Goal: Use online tool/utility: Use online tool/utility

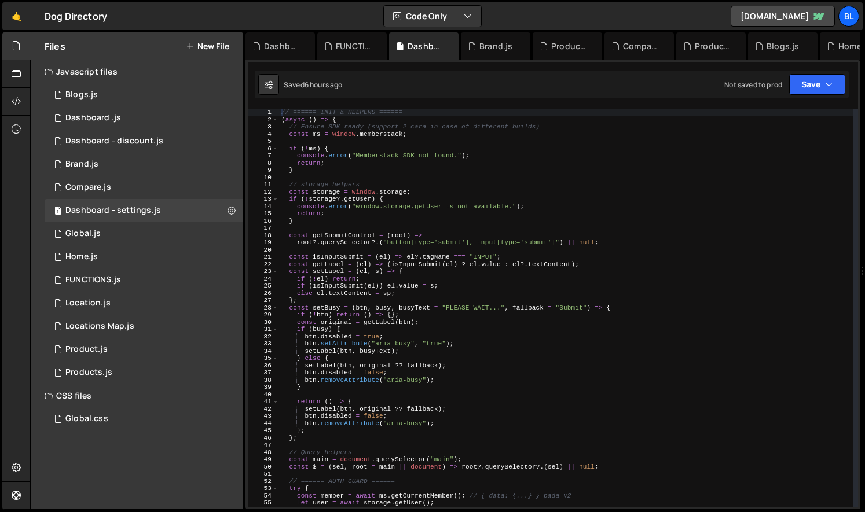
scroll to position [8179, 0]
click at [518, 295] on div "// ====== INIT & HELPERS ====== ( async ( ) => { // Ensure SDK ready (support 2…" at bounding box center [566, 315] width 574 height 413
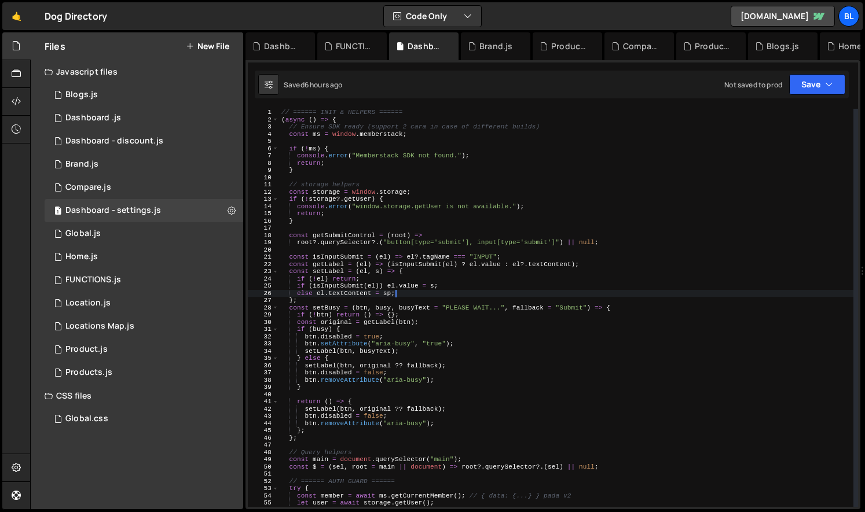
click at [477, 365] on div "// ====== INIT & HELPERS ====== ( async ( ) => { // Ensure SDK ready (support 2…" at bounding box center [566, 315] width 574 height 413
type textarea "setLabel(btn, original ?? fallback);"
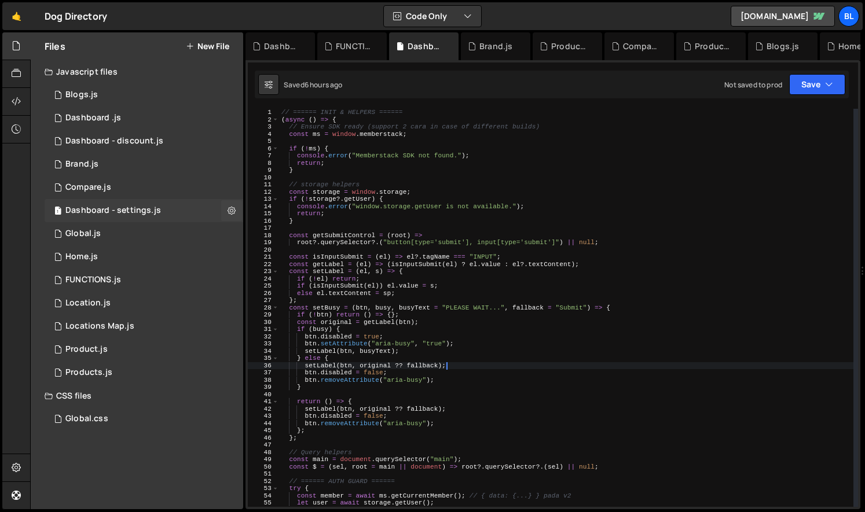
click at [147, 210] on div "Dashboard - settings.js" at bounding box center [113, 211] width 96 height 10
click at [123, 192] on div "1 Compare.js 0" at bounding box center [144, 187] width 199 height 23
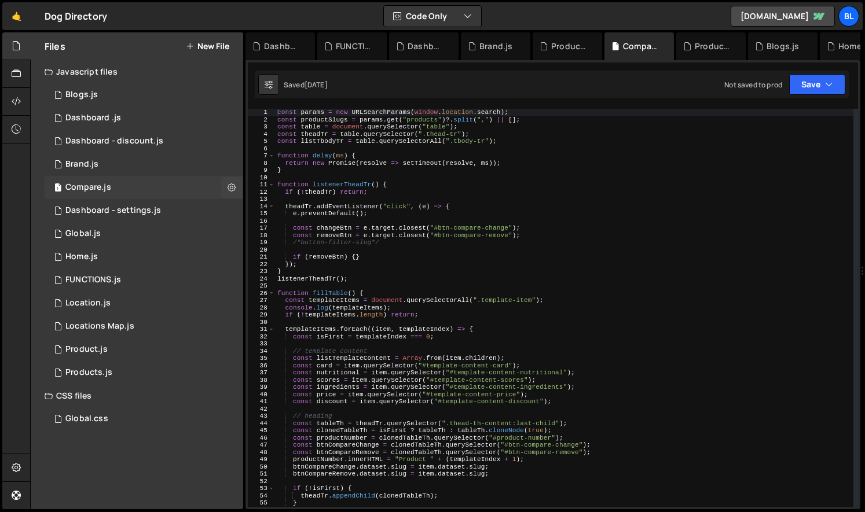
scroll to position [8179, 0]
click at [107, 378] on div "Products.js" at bounding box center [88, 373] width 47 height 10
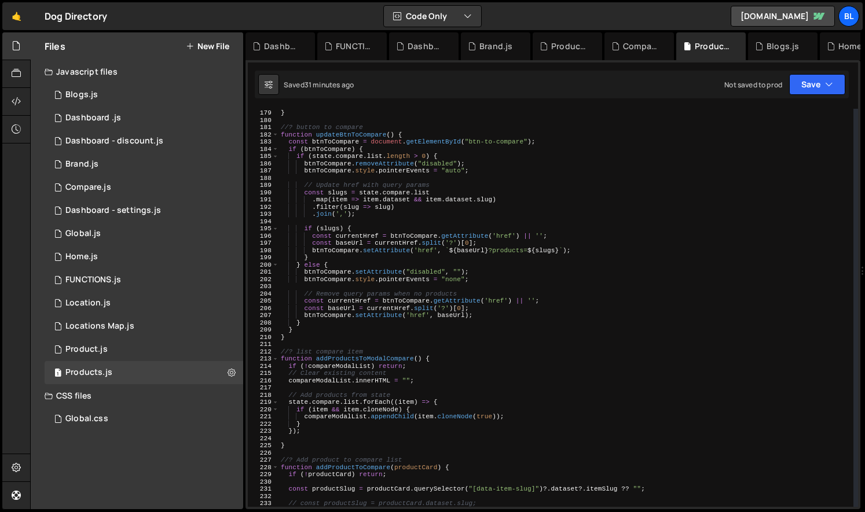
scroll to position [1329, 0]
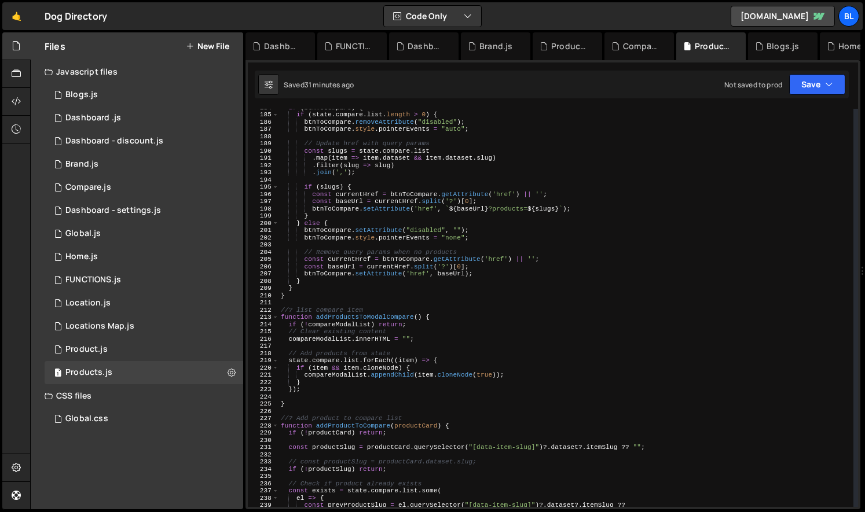
type textarea "// Remove query params when no products"
click at [313, 254] on div "if ( btnToCompare ) { if ( state . compare . list . length > 0 ) { btnToCompare…" at bounding box center [566, 310] width 575 height 413
click at [13, 474] on icon at bounding box center [16, 467] width 9 height 13
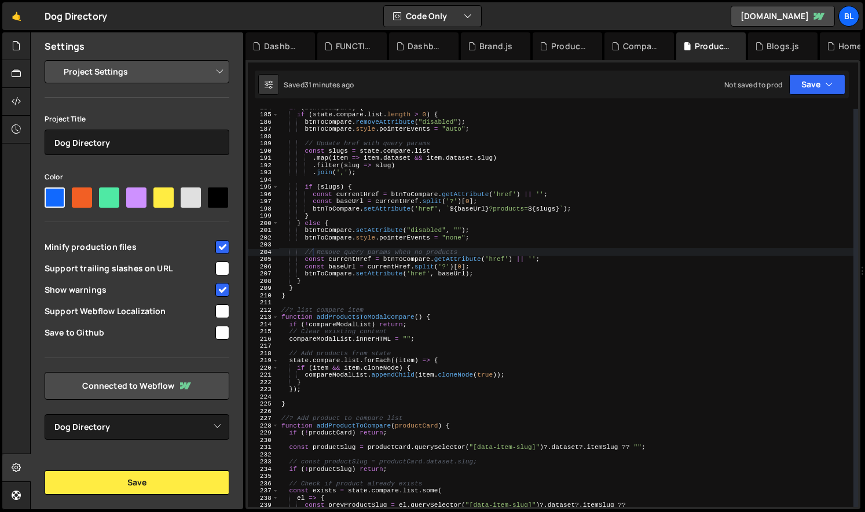
click at [101, 197] on div at bounding box center [109, 198] width 20 height 20
click at [101, 195] on input"] "radio" at bounding box center [103, 192] width 8 height 8
radio input"] "true"
click at [54, 202] on div at bounding box center [55, 198] width 20 height 20
click at [52, 195] on input"] "radio" at bounding box center [49, 192] width 8 height 8
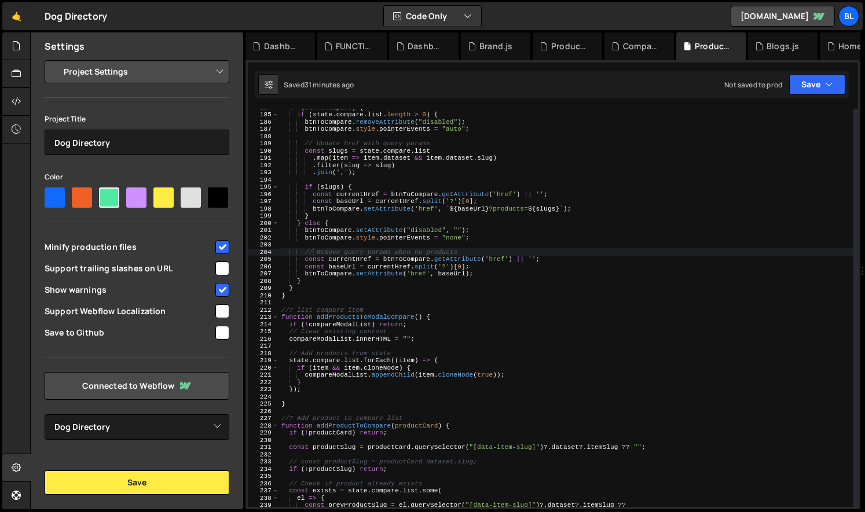
radio input"] "true"
click at [154, 85] on div "Project Settings Code Editor Settings Chat Settings Project Title Dog Directory…" at bounding box center [137, 250] width 213 height 380
click at [154, 77] on select "Project Settings Code Editor Settings Chat Settings" at bounding box center [139, 71] width 170 height 25
select select "editor"
click at [54, 59] on select "Project Settings Code Editor Settings Chat Settings" at bounding box center [139, 71] width 170 height 25
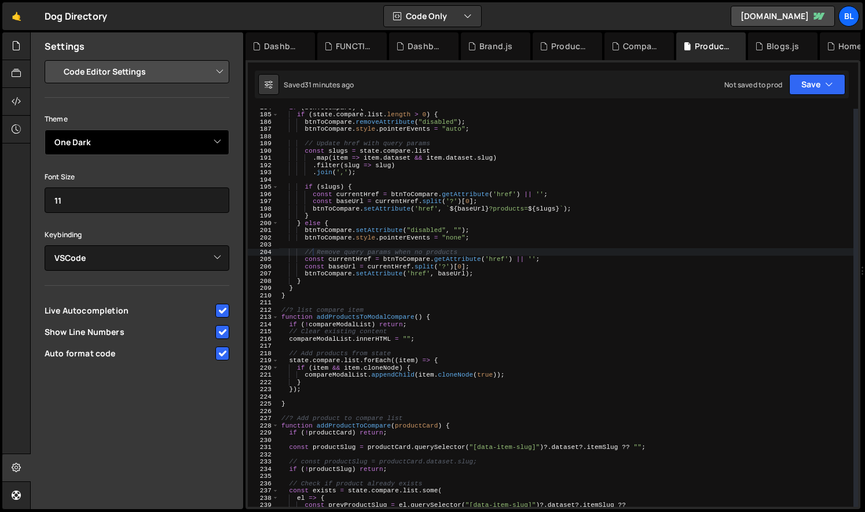
click at [123, 147] on select "Ambiance Chaos Clouds Midnight Dracula Cobalt Gruvbox Green on Black idle Finge…" at bounding box center [137, 142] width 185 height 25
click at [45, 130] on select "Ambiance Chaos Clouds Midnight Dracula Cobalt Gruvbox Green on Black idle Finge…" at bounding box center [137, 142] width 185 height 25
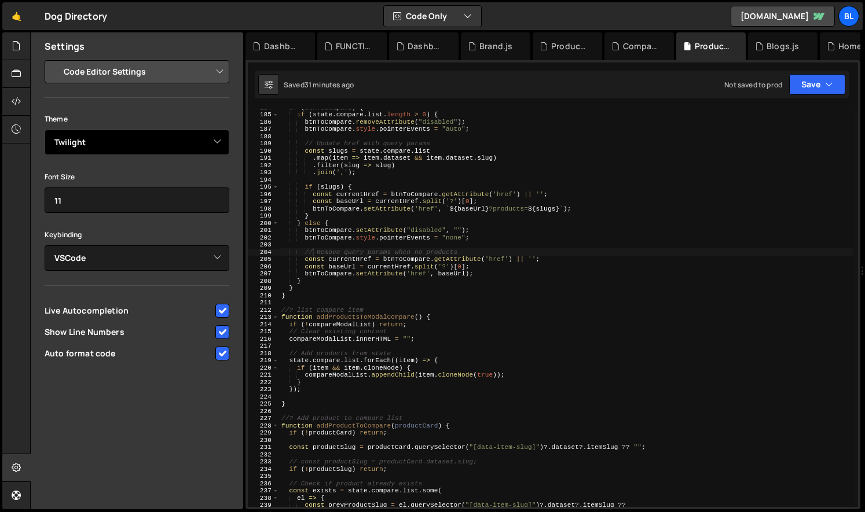
click at [143, 146] on select "Ambiance Chaos Clouds Midnight Dracula Cobalt Gruvbox Green on Black idle Finge…" at bounding box center [137, 142] width 185 height 25
click at [45, 130] on select "Ambiance Chaos Clouds Midnight Dracula Cobalt Gruvbox Green on Black idle Finge…" at bounding box center [137, 142] width 185 height 25
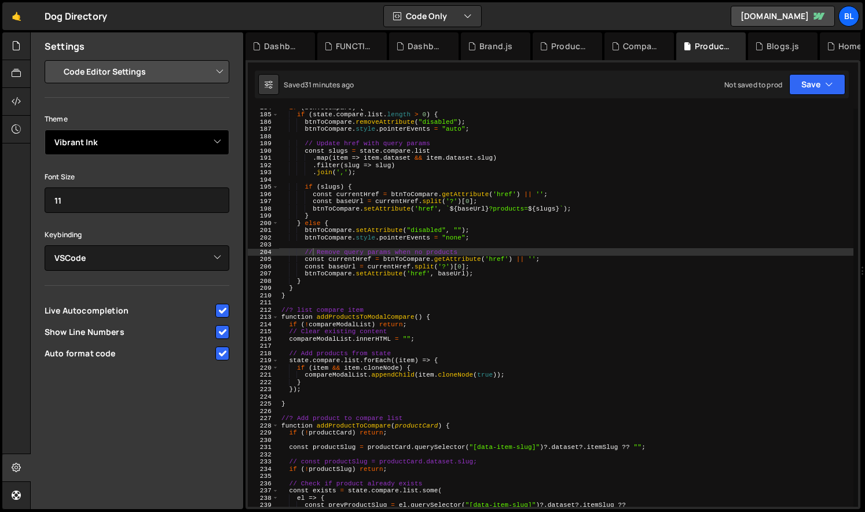
click at [118, 154] on select "Ambiance Chaos Clouds Midnight Dracula Cobalt Gruvbox Green on Black idle Finge…" at bounding box center [137, 142] width 185 height 25
click at [45, 130] on select "Ambiance Chaos Clouds Midnight Dracula Cobalt Gruvbox Green on Black idle Finge…" at bounding box center [137, 142] width 185 height 25
click at [130, 138] on select "Ambiance Chaos Clouds Midnight Dracula Cobalt Gruvbox Green on Black idle Finge…" at bounding box center [137, 142] width 185 height 25
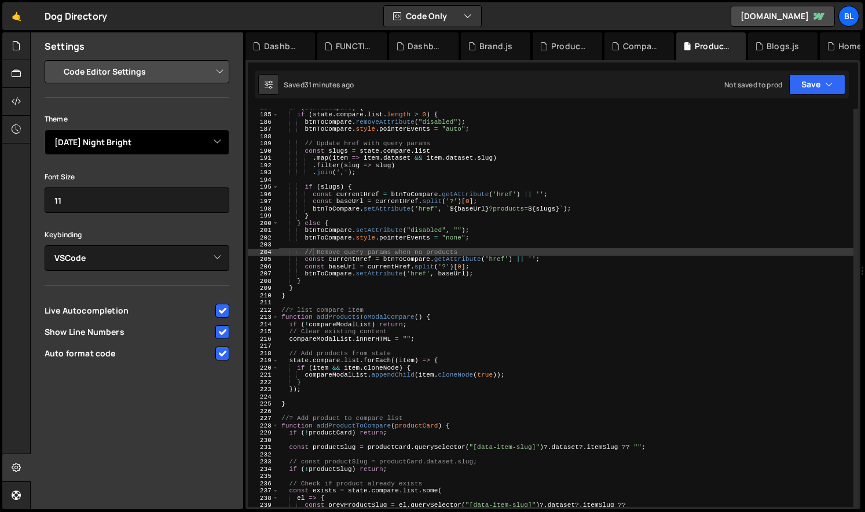
click at [45, 130] on select "Ambiance Chaos Clouds Midnight Dracula Cobalt Gruvbox Green on Black idle Finge…" at bounding box center [137, 142] width 185 height 25
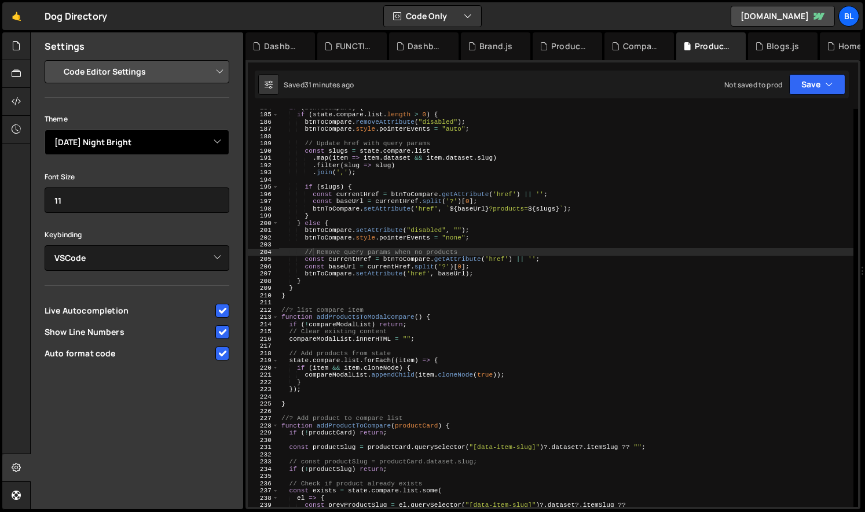
click at [111, 140] on select "Ambiance Chaos Clouds Midnight Dracula Cobalt Gruvbox Green on Black idle Finge…" at bounding box center [137, 142] width 185 height 25
click at [45, 130] on select "Ambiance Chaos Clouds Midnight Dracula Cobalt Gruvbox Green on Black idle Finge…" at bounding box center [137, 142] width 185 height 25
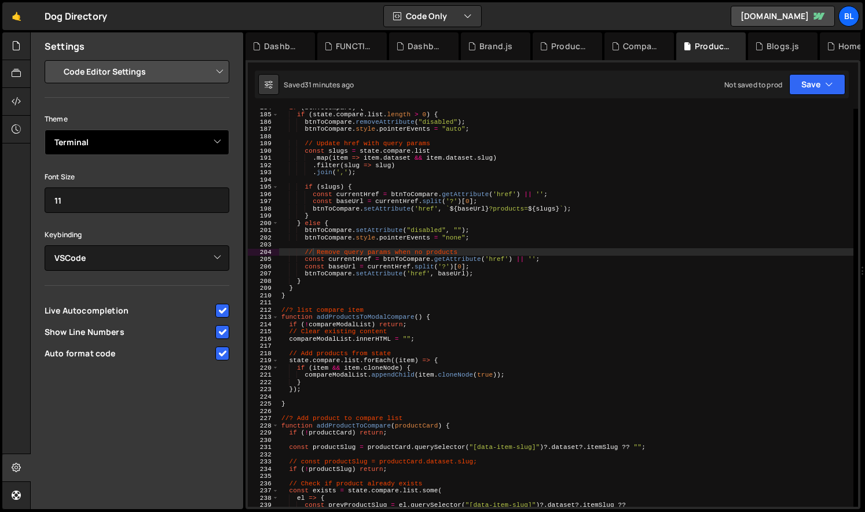
click at [110, 140] on select "Ambiance Chaos Clouds Midnight Dracula Cobalt Gruvbox Green on Black idle Finge…" at bounding box center [137, 142] width 185 height 25
click at [45, 130] on select "Ambiance Chaos Clouds Midnight Dracula Cobalt Gruvbox Green on Black idle Finge…" at bounding box center [137, 142] width 185 height 25
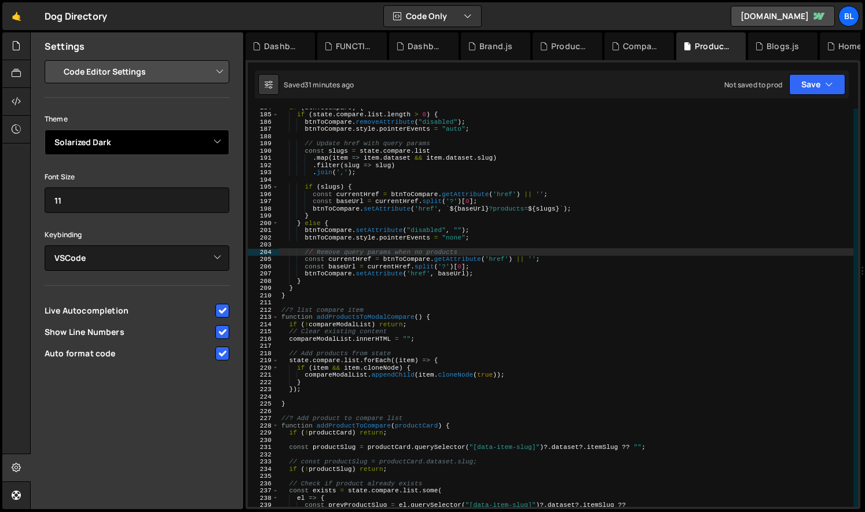
click at [102, 134] on select "Ambiance Chaos Clouds Midnight Dracula Cobalt Gruvbox Green on Black idle Finge…" at bounding box center [137, 142] width 185 height 25
click at [45, 130] on select "Ambiance Chaos Clouds Midnight Dracula Cobalt Gruvbox Green on Black idle Finge…" at bounding box center [137, 142] width 185 height 25
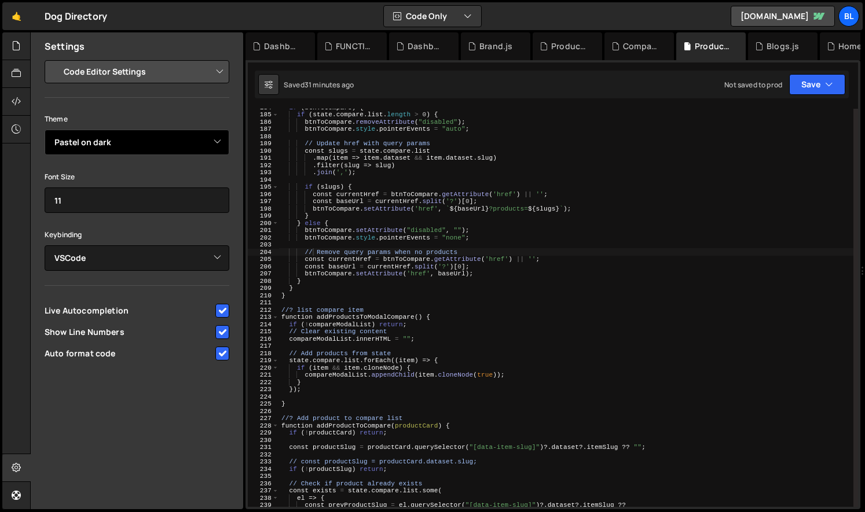
click at [105, 145] on select "Ambiance Chaos Clouds Midnight Dracula Cobalt Gruvbox Green on Black idle Finge…" at bounding box center [137, 142] width 185 height 25
select select "ace/theme/gob"
click at [45, 130] on select "Ambiance Chaos Clouds Midnight Dracula Cobalt Gruvbox Green on Black idle Finge…" at bounding box center [137, 142] width 185 height 25
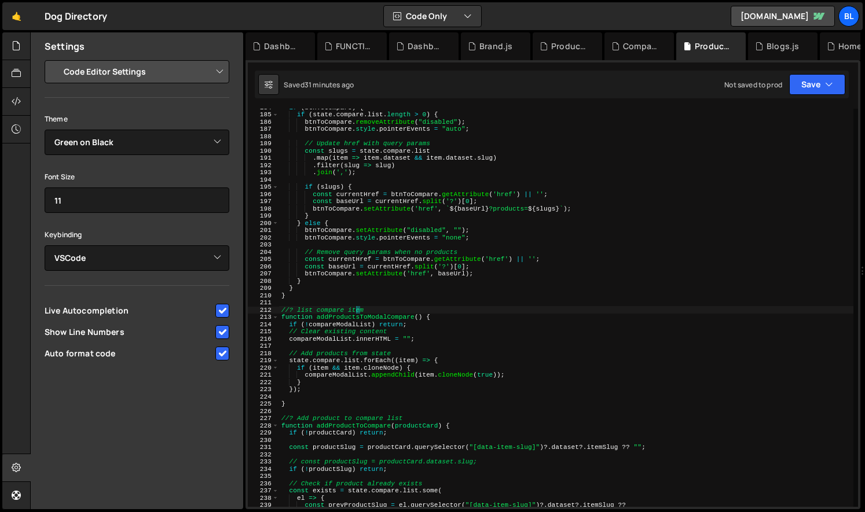
click at [354, 313] on div "if ( btnToCompare ) { if ( state . compare . list . length > 0 ) { btnToCompare…" at bounding box center [566, 310] width 574 height 413
click at [351, 307] on div "if ( btnToCompare ) { if ( state . compare . list . length > 0 ) { btnToCompare…" at bounding box center [566, 310] width 574 height 413
click at [24, 463] on div at bounding box center [16, 469] width 28 height 28
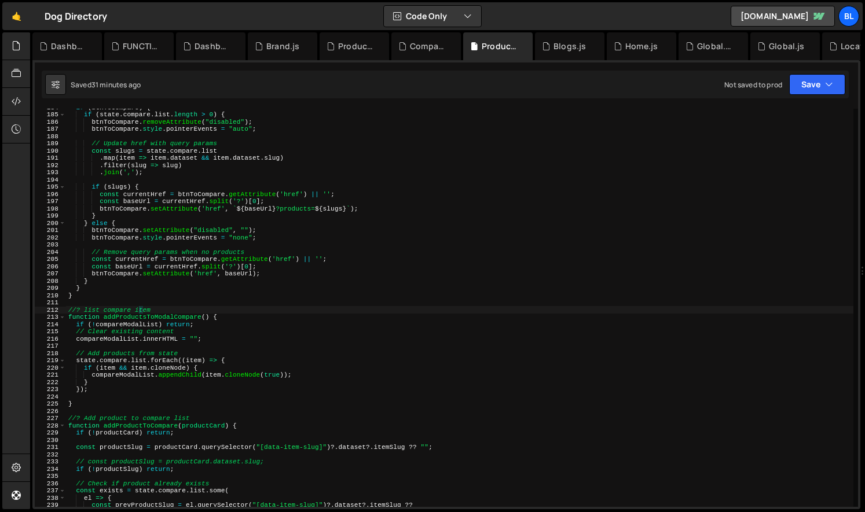
click at [133, 332] on div "if ( btnToCompare ) { if ( state . compare . list . length > 0 ) { btnToCompare…" at bounding box center [459, 310] width 787 height 413
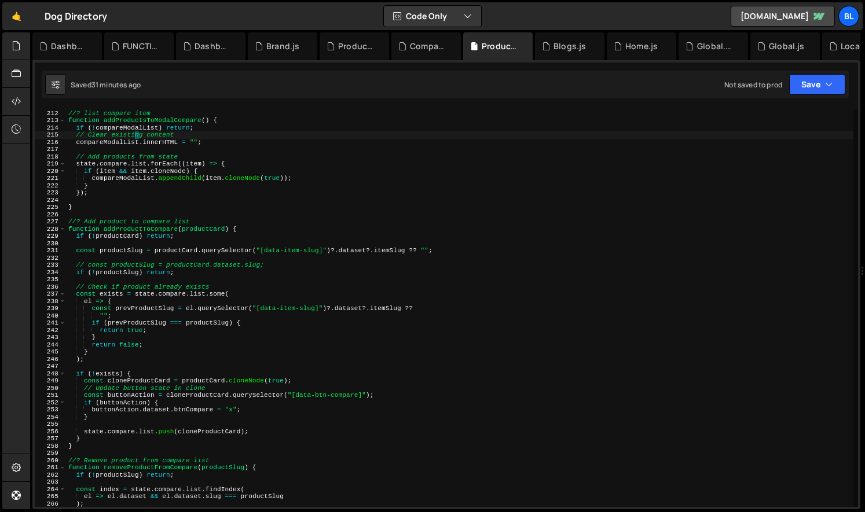
scroll to position [1724, 0]
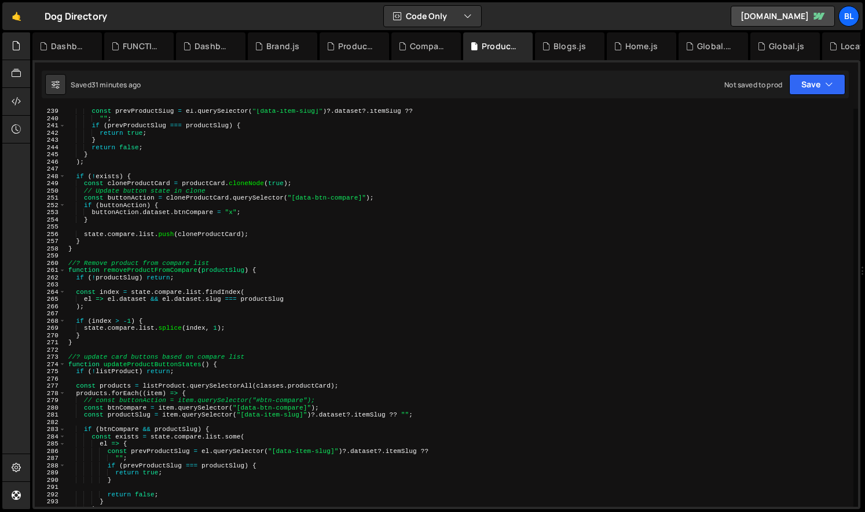
click at [147, 273] on div "const prevProductSlug = el . querySelector ( "[data-item-slug]" ) ?. dataset ?.…" at bounding box center [459, 314] width 787 height 413
type textarea "function removeProductFromCompare(productSlug) {"
click at [147, 273] on div "const prevProductSlug = el . querySelector ( "[data-item-slug]" ) ?. dataset ?.…" at bounding box center [459, 314] width 787 height 413
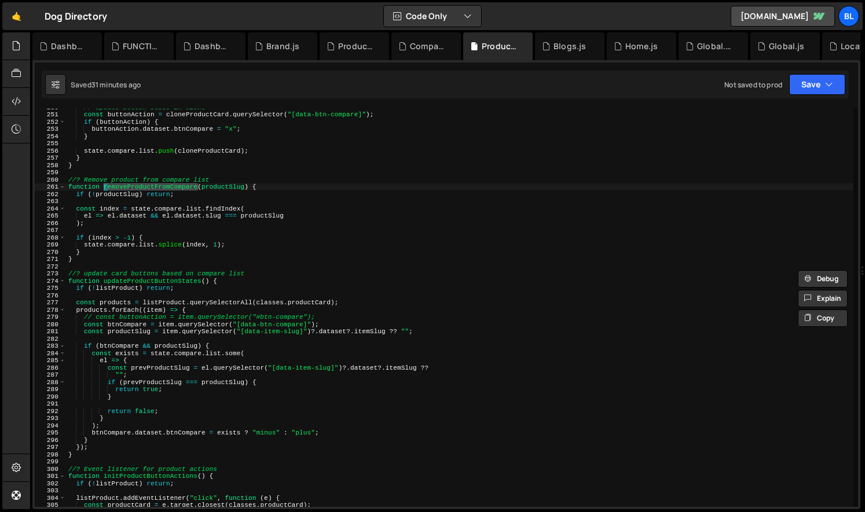
click at [182, 402] on div "// Update button state in clone const buttonAction = cloneProductCard . querySe…" at bounding box center [459, 310] width 787 height 413
click at [151, 277] on div "// Update button state in clone const buttonAction = cloneProductCard . querySe…" at bounding box center [459, 310] width 787 height 413
click at [141, 281] on div "// Update button state in clone const buttonAction = cloneProductCard . querySe…" at bounding box center [459, 310] width 787 height 413
type textarea "function updateProductButtonStates() {"
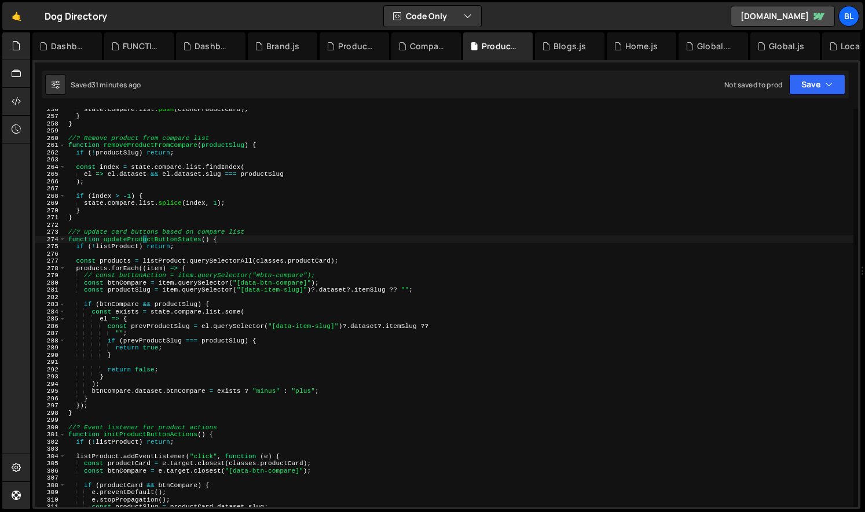
scroll to position [2158, 0]
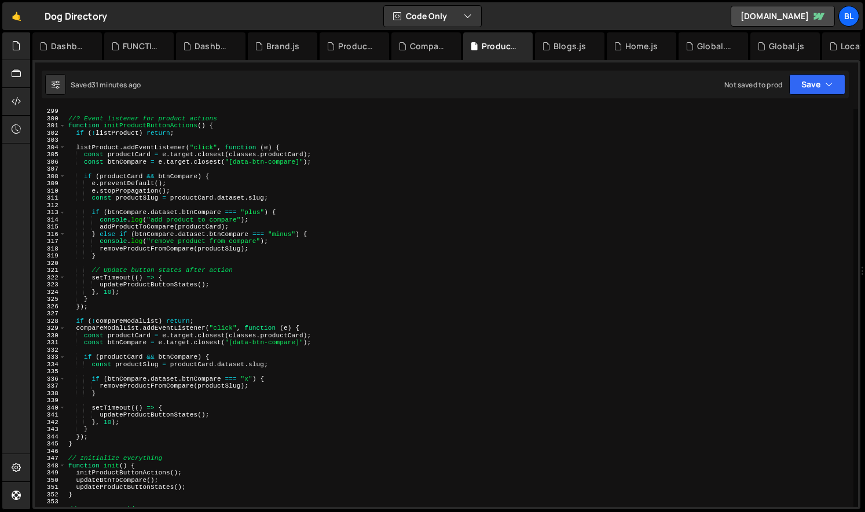
click at [164, 404] on div "//? Event listener for product actions function initProductButtonActions ( ) { …" at bounding box center [459, 314] width 787 height 413
click at [173, 393] on div "//? Event listener for product actions function initProductButtonActions ( ) { …" at bounding box center [459, 314] width 787 height 413
click at [204, 387] on div "//? Event listener for product actions function initProductButtonActions ( ) { …" at bounding box center [459, 314] width 787 height 413
type textarea "removeProductFromCompare(productSlug);"
click at [204, 387] on div "//? Event listener for product actions function initProductButtonActions ( ) { …" at bounding box center [459, 314] width 787 height 413
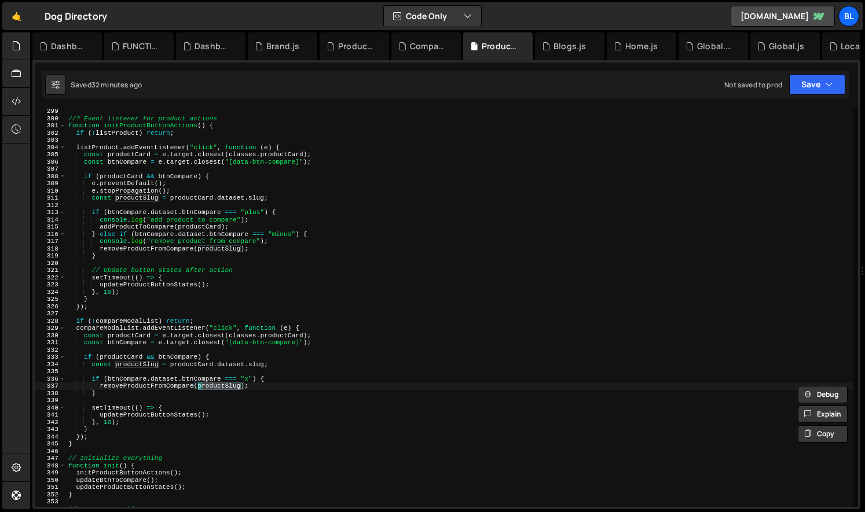
click at [135, 369] on div "//? Event listener for product actions function initProductButtonActions ( ) { …" at bounding box center [459, 314] width 787 height 413
click at [136, 365] on div "//? Event listener for product actions function initProductButtonActions ( ) { …" at bounding box center [459, 314] width 787 height 413
click at [154, 127] on div "//? Event listener for product actions function initProductButtonActions ( ) { …" at bounding box center [459, 314] width 787 height 413
click at [153, 127] on div "//? Event listener for product actions function initProductButtonActions ( ) { …" at bounding box center [459, 314] width 787 height 413
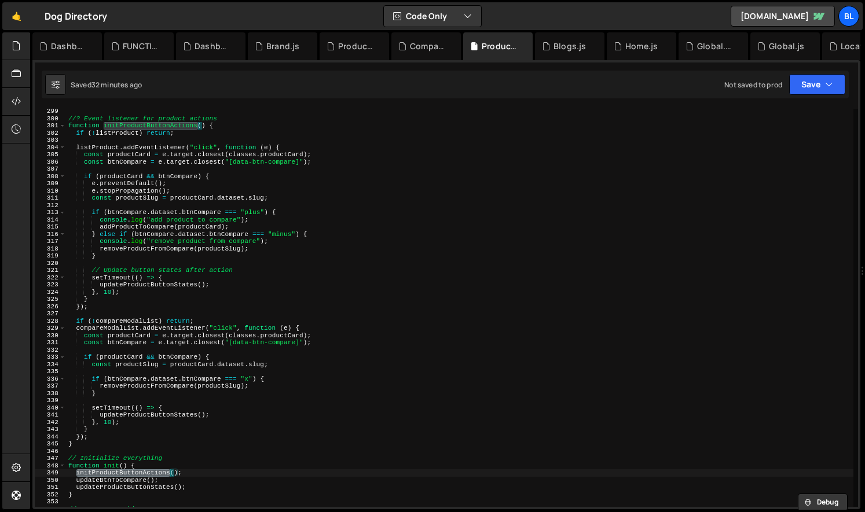
click at [153, 251] on div "//? Event listener for product actions function initProductButtonActions ( ) { …" at bounding box center [459, 314] width 787 height 413
click at [191, 467] on div "//? Event listener for product actions function initProductButtonActions ( ) { …" at bounding box center [459, 314] width 787 height 413
click at [196, 469] on div "//? Event listener for product actions function initProductButtonActions ( ) { …" at bounding box center [459, 314] width 787 height 413
click at [134, 162] on div "//? Event listener for product actions function initProductButtonActions ( ) { …" at bounding box center [459, 314] width 787 height 413
type textarea "const btnCompare = e.target.closest("[data-btn-compare]");"
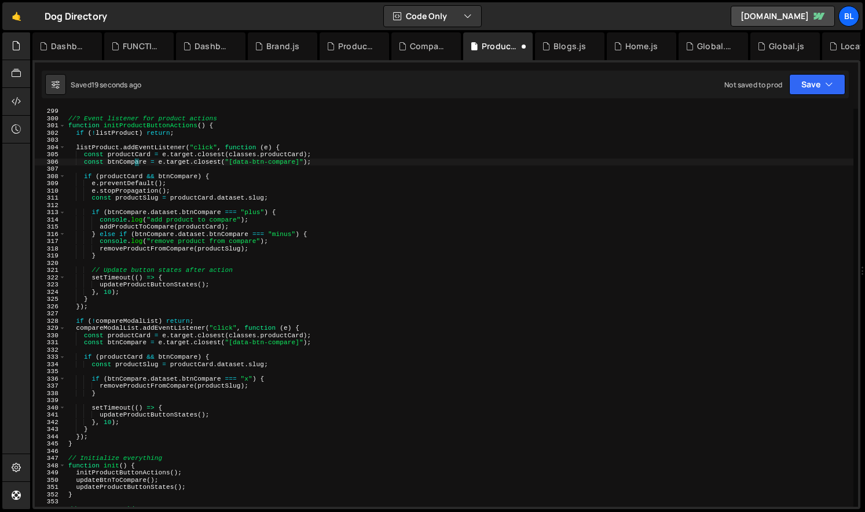
click at [134, 162] on div "//? Event listener for product actions function initProductButtonActions ( ) { …" at bounding box center [459, 314] width 787 height 413
click at [130, 203] on div "//? Event listener for product actions function initProductButtonActions ( ) { …" at bounding box center [459, 314] width 787 height 413
click at [157, 203] on div "//? Event listener for product actions function initProductButtonActions ( ) { …" at bounding box center [459, 314] width 787 height 413
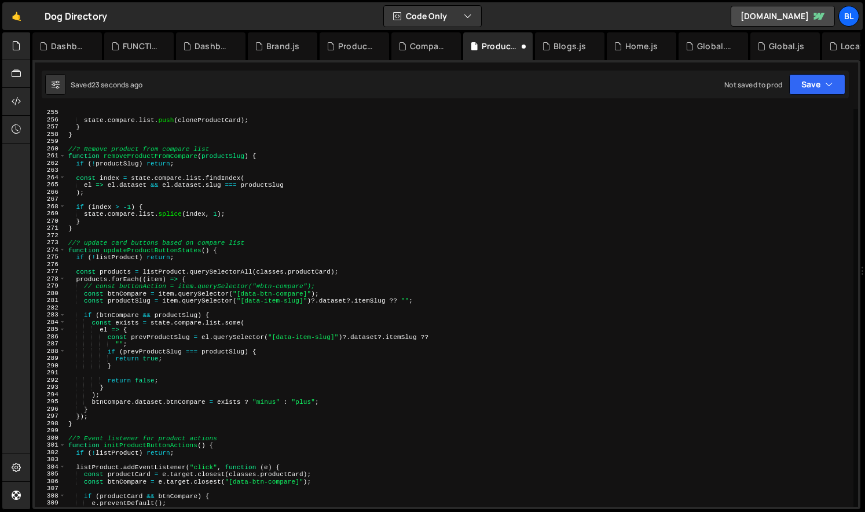
scroll to position [1838, 0]
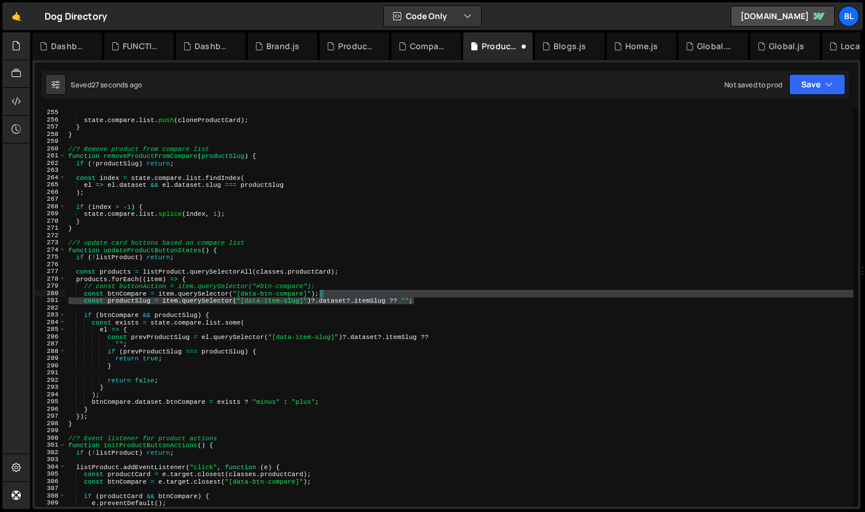
drag, startPoint x: 420, startPoint y: 299, endPoint x: 411, endPoint y: 292, distance: 11.6
click at [411, 292] on div "} state . compare . list . push ( cloneProductCard ) ; } } //? Remove product f…" at bounding box center [459, 308] width 787 height 413
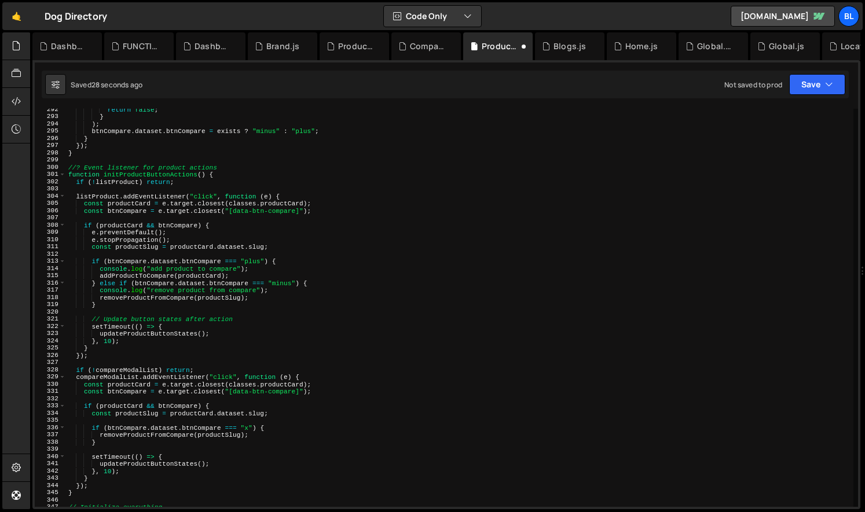
scroll to position [2109, 0]
click at [324, 211] on div "return false ; } ) ; btnCompare . dataset . btnCompare = exists ? "minus" : "pl…" at bounding box center [459, 312] width 787 height 413
click at [255, 229] on div "return false ; } ) ; btnCompare . dataset . btnCompare = exists ? "minus" : "pl…" at bounding box center [459, 312] width 787 height 413
click at [250, 240] on div "return false ; } ) ; btnCompare . dataset . btnCompare = exists ? "minus" : "pl…" at bounding box center [459, 312] width 787 height 413
click at [276, 244] on div "return false ; } ) ; btnCompare . dataset . btnCompare = exists ? "minus" : "pl…" at bounding box center [459, 312] width 787 height 413
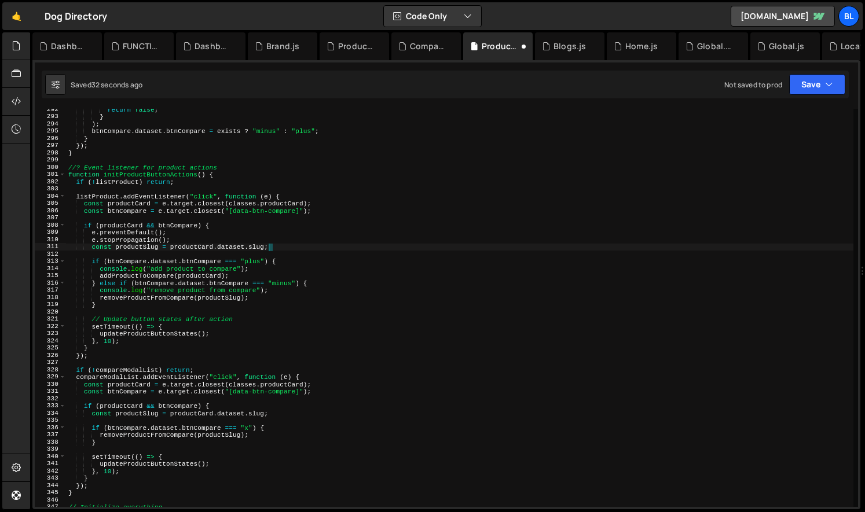
paste textarea "const productSlug = item.querySelector("[data-item-slug]")?.dataset?.itemSlug ?…"
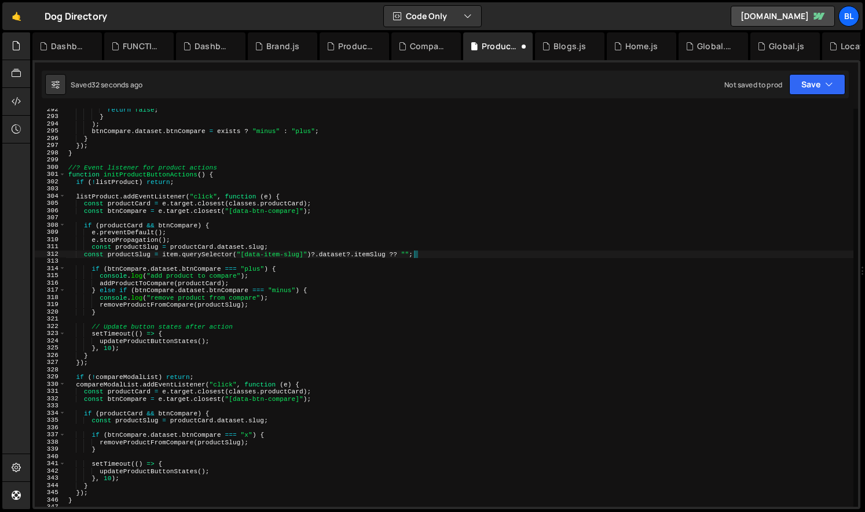
type textarea "const productSlug = productCard.dataset.slug;"
paste textarea "const productSlug = item.querySelector("[data-item-slug]")?.dataset?.itemSlug ?…"
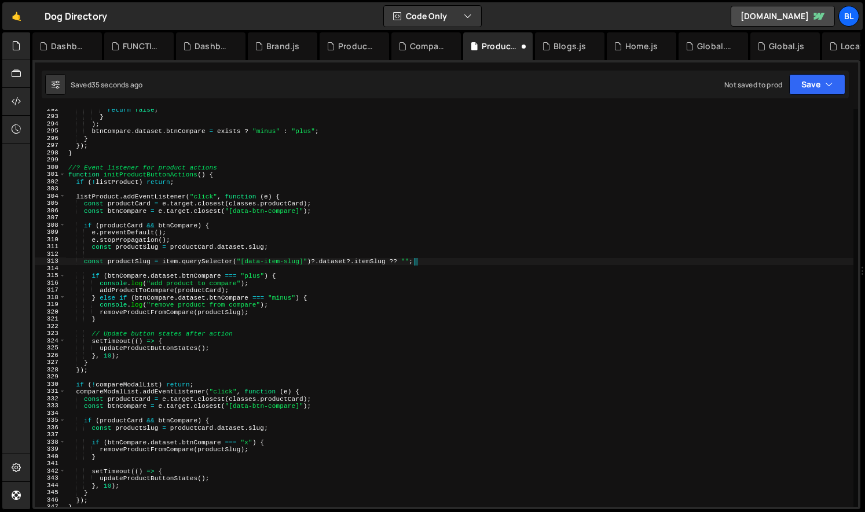
click at [242, 244] on div "return false ; } ) ; btnCompare . dataset . btnCompare = exists ? "minus" : "pl…" at bounding box center [459, 312] width 787 height 413
type textarea "// const productSlug = productCard.dataset.slug;"
click at [172, 266] on div "return false ; } ) ; btnCompare . dataset . btnCompare = exists ? "minus" : "pl…" at bounding box center [459, 312] width 787 height 413
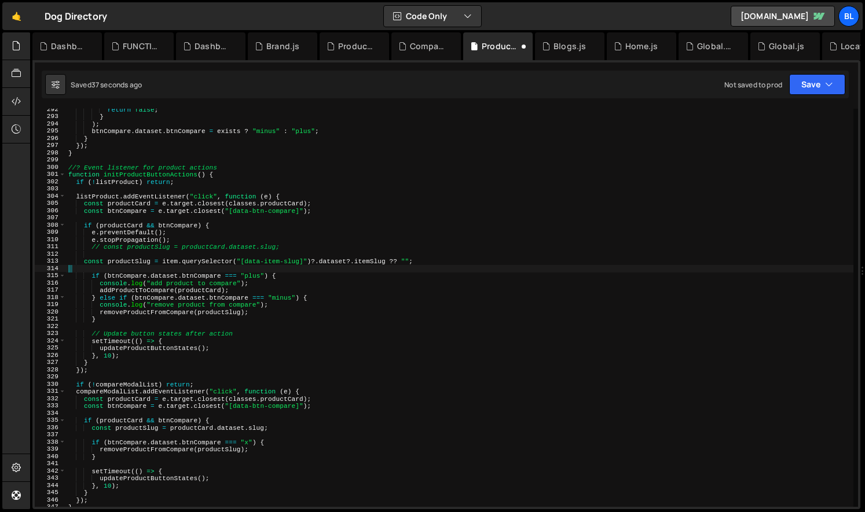
click at [172, 266] on div "return false ; } ) ; btnCompare . dataset . btnCompare = exists ? "minus" : "pl…" at bounding box center [459, 312] width 787 height 413
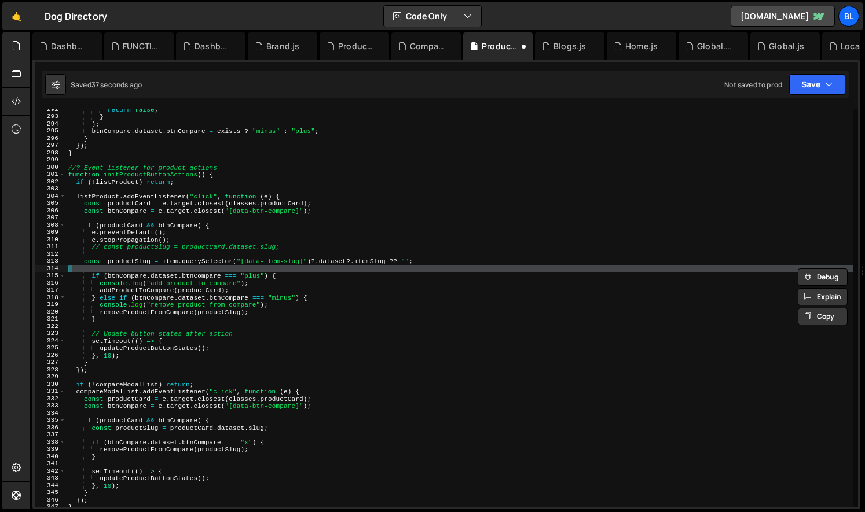
click at [172, 266] on div "return false ; } ) ; btnCompare . dataset . btnCompare = exists ? "minus" : "pl…" at bounding box center [459, 312] width 787 height 413
type textarea "showProductsWrapper();"
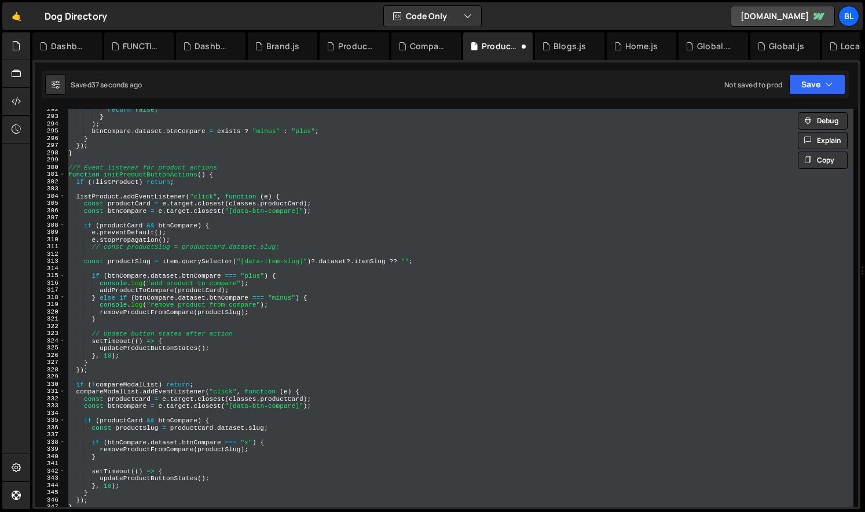
click at [172, 266] on div "return false ; } ) ; btnCompare . dataset . btnCompare = exists ? "minus" : "pl…" at bounding box center [459, 312] width 787 height 413
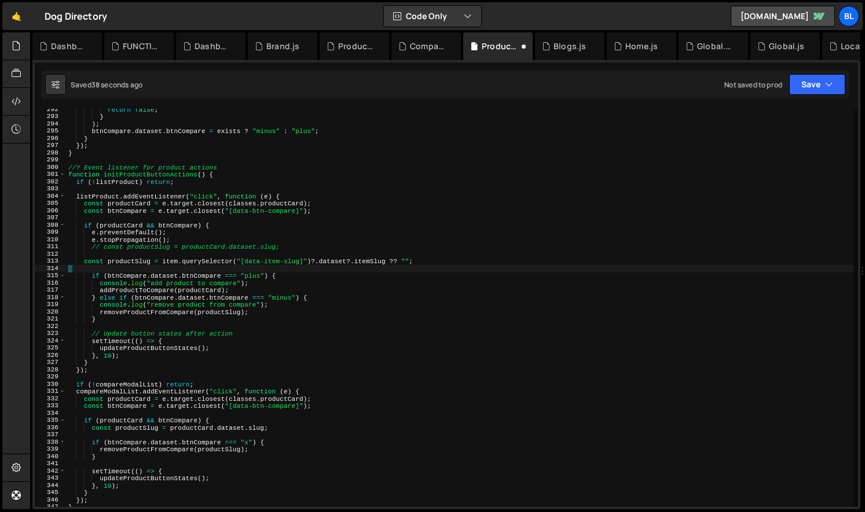
click at [172, 266] on div "return false ; } ) ; btnCompare . dataset . btnCompare = exists ? "minus" : "pl…" at bounding box center [459, 312] width 787 height 413
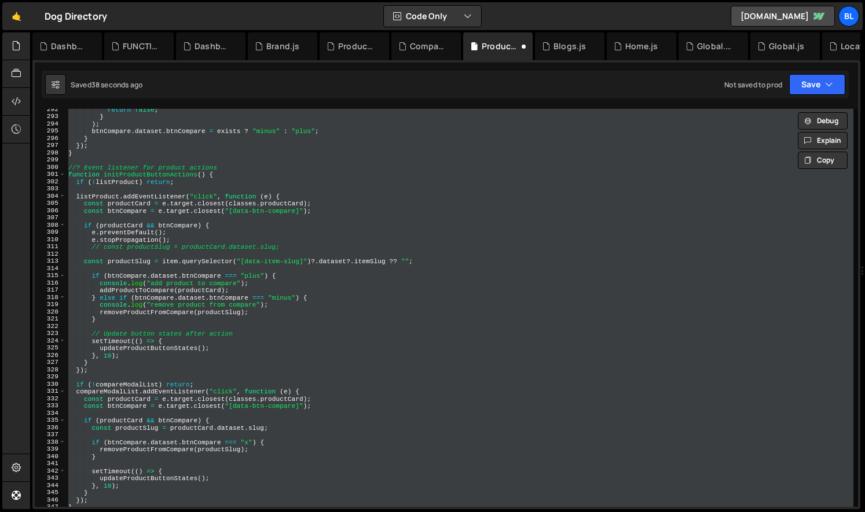
click at [175, 264] on div "return false ; } ) ; btnCompare . dataset . btnCompare = exists ? "minus" : "pl…" at bounding box center [459, 312] width 787 height 413
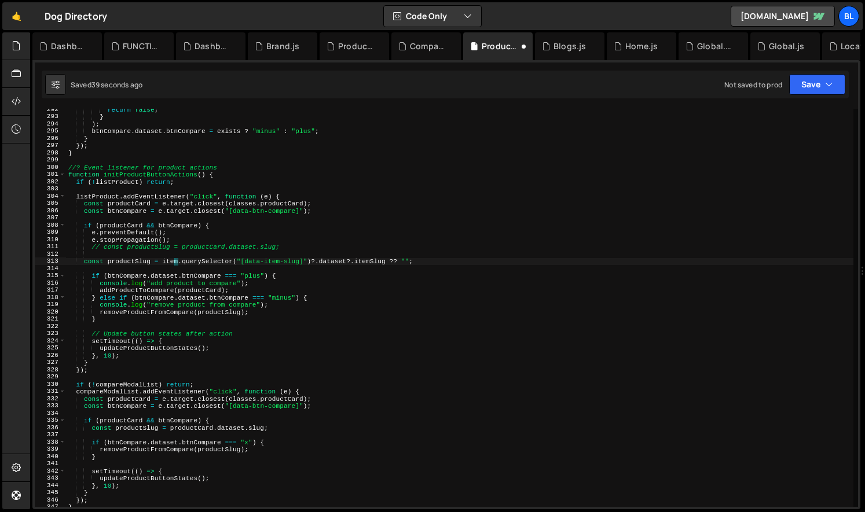
click at [175, 264] on div "return false ; } ) ; btnCompare . dataset . btnCompare = exists ? "minus" : "pl…" at bounding box center [459, 312] width 787 height 413
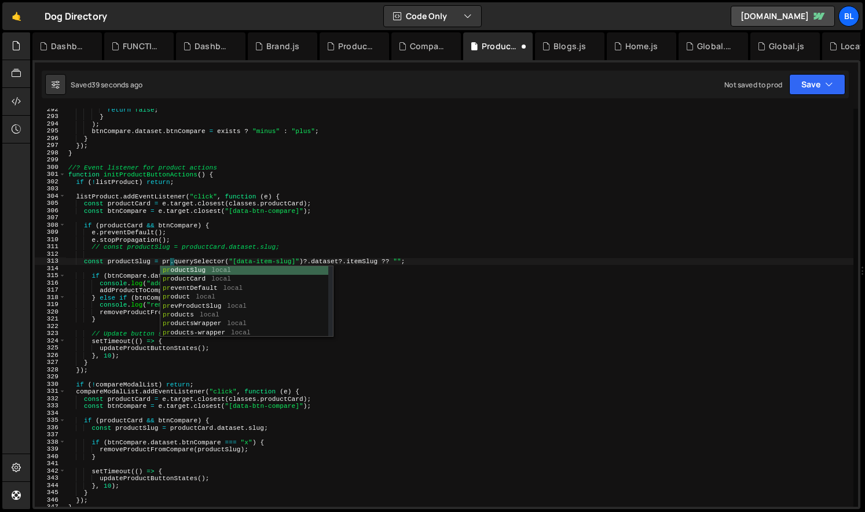
scroll to position [0, 9]
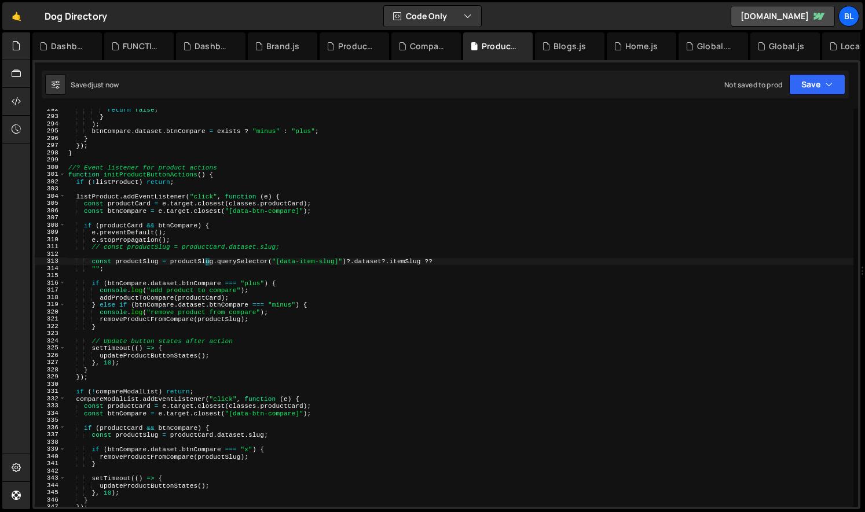
click at [200, 261] on div "return false ; } ) ; btnCompare . dataset . btnCompare = exists ? "minus" : "pl…" at bounding box center [459, 312] width 787 height 413
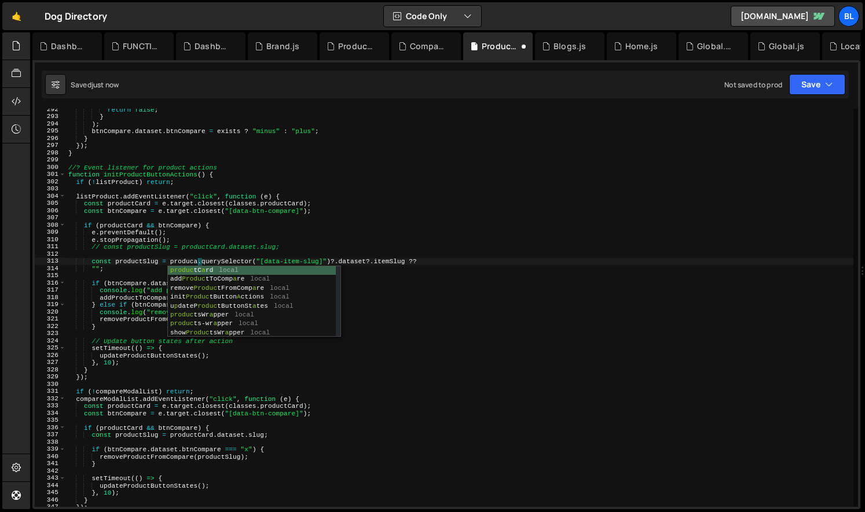
scroll to position [0, 11]
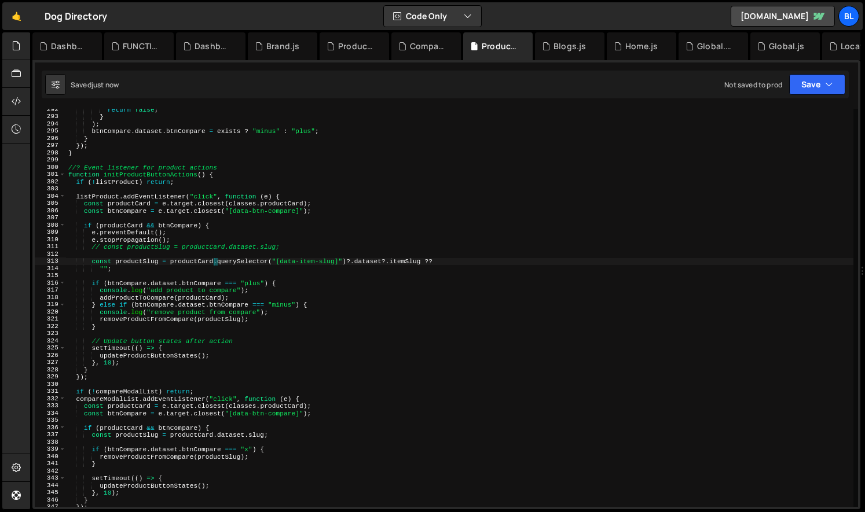
click at [195, 281] on div "return false ; } ) ; btnCompare . dataset . btnCompare = exists ? "minus" : "pl…" at bounding box center [459, 312] width 787 height 413
click at [230, 302] on div "return false ; } ) ; btnCompare . dataset . btnCompare = exists ? "minus" : "pl…" at bounding box center [459, 312] width 787 height 413
click at [206, 301] on div "return false ; } ) ; btnCompare . dataset . btnCompare = exists ? "minus" : "pl…" at bounding box center [459, 312] width 787 height 413
type textarea "addProductToCompare(productCard);"
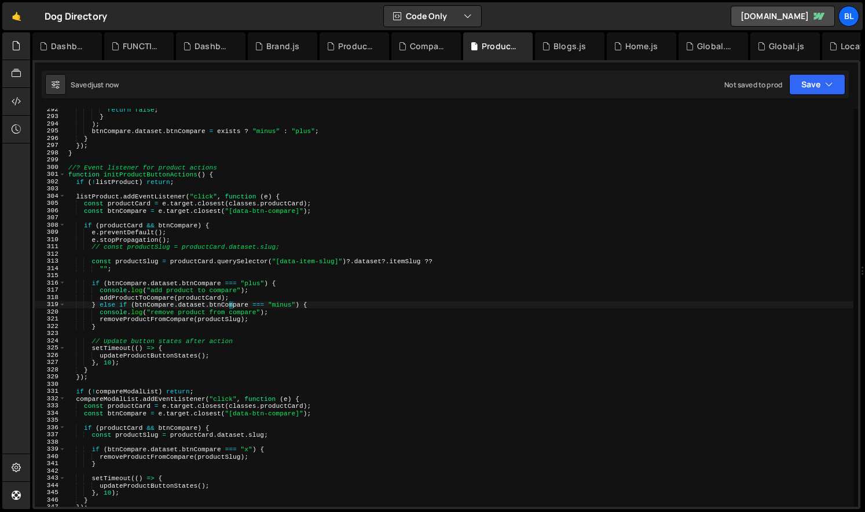
click at [206, 301] on div "return false ; } ) ; btnCompare . dataset . btnCompare = exists ? "minus" : "pl…" at bounding box center [459, 312] width 787 height 413
click at [153, 334] on div "return false ; } ) ; btnCompare . dataset . btnCompare = exists ? "minus" : "pl…" at bounding box center [459, 312] width 787 height 413
click at [219, 323] on div "return false ; } ) ; btnCompare . dataset . btnCompare = exists ? "minus" : "pl…" at bounding box center [459, 312] width 787 height 413
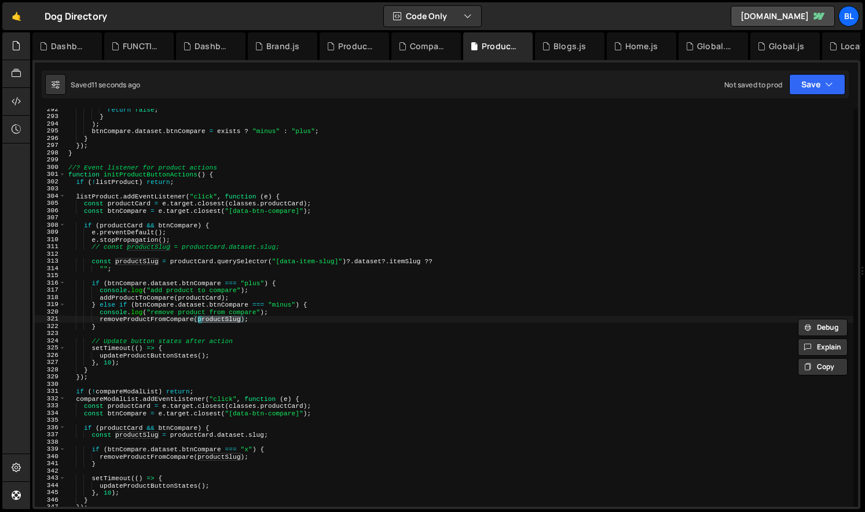
paste textarea "const productSlug = item.querySelector("[data-item-slug]")?.dataset?.itemSlug ?…"
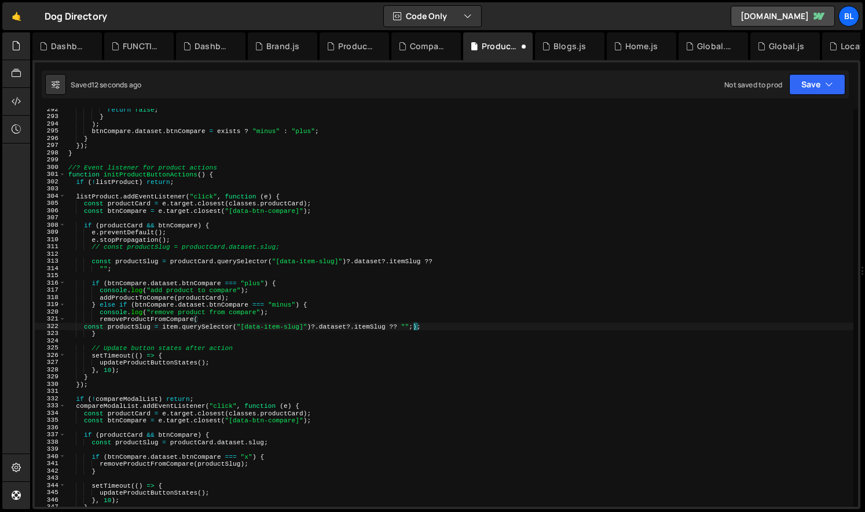
type textarea "removeProductFromCompare(productSlug);"
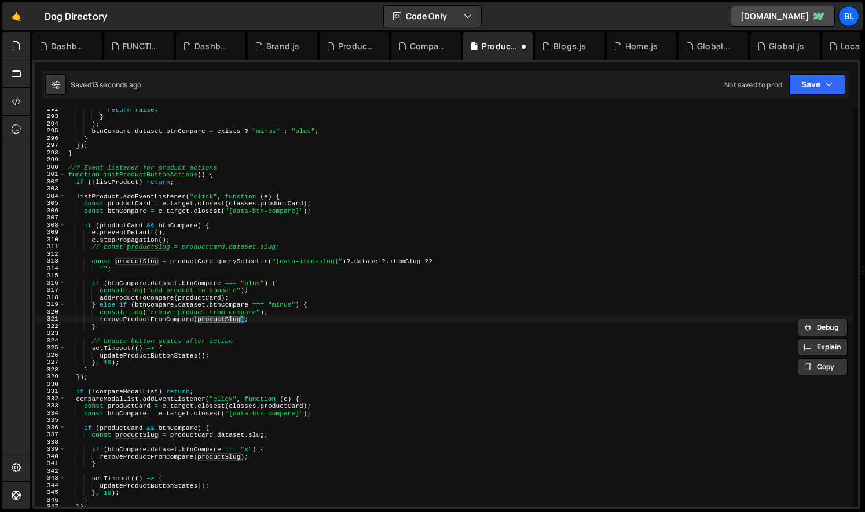
click at [182, 331] on div "return false ; } ) ; btnCompare . dataset . btnCompare = exists ? "minus" : "pl…" at bounding box center [459, 312] width 787 height 413
click at [196, 299] on div "return false ; } ) ; btnCompare . dataset . btnCompare = exists ? "minus" : "pl…" at bounding box center [459, 312] width 787 height 413
click at [160, 318] on div "return false ; } ) ; btnCompare . dataset . btnCompare = exists ? "minus" : "pl…" at bounding box center [459, 312] width 787 height 413
click at [155, 295] on div "return false ; } ) ; btnCompare . dataset . btnCompare = exists ? "minus" : "pl…" at bounding box center [459, 312] width 787 height 413
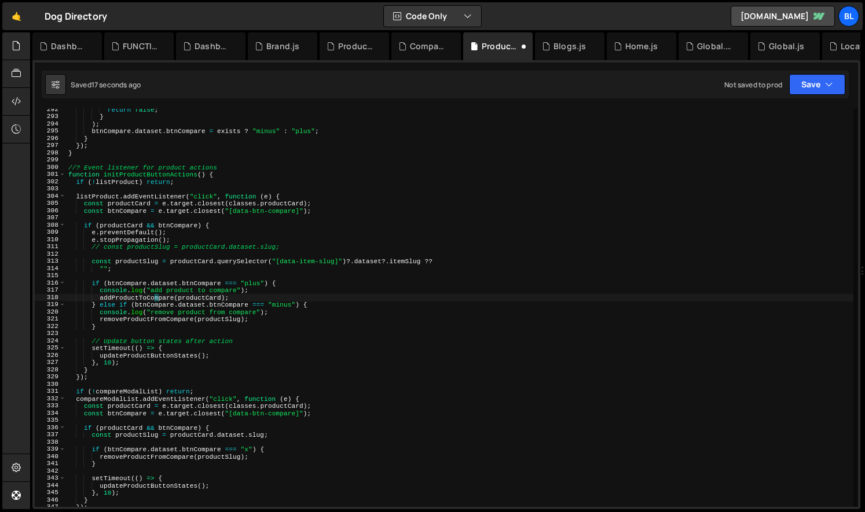
click at [155, 295] on div "return false ; } ) ; btnCompare . dataset . btnCompare = exists ? "minus" : "pl…" at bounding box center [459, 312] width 787 height 413
click at [135, 299] on div "return false ; } ) ; btnCompare . dataset . btnCompare = exists ? "minus" : "pl…" at bounding box center [459, 312] width 787 height 413
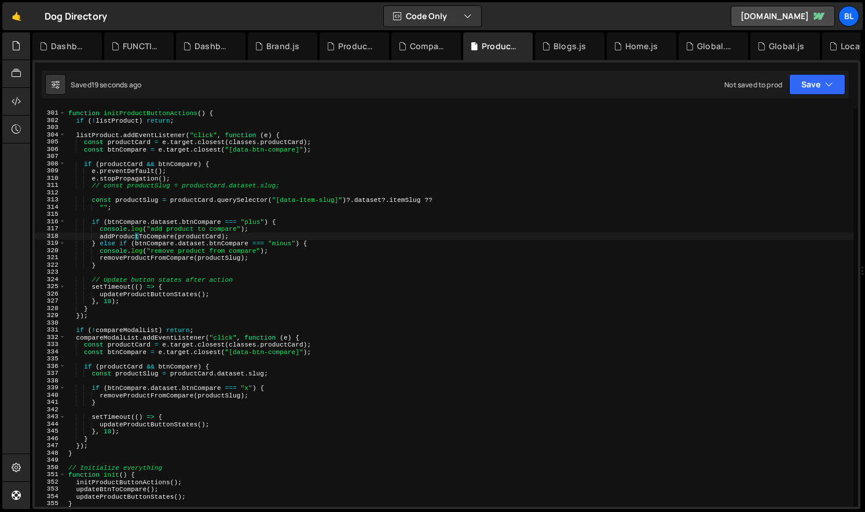
scroll to position [2171, 0]
click at [124, 489] on div "function initProductButtonActions ( ) { if ( ! listProduct ) return ; listProdu…" at bounding box center [459, 314] width 787 height 413
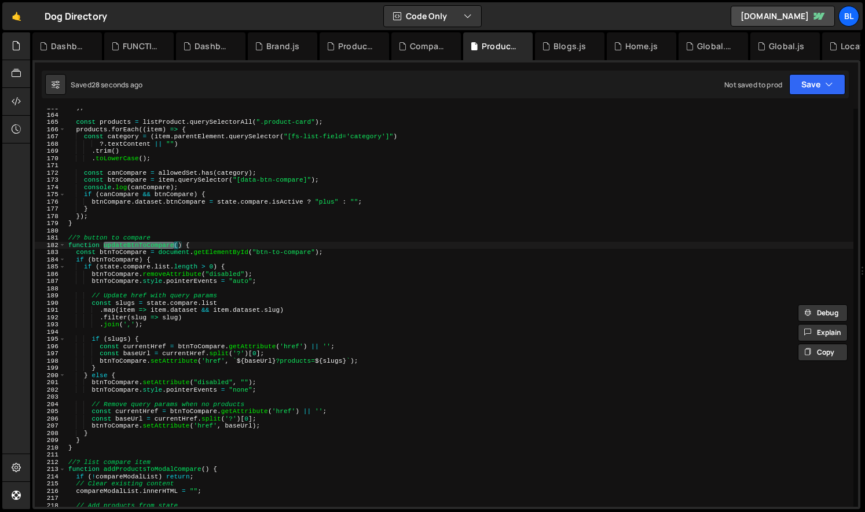
scroll to position [1185, 0]
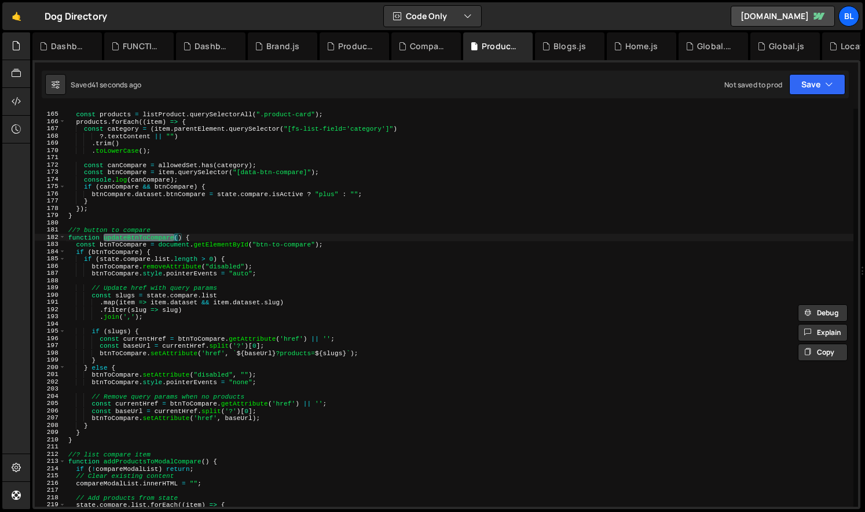
click at [201, 302] on div "const products = listProduct . querySelectorAll ( ".product-card" ) ; products …" at bounding box center [459, 310] width 787 height 413
click at [151, 302] on div "const products = listProduct . querySelectorAll ( ".product-card" ) ; products …" at bounding box center [459, 310] width 787 height 413
click at [281, 302] on div "const products = listProduct . querySelectorAll ( ".product-card" ) ; products …" at bounding box center [459, 310] width 787 height 413
type textarea "item.dataset && item.dataset.slug})"
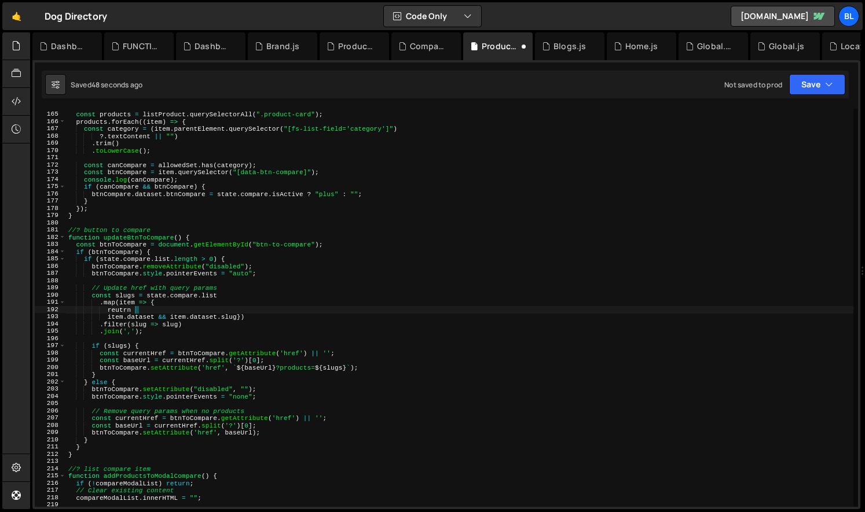
type textarea "reutrn"
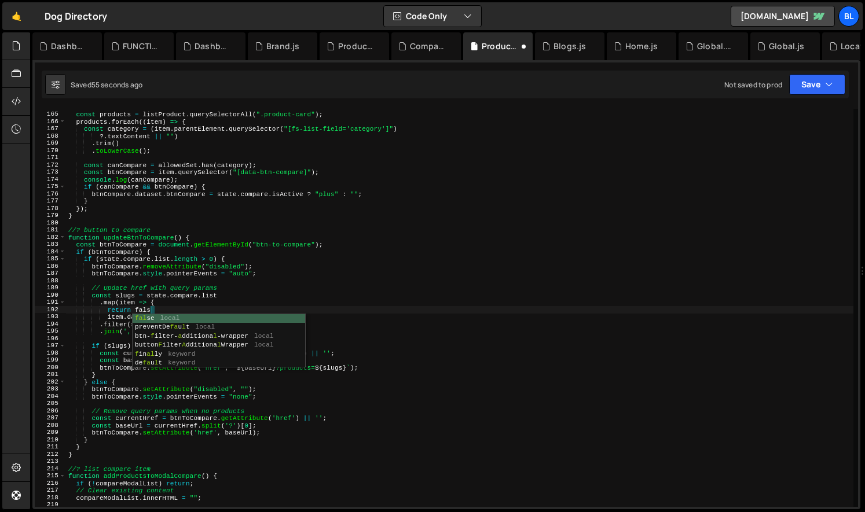
type textarea "return false"
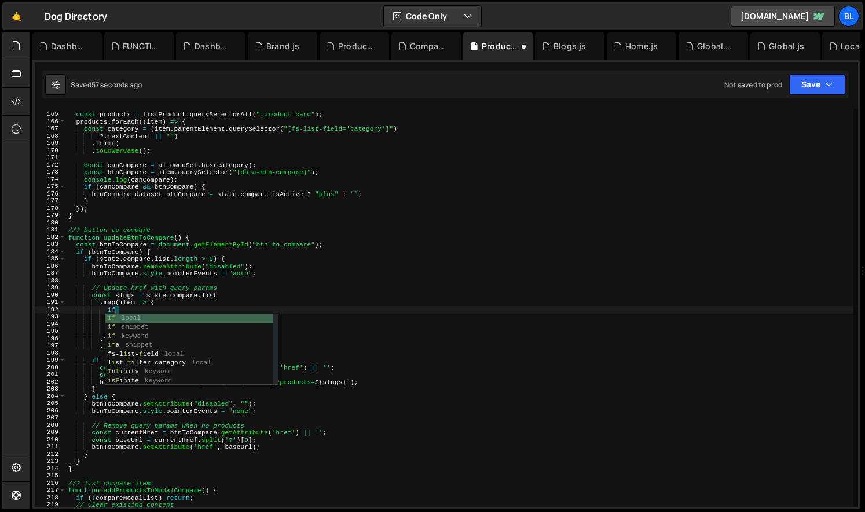
scroll to position [0, 3]
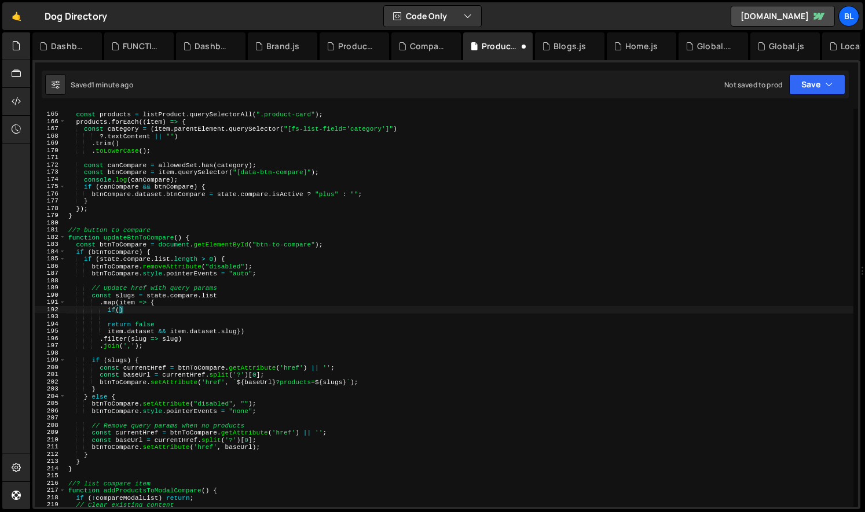
type textarea "if"
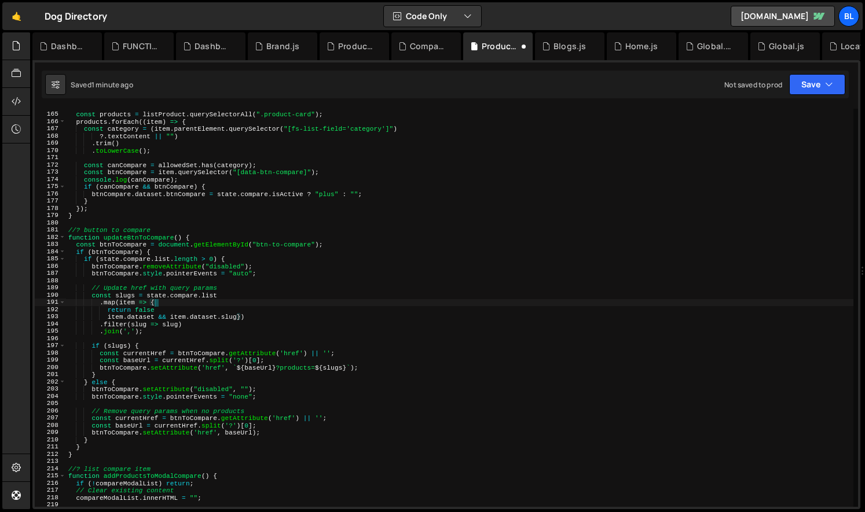
type textarea "return false"
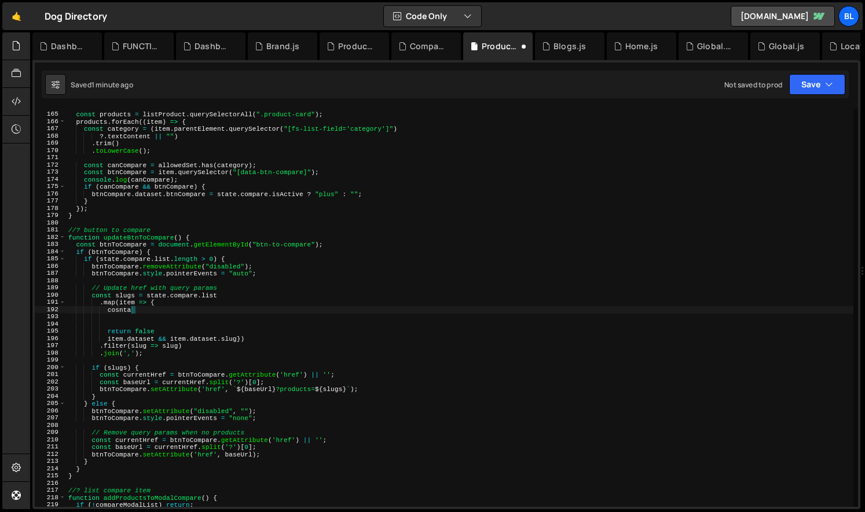
type textarea "cosntad"
paste textarea "const productSlug = item.querySelector("[data-item-slug]")?.dataset?.itemSlug ?…"
type textarea "const productSlug = item.querySelector("[data-item-slug]")?.dataset?.itemSlug ?…"
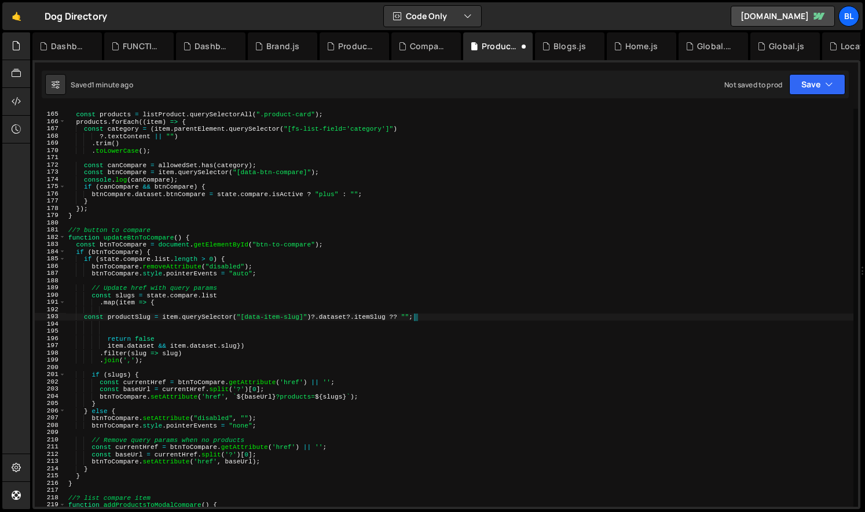
click at [261, 325] on div "const products = listProduct . querySelectorAll ( ".product-card" ) ; products …" at bounding box center [459, 310] width 787 height 413
click at [163, 314] on div "const products = listProduct . querySelectorAll ( ".product-card" ) ; products …" at bounding box center [459, 310] width 787 height 413
type textarea "const productSlug = item.querySelector("[data-item-slug]")?.dataset?.itemSlug ?…"
click at [163, 314] on div "const products = listProduct . querySelectorAll ( ".product-card" ) ; products …" at bounding box center [459, 310] width 787 height 413
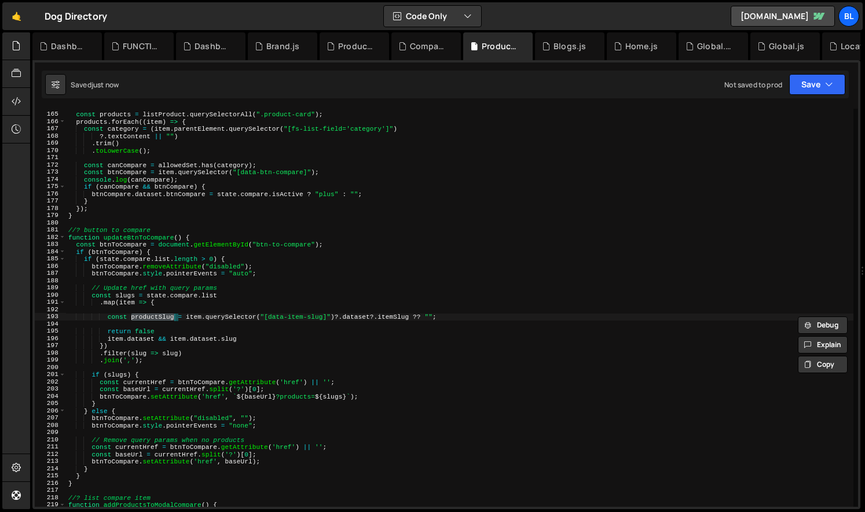
click at [143, 327] on div "const products = listProduct . querySelectorAll ( ".product-card" ) ; products …" at bounding box center [459, 310] width 787 height 413
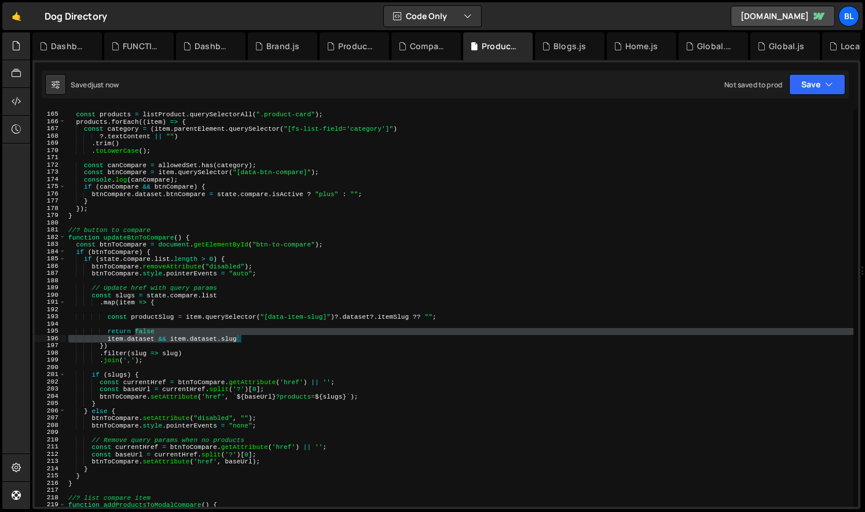
paste textarea "return productSlug"
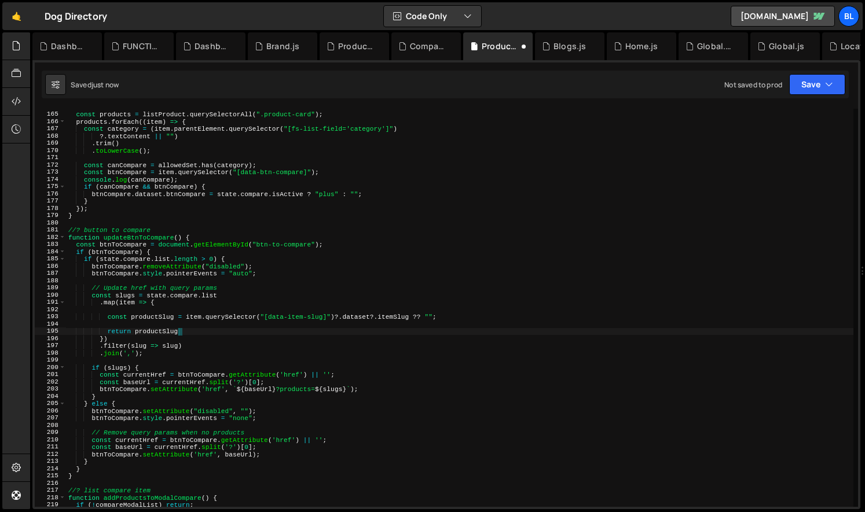
drag, startPoint x: 134, startPoint y: 332, endPoint x: 245, endPoint y: 338, distance: 111.3
click at [245, 338] on div "const products = listProduct . querySelectorAll ( ".product-card" ) ; products …" at bounding box center [459, 310] width 787 height 413
type textarea "return productSlug;"
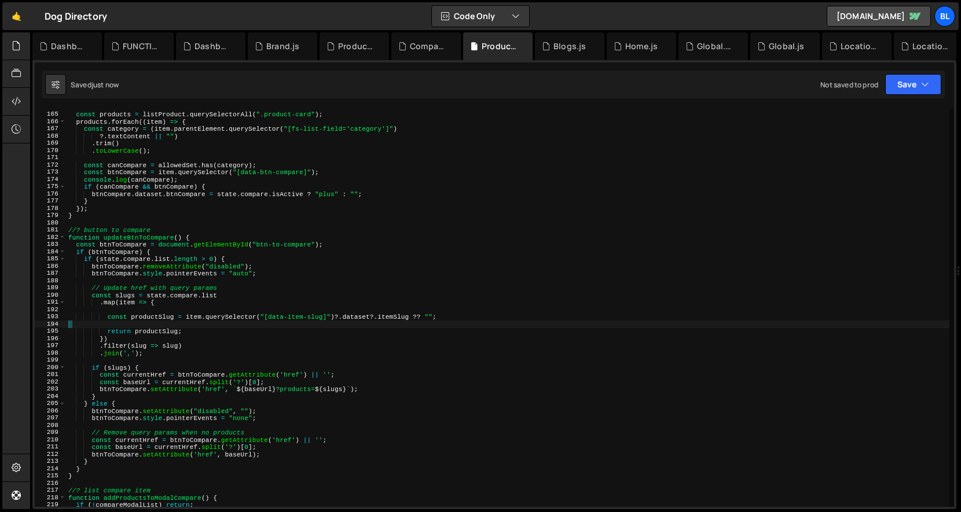
type textarea "const productSlug = item.querySelector("[data-item-slug]")?.dataset?.itemSlug ?…"
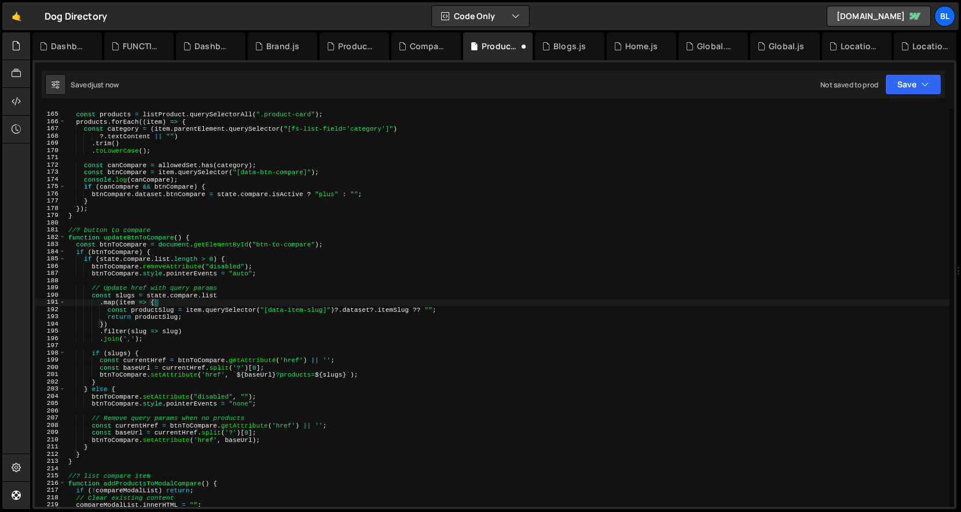
click at [446, 309] on div "const products = listProduct . querySelectorAll ( ".product-card" ) ; products …" at bounding box center [508, 310] width 884 height 413
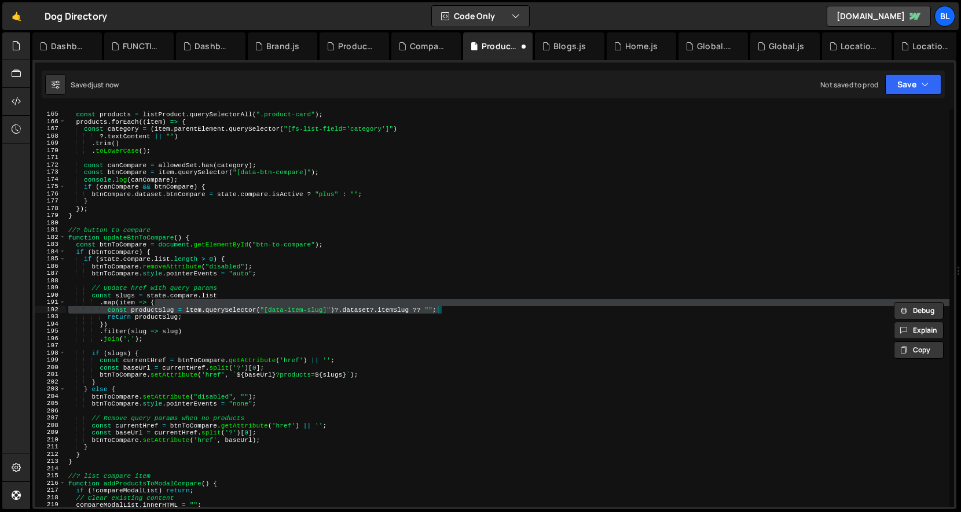
click at [327, 335] on div "const products = listProduct . querySelectorAll ( ".product-card" ) ; products …" at bounding box center [508, 310] width 884 height 413
drag, startPoint x: 448, startPoint y: 312, endPoint x: 450, endPoint y: 303, distance: 9.0
click at [450, 303] on div "const products = listProduct . querySelectorAll ( ".product-card" ) ; products …" at bounding box center [508, 310] width 884 height 413
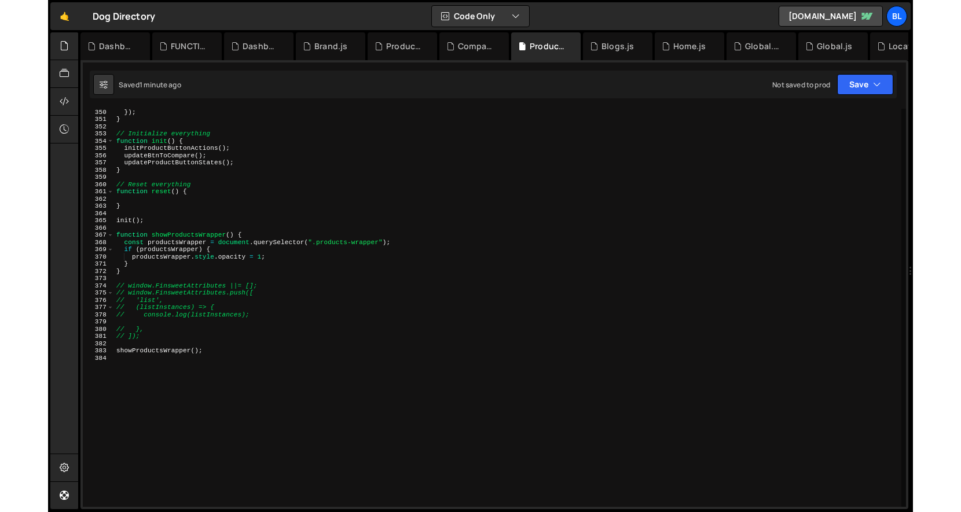
scroll to position [2526, 0]
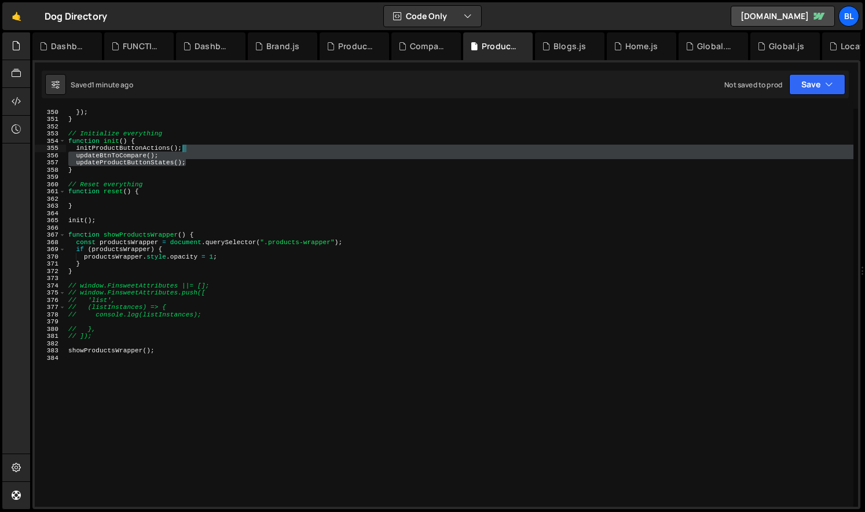
drag, startPoint x: 198, startPoint y: 162, endPoint x: 199, endPoint y: 152, distance: 9.9
click at [199, 152] on div "}) ; } // Initialize everything function init ( ) { initProductButtonActions ( …" at bounding box center [459, 314] width 787 height 413
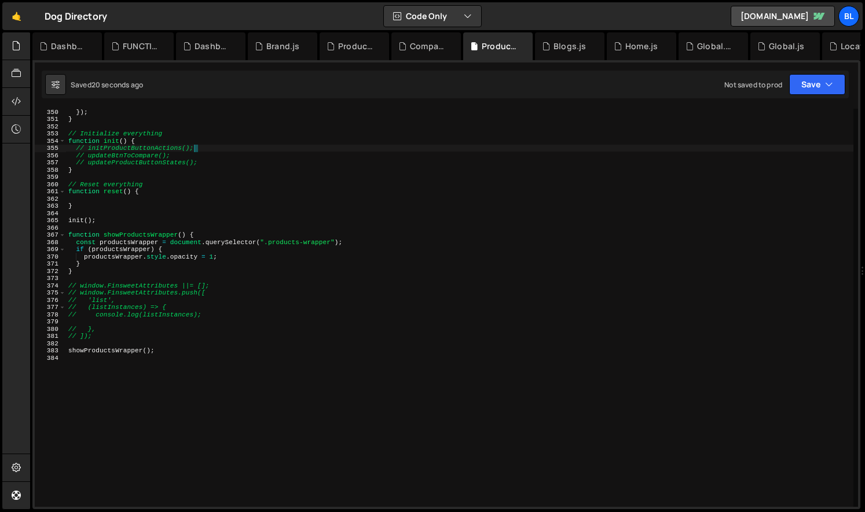
click at [185, 283] on div "}) ; } // Initialize everything function init ( ) { // initProductButtonActions…" at bounding box center [459, 314] width 787 height 413
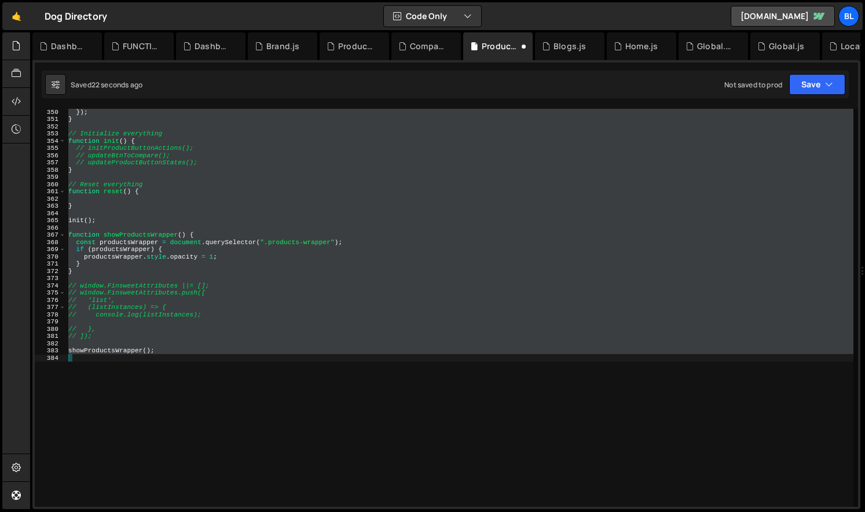
click at [206, 170] on div "}) ; } // Initialize everything function init ( ) { // initProductButtonActions…" at bounding box center [459, 308] width 787 height 398
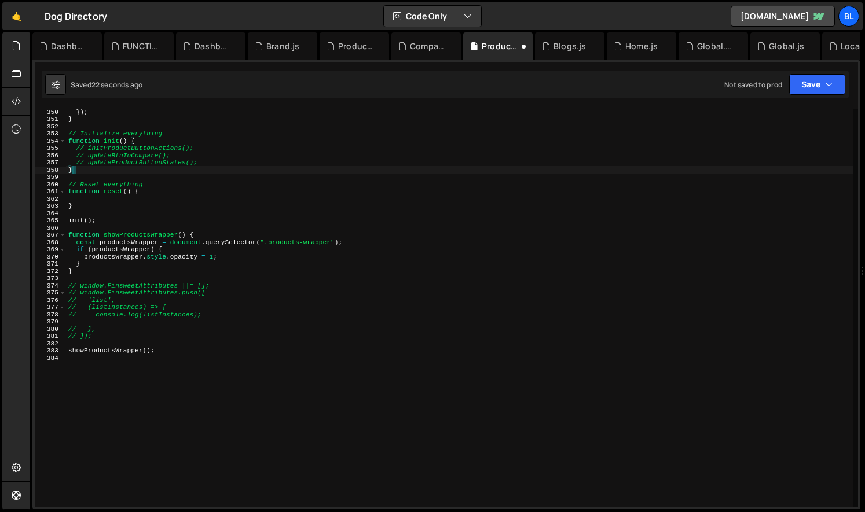
click at [207, 163] on div "}) ; } // Initialize everything function init ( ) { // initProductButtonActions…" at bounding box center [459, 314] width 787 height 413
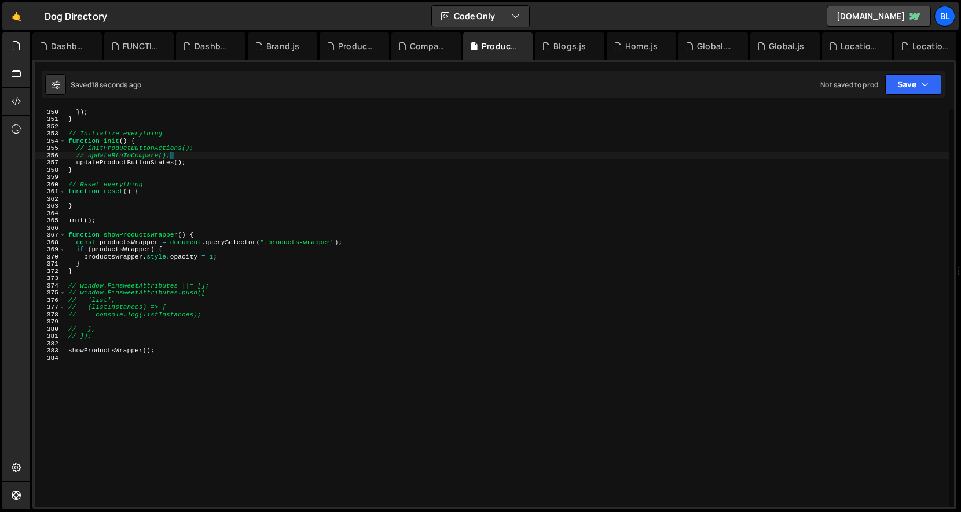
click at [185, 155] on div "}) ; } // Initialize everything function init ( ) { // initProductButtonActions…" at bounding box center [508, 314] width 884 height 413
click at [133, 163] on div "}) ; } // Initialize everything function init ( ) { initProductButtonActions ( …" at bounding box center [508, 314] width 884 height 413
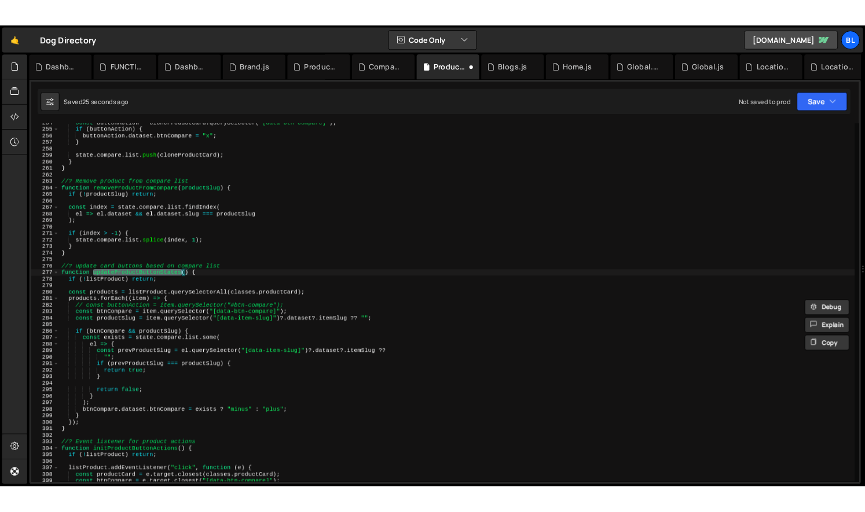
scroll to position [1847, 0]
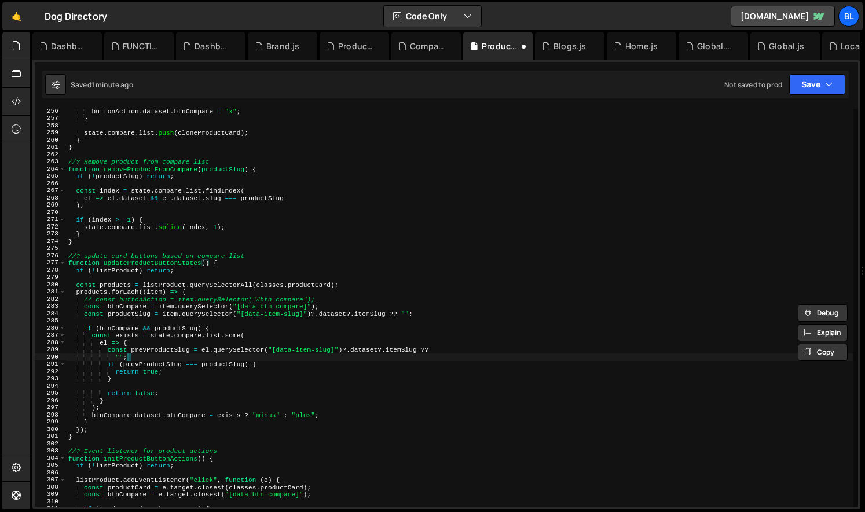
click at [151, 359] on div "buttonAction . dataset . btnCompare = "x" ; } state . compare . list . push ( c…" at bounding box center [459, 314] width 787 height 413
click at [136, 378] on div "buttonAction . dataset . btnCompare = "x" ; } state . compare . list . push ( c…" at bounding box center [459, 314] width 787 height 413
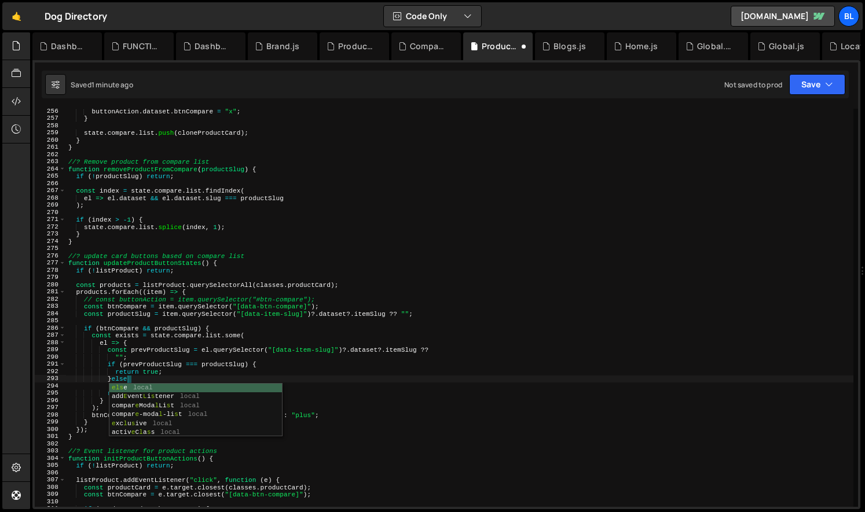
type textarea "}else{"
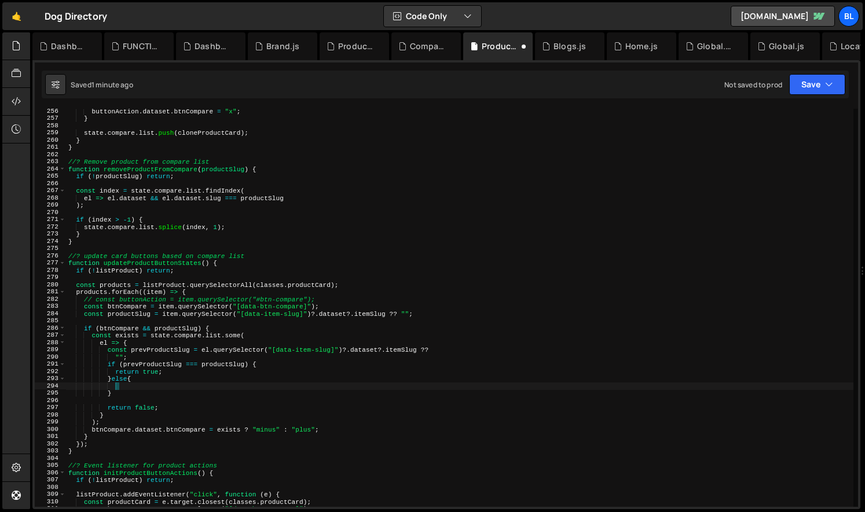
scroll to position [0, 3]
type textarea "}"
type textarea "return false;"
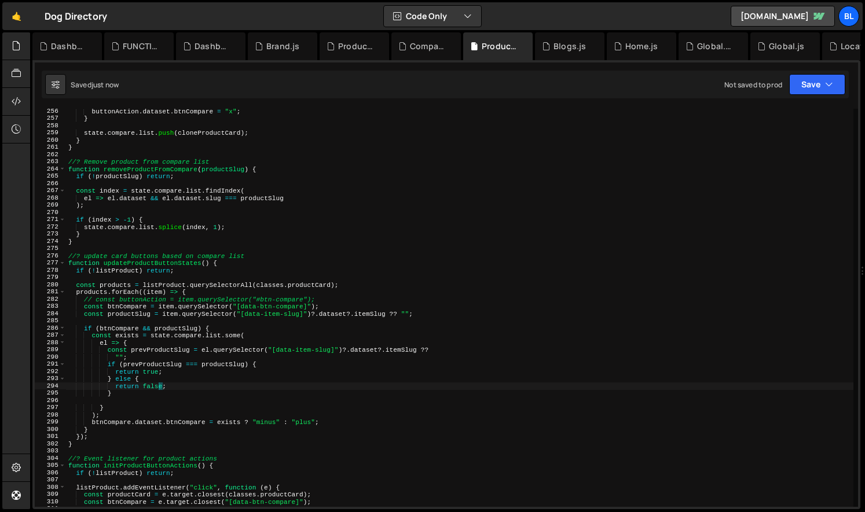
click at [288, 367] on div "buttonAction . dataset . btnCompare = "x" ; } state . compare . list . push ( c…" at bounding box center [459, 314] width 787 height 413
click at [163, 385] on div "buttonAction . dataset . btnCompare = "x" ; } state . compare . list . push ( c…" at bounding box center [459, 314] width 787 height 413
click at [230, 377] on div "buttonAction . dataset . btnCompare = "x" ; } state . compare . list . push ( c…" at bounding box center [459, 314] width 787 height 413
click at [163, 263] on div "buttonAction . dataset . btnCompare = "x" ; } state . compare . list . push ( c…" at bounding box center [459, 314] width 787 height 413
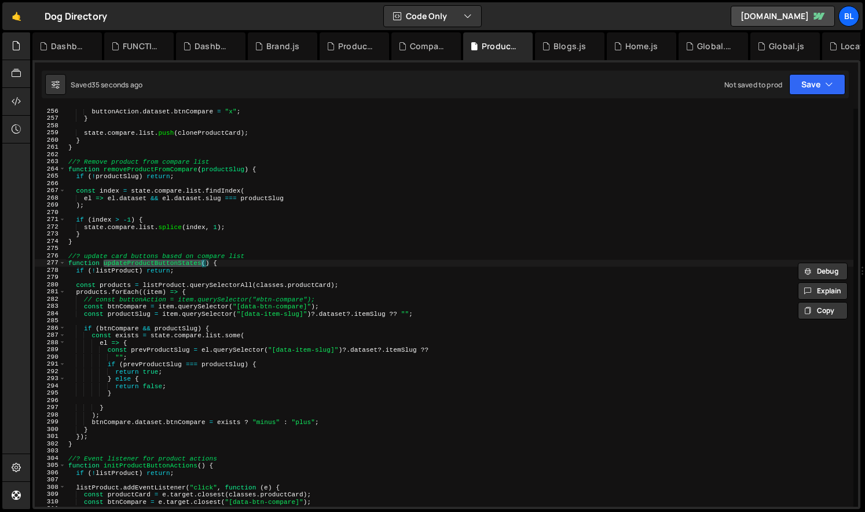
click at [230, 422] on div "buttonAction . dataset . btnCompare = "x" ; } state . compare . list . push ( c…" at bounding box center [459, 314] width 787 height 413
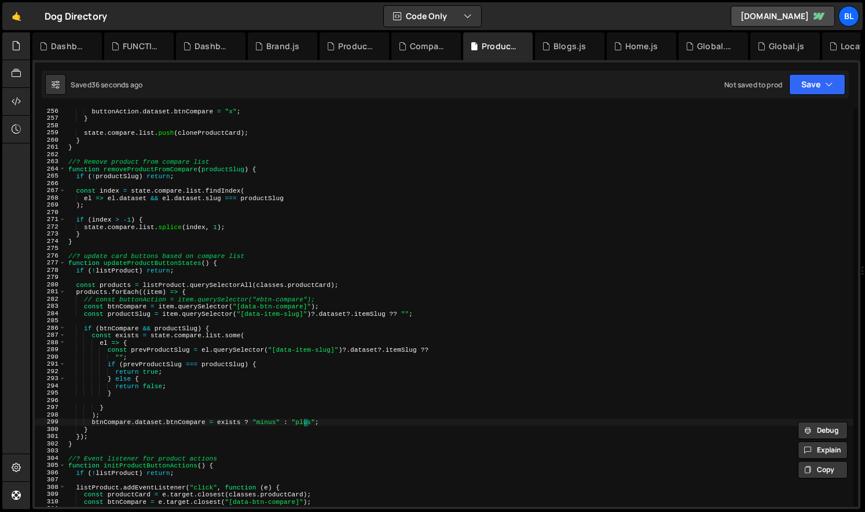
click at [305, 422] on div "buttonAction . dataset . btnCompare = "x" ; } state . compare . list . push ( c…" at bounding box center [459, 314] width 787 height 413
click at [183, 263] on div "buttonAction . dataset . btnCompare = "x" ; } state . compare . list . push ( c…" at bounding box center [459, 314] width 787 height 413
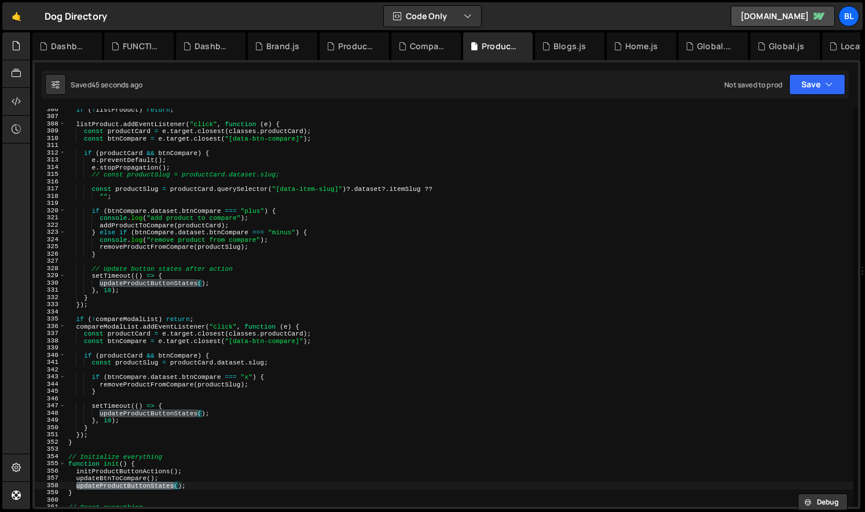
scroll to position [2228, 0]
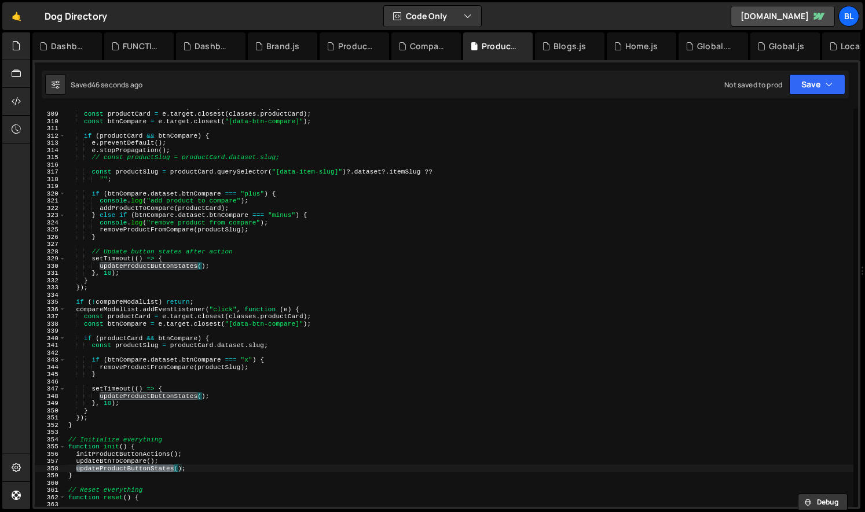
click at [192, 468] on div "listProduct . addEventListener ( "click" , function ( e ) { const productCard =…" at bounding box center [459, 309] width 787 height 413
click at [237, 468] on div "listProduct . addEventListener ( "click" , function ( e ) { const productCard =…" at bounding box center [459, 309] width 787 height 413
click at [349, 279] on div "listProduct . addEventListener ( "click" , function ( e ) { const productCard =…" at bounding box center [459, 309] width 787 height 413
type textarea "}"
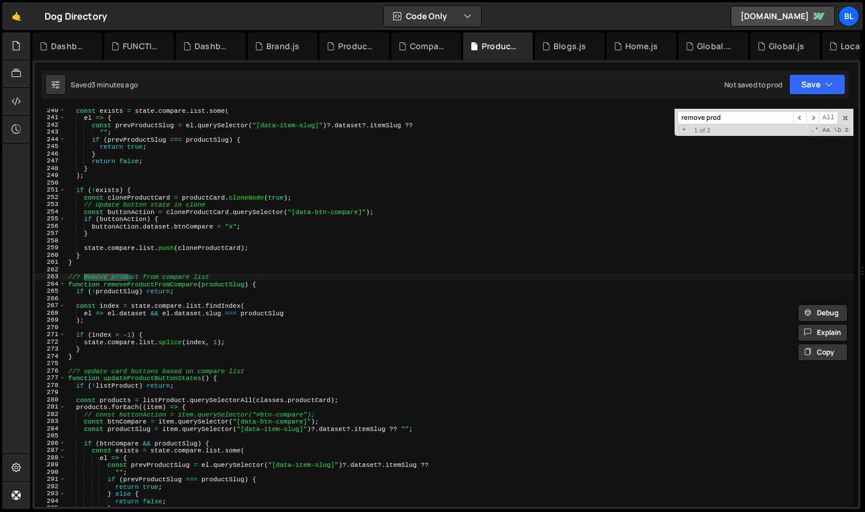
scroll to position [1748, 0]
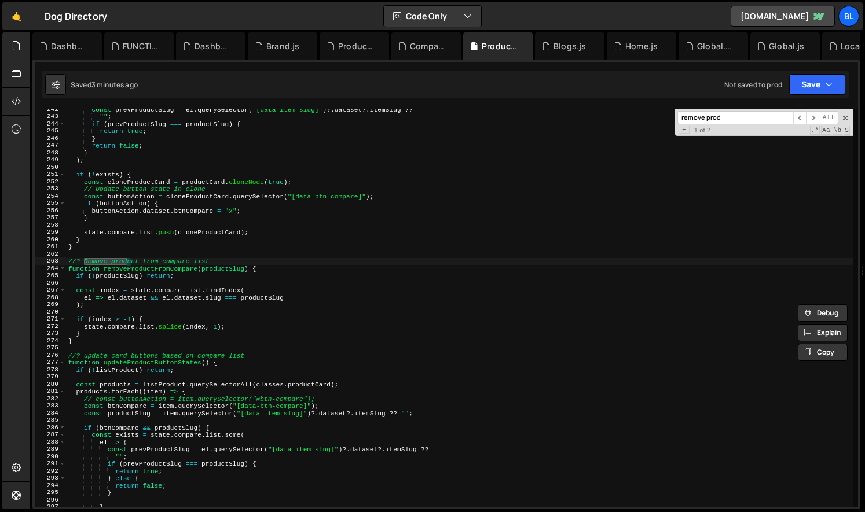
type input "remove prod"
click at [209, 307] on div "const prevProductSlug = el . querySelector ( "[data-item-slug]" ) ?. dataset ?.…" at bounding box center [459, 312] width 787 height 413
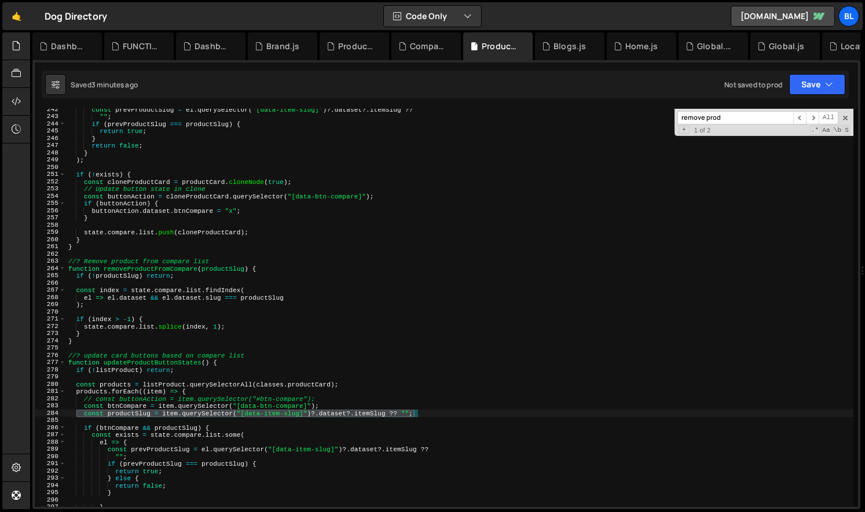
drag, startPoint x: 84, startPoint y: 413, endPoint x: 454, endPoint y: 413, distance: 370.0
click at [454, 413] on div "const prevProductSlug = el . querySelector ( "[data-item-slug]" ) ?. dataset ?.…" at bounding box center [459, 312] width 787 height 413
click at [155, 294] on div "const prevProductSlug = el . querySelector ( "[data-item-slug]" ) ?. dataset ?.…" at bounding box center [459, 312] width 787 height 413
click at [220, 287] on div "const prevProductSlug = el . querySelector ( "[data-item-slug]" ) ?. dataset ?.…" at bounding box center [459, 312] width 787 height 413
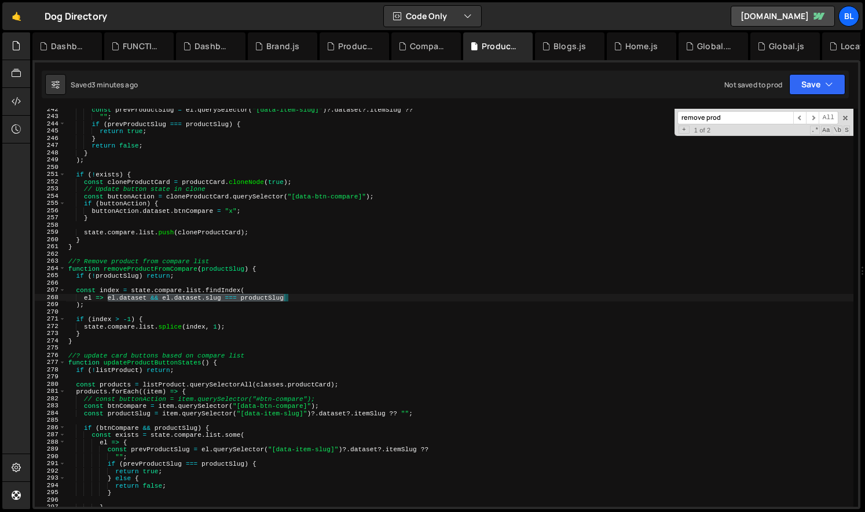
drag, startPoint x: 108, startPoint y: 301, endPoint x: 321, endPoint y: 298, distance: 212.5
click at [320, 298] on div "const prevProductSlug = el . querySelector ( "[data-item-slug]" ) ?. dataset ?.…" at bounding box center [459, 312] width 787 height 413
type textarea "el => {}"
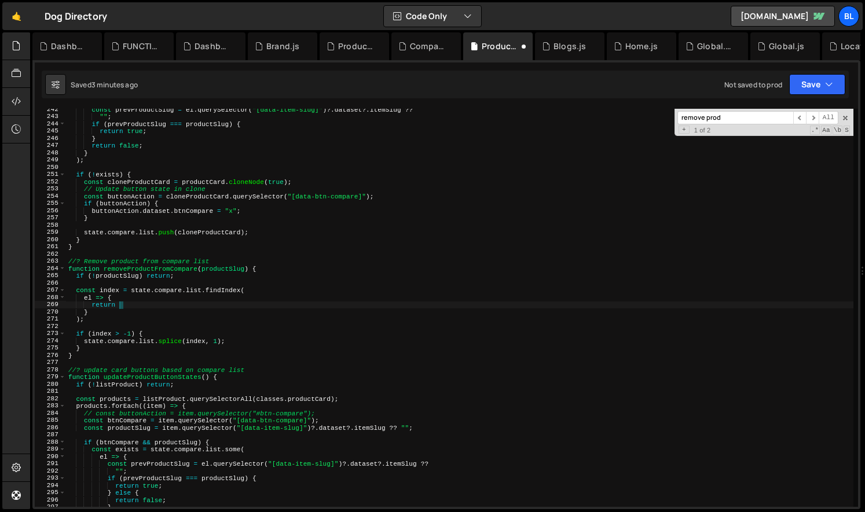
scroll to position [0, 3]
type textarea "return productSlug;"
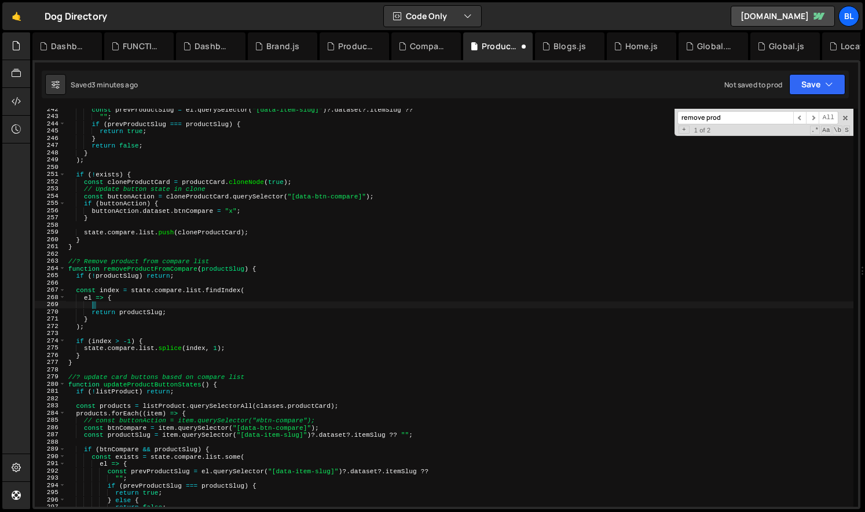
paste textarea "const productSlug = item.querySelector("[data-item-slug]")?.dataset?.itemSlug ?…"
click at [183, 308] on div "const prevProductSlug = el . querySelector ( "[data-item-slug]" ) ?. dataset ?.…" at bounding box center [459, 312] width 787 height 413
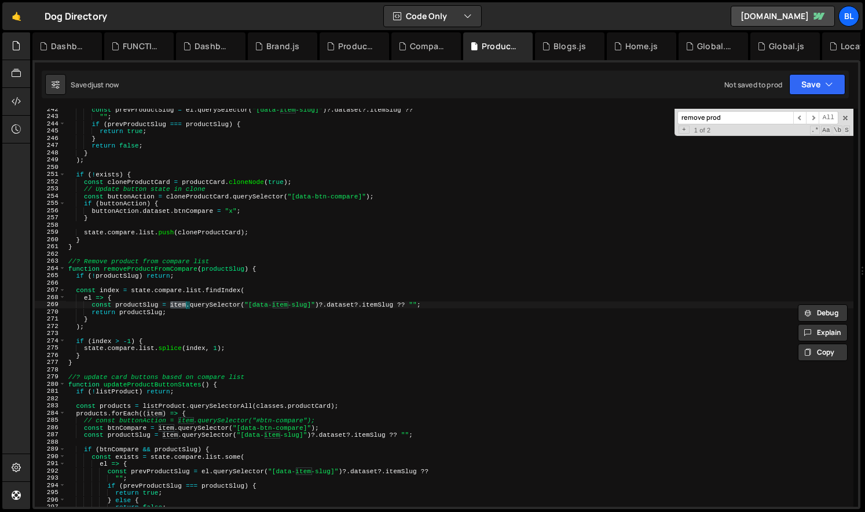
type textarea "const productSlug = el.querySelector("[data-item-slug]")?.dataset?.itemSlug ?? …"
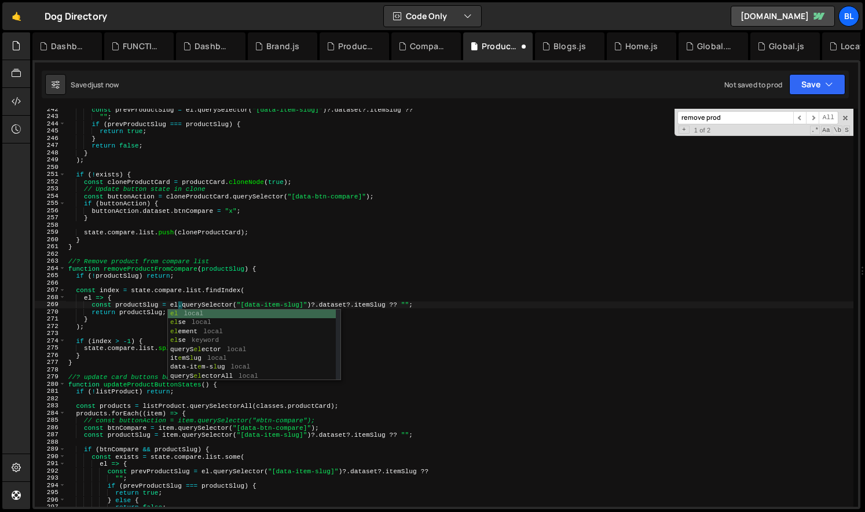
click at [222, 283] on div "const prevProductSlug = el . querySelector ( "[data-item-slug]" ) ?. dataset ?.…" at bounding box center [459, 312] width 787 height 413
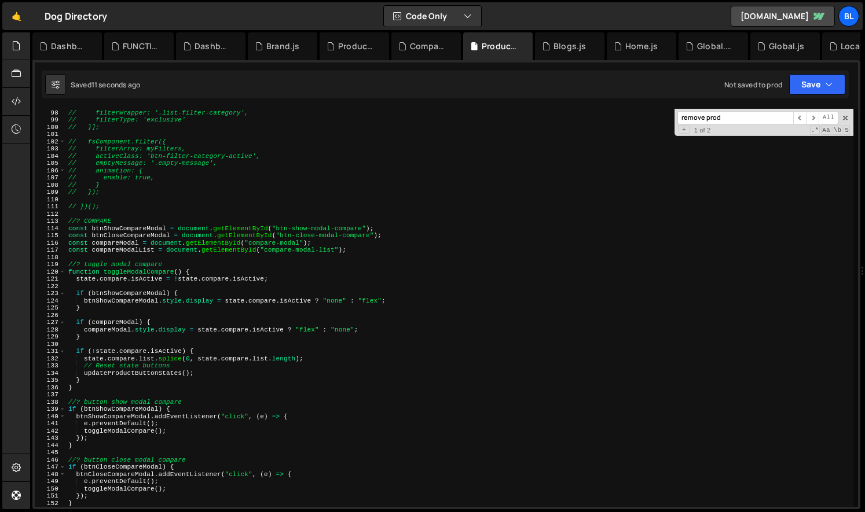
scroll to position [701, 0]
click at [116, 241] on div "// { // filterWrapper: '.list-filter-category', // filterType: 'exclusive' // }…" at bounding box center [459, 308] width 787 height 413
click at [119, 235] on div "// { // filterWrapper: '.list-filter-category', // filterType: 'exclusive' // }…" at bounding box center [459, 308] width 787 height 413
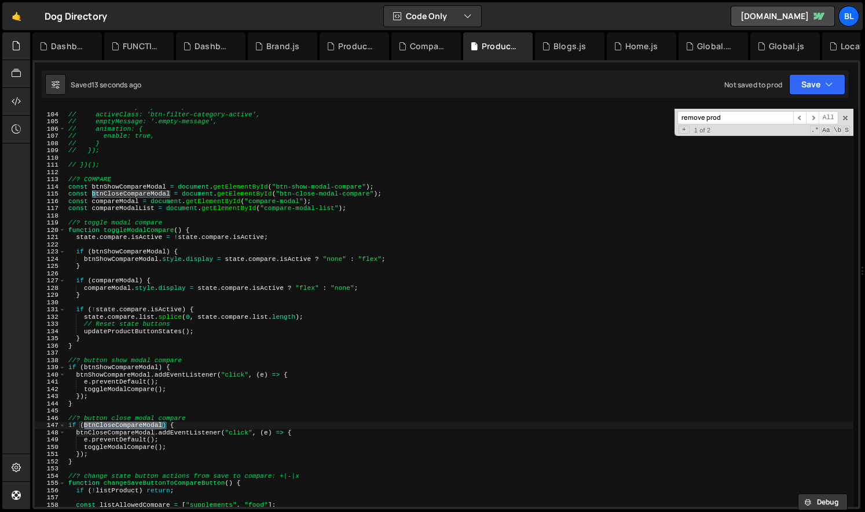
scroll to position [785, 0]
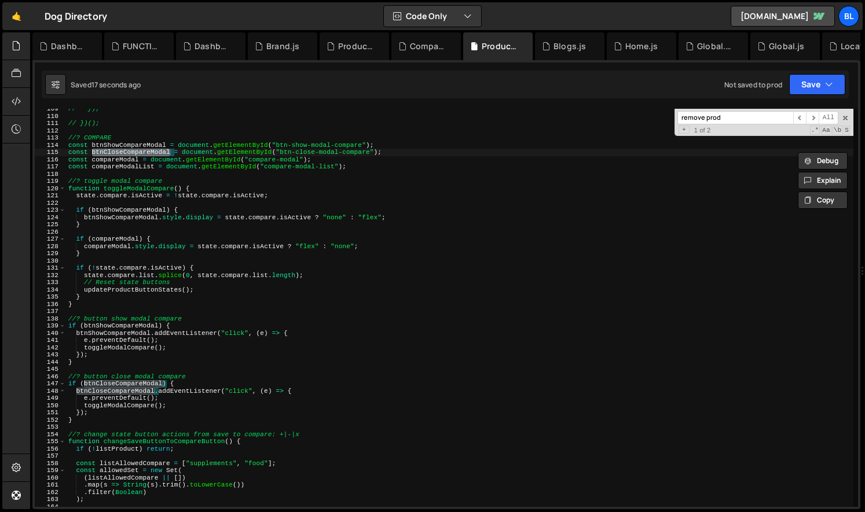
click at [151, 408] on div "// }); // })(); //? COMPARE const btnShowCompareModal = document . getElementBy…" at bounding box center [459, 311] width 787 height 413
click at [141, 389] on div "// }); // })(); //? COMPARE const btnShowCompareModal = document . getElementBy…" at bounding box center [459, 311] width 787 height 413
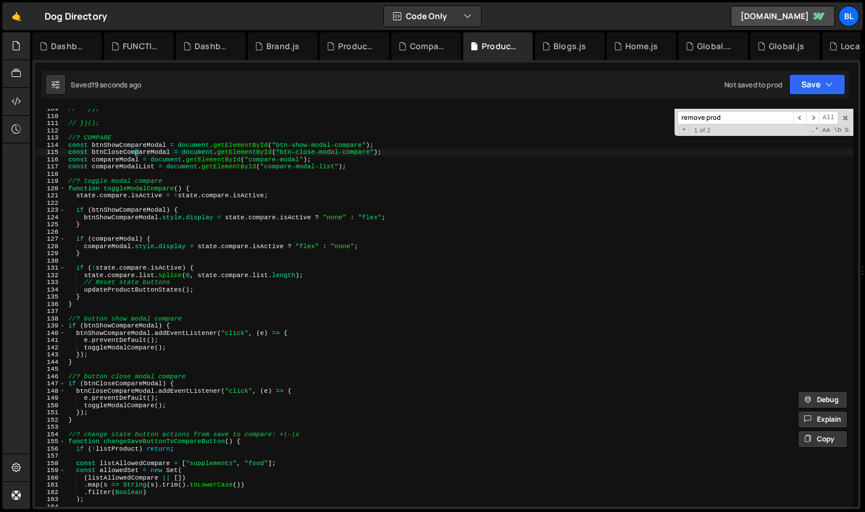
click at [135, 152] on div "// }); // })(); //? COMPARE const btnShowCompareModal = document . getElementBy…" at bounding box center [459, 311] width 787 height 413
click at [197, 277] on div "// }); // })(); //? COMPARE const btnShowCompareModal = document . getElementBy…" at bounding box center [459, 311] width 787 height 413
click at [123, 153] on div "// }); // })(); //? COMPARE const btnShowCompareModal = document . getElementBy…" at bounding box center [459, 311] width 787 height 413
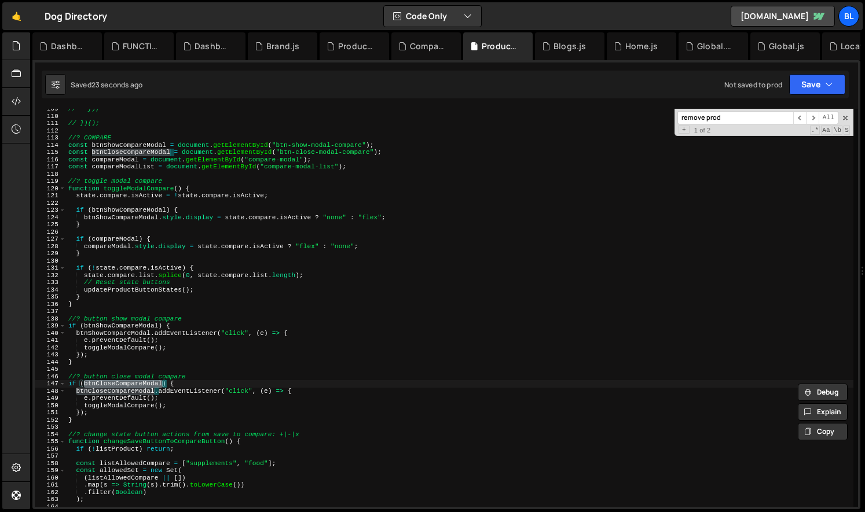
click at [228, 326] on div "// }); // })(); //? COMPARE const btnShowCompareModal = document . getElementBy…" at bounding box center [459, 311] width 787 height 413
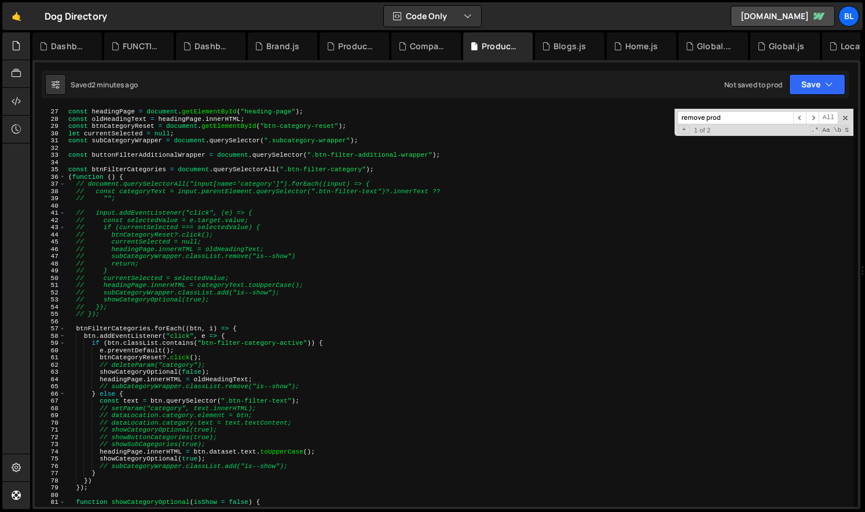
scroll to position [0, 0]
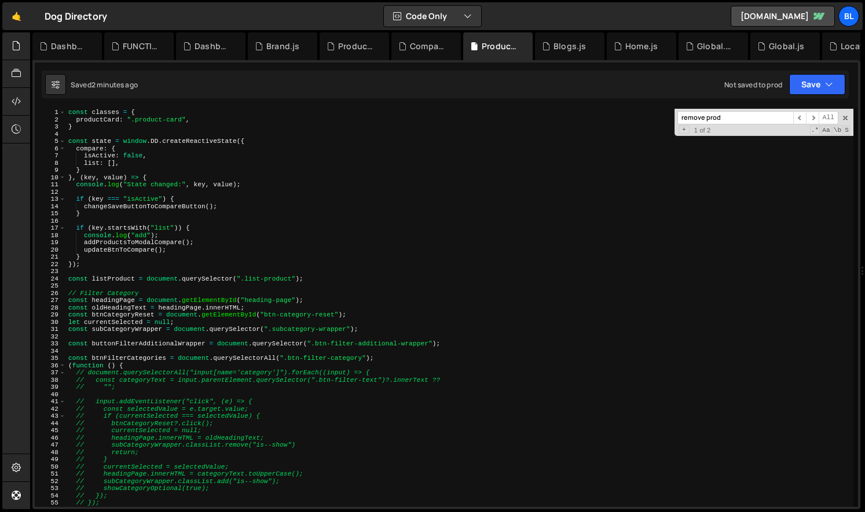
click at [182, 239] on div "const classes = { productCard : ".product-card" , } const state = window . DD .…" at bounding box center [459, 315] width 787 height 413
click at [199, 227] on div "const classes = { productCard : ".product-card" , } const state = window . DD .…" at bounding box center [459, 315] width 787 height 413
click at [190, 233] on div "const classes = { productCard : ".product-card" , } const state = window . DD .…" at bounding box center [459, 315] width 787 height 413
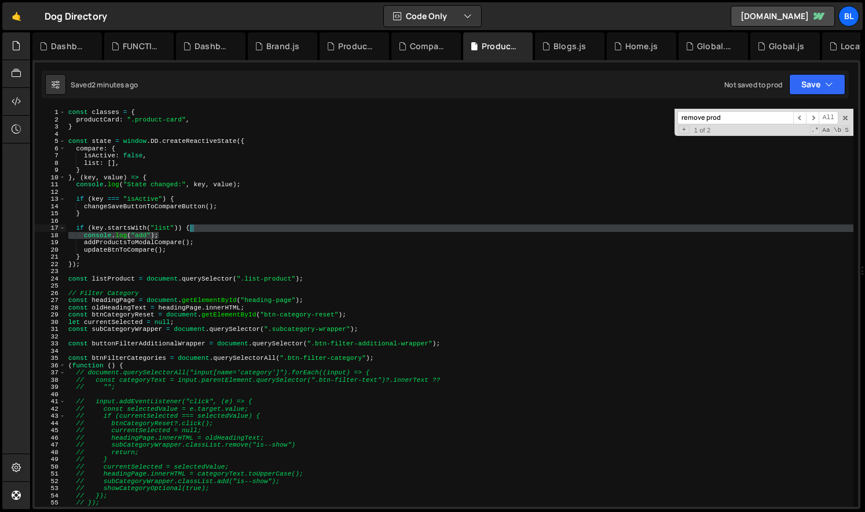
click at [200, 230] on div "const classes = { productCard : ".product-card" , } const state = window . DD .…" at bounding box center [459, 315] width 787 height 413
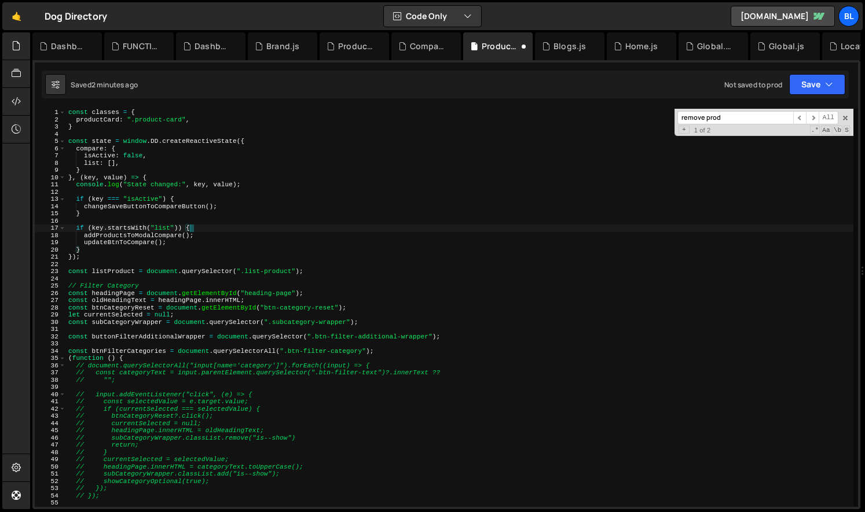
click at [234, 229] on div "const classes = { productCard : ".product-card" , } const state = window . DD .…" at bounding box center [459, 315] width 787 height 413
click at [522, 416] on div "const classes = { productCard : ".product-card" , } const state = window . DD .…" at bounding box center [459, 315] width 787 height 413
paste textarea "btn-to-compare"
click at [452, 368] on div "const classes = { productCard : ".product-card" , } const state = window . DD .…" at bounding box center [459, 315] width 787 height 413
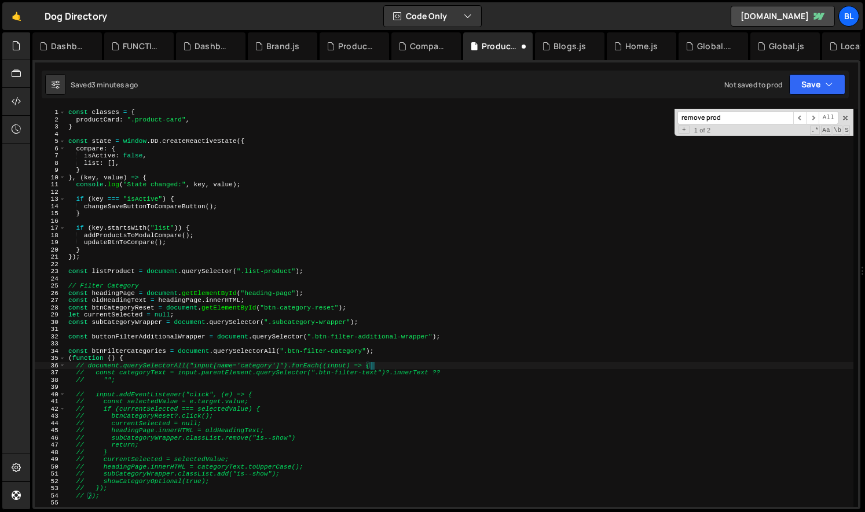
type textarea "// document.querySelectorAll("input[name='category']").forEach((input) => {"
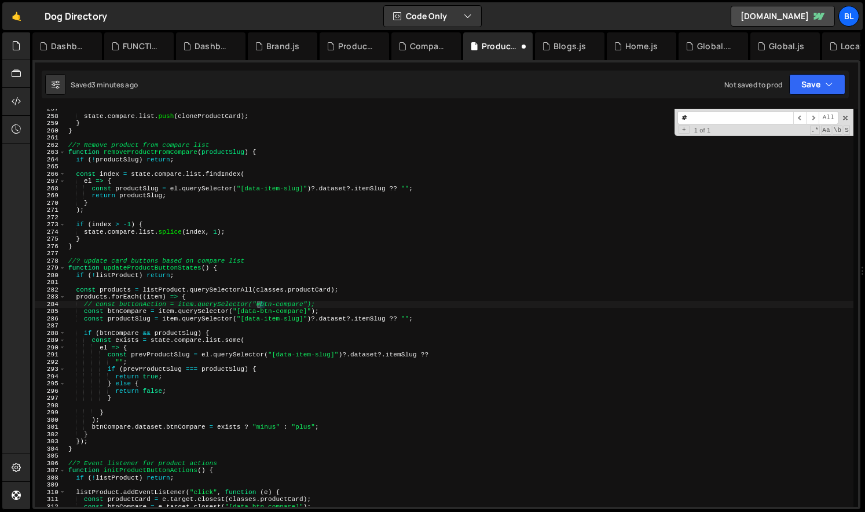
scroll to position [1856, 0]
paste input "btn-to-compare"
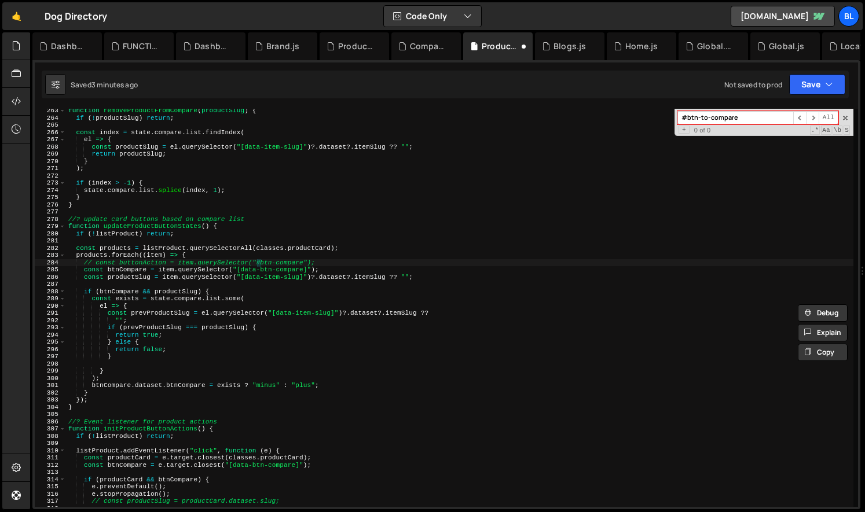
scroll to position [1898, 0]
type input "#btn-to-compare"
click at [319, 283] on div "function removeProductFromCompare ( productSlug ) { if ( ! productSlug ) return…" at bounding box center [459, 313] width 787 height 413
paste textarea "pointer-events: auto;"
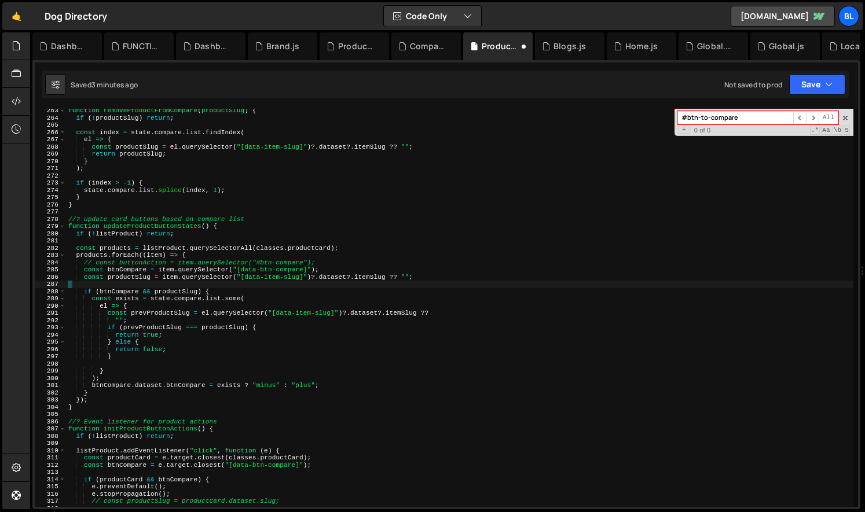
type textarea "pointer-events: auto;"
click at [356, 320] on div "function removeProductFromCompare ( productSlug ) { if ( ! productSlug ) return…" at bounding box center [459, 313] width 787 height 413
type textarea """;"
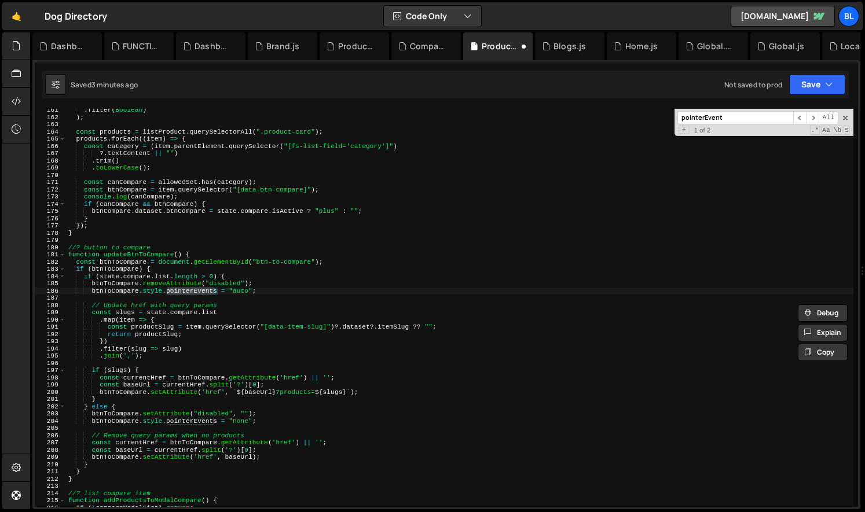
scroll to position [1160, 0]
type input "pointerEvent"
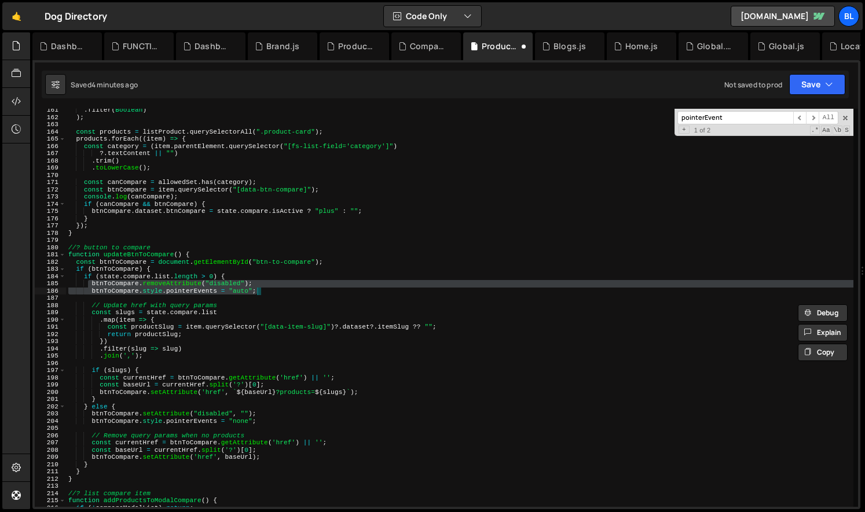
drag, startPoint x: 89, startPoint y: 284, endPoint x: 261, endPoint y: 290, distance: 172.1
click at [261, 290] on div ". filter ( Boolean ) ) ; const products = listProduct . querySelectorAll ( ".pr…" at bounding box center [459, 313] width 787 height 413
type textarea "btnToCompare.removeAttribute("disabled"); btnToCompare.style.pointerEvents = "a…"
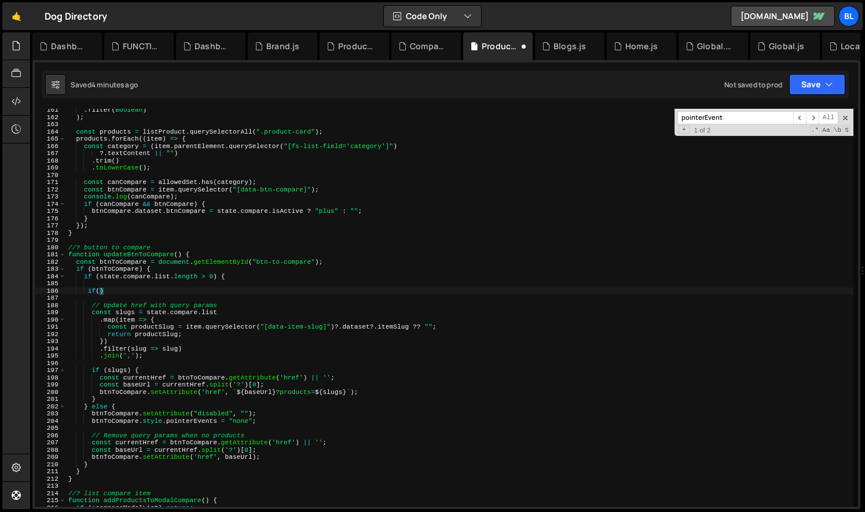
scroll to position [0, 2]
paste textarea "btnToCompare.style.pointerEvents = "auto";)"
type textarea "if(state.compare.list.length>1){"
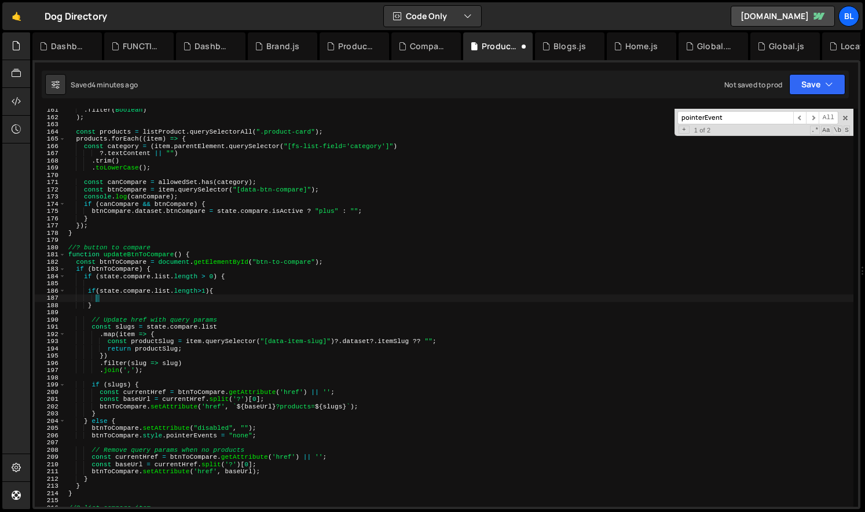
scroll to position [0, 2]
paste textarea "btnToCompare.style.pointerEvents = "auto";"
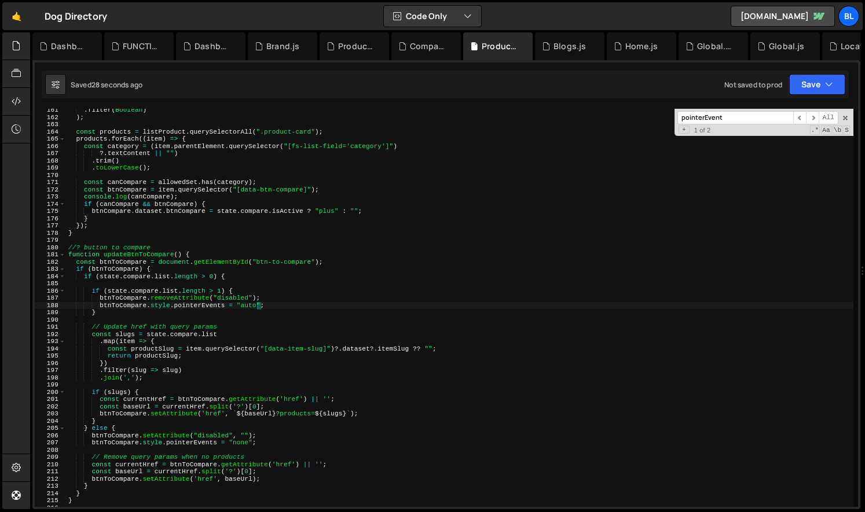
click at [272, 482] on div ". filter ( Boolean ) ) ; const products = listProduct . querySelectorAll ( ".pr…" at bounding box center [459, 313] width 787 height 413
click at [276, 468] on div ". filter ( Boolean ) ) ; const products = listProduct . querySelectorAll ( ".pr…" at bounding box center [459, 313] width 787 height 413
click at [278, 445] on div ". filter ( Boolean ) ) ; const products = listProduct . querySelectorAll ( ".pr…" at bounding box center [459, 313] width 787 height 413
click at [278, 439] on div ". filter ( Boolean ) ) ; const products = listProduct . querySelectorAll ( ".pr…" at bounding box center [459, 313] width 787 height 413
click at [285, 408] on div ". filter ( Boolean ) ) ; const products = listProduct . querySelectorAll ( ".pr…" at bounding box center [459, 313] width 787 height 413
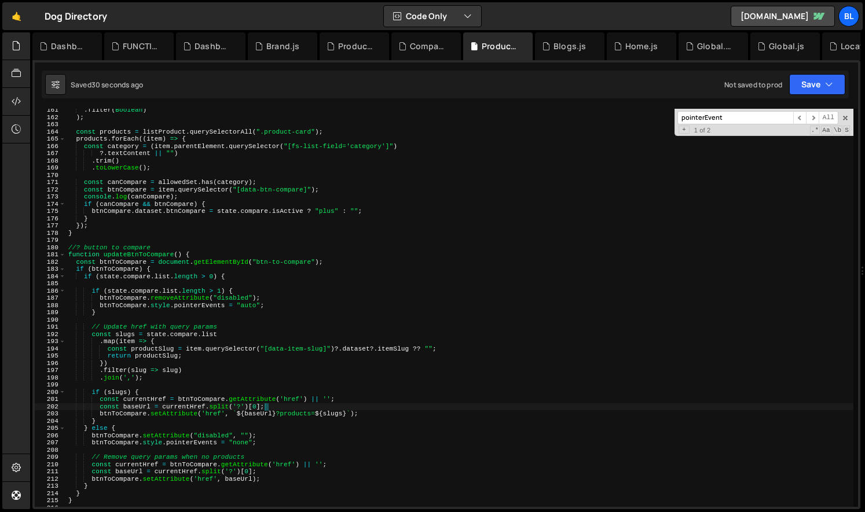
click at [282, 419] on div ". filter ( Boolean ) ) ; const products = listProduct . querySelectorAll ( ".pr…" at bounding box center [459, 313] width 787 height 413
click at [285, 425] on div ". filter ( Boolean ) ) ; const products = listProduct . querySelectorAll ( ".pr…" at bounding box center [459, 313] width 787 height 413
click at [288, 436] on div ". filter ( Boolean ) ) ; const products = listProduct . querySelectorAll ( ".pr…" at bounding box center [459, 313] width 787 height 413
click at [286, 351] on div ". filter ( Boolean ) ) ; const products = listProduct . querySelectorAll ( ".pr…" at bounding box center [459, 313] width 787 height 413
type textarea "const productSlug = item.querySelector("[data-item-slug]")?.dataset?.itemSlug ?…"
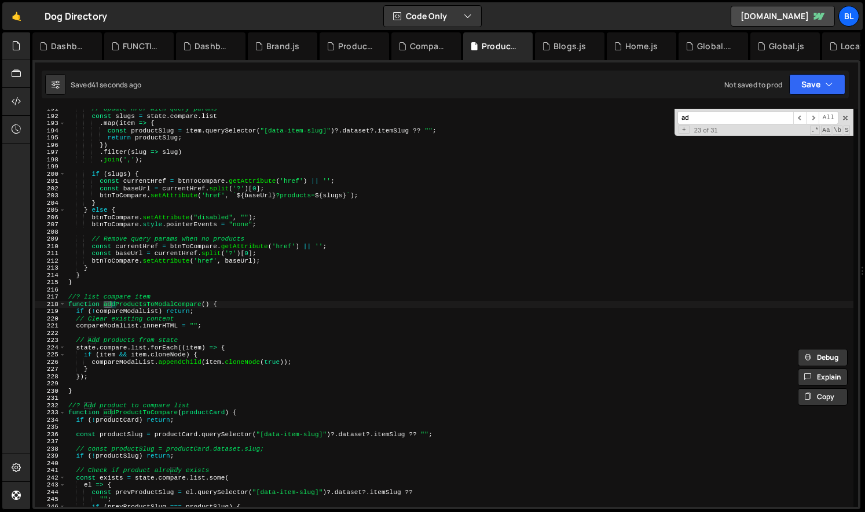
scroll to position [1379, 0]
type input "add"
click at [171, 304] on div "// Update href with query params const slugs = state . compare . list . map ( i…" at bounding box center [459, 311] width 787 height 413
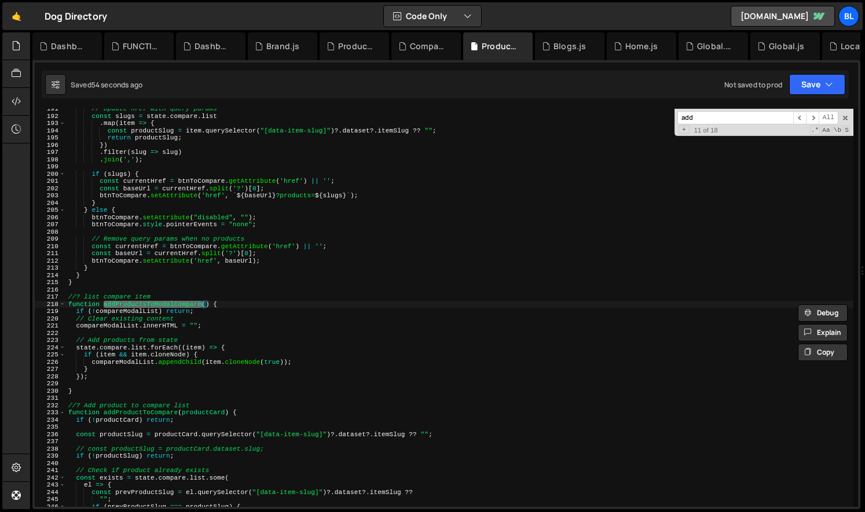
click at [164, 312] on div "// Update href with query params const slugs = state . compare . list . map ( i…" at bounding box center [459, 311] width 787 height 413
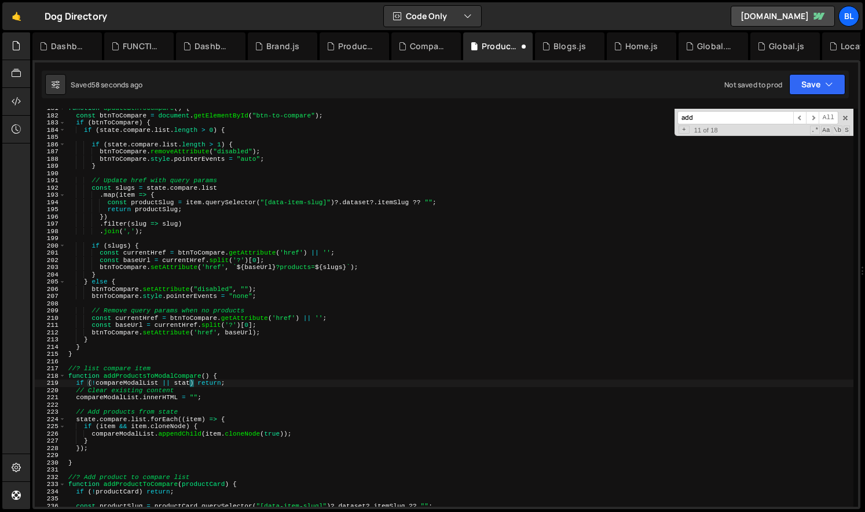
scroll to position [1307, 0]
drag, startPoint x: 148, startPoint y: 186, endPoint x: 229, endPoint y: 186, distance: 81.1
click at [229, 186] on div "function updateBtnToCompare ( ) { const btnToCompare = document . getElementByI…" at bounding box center [459, 311] width 787 height 413
click at [183, 383] on div "function updateBtnToCompare ( ) { const btnToCompare = document . getElementByI…" at bounding box center [459, 311] width 787 height 413
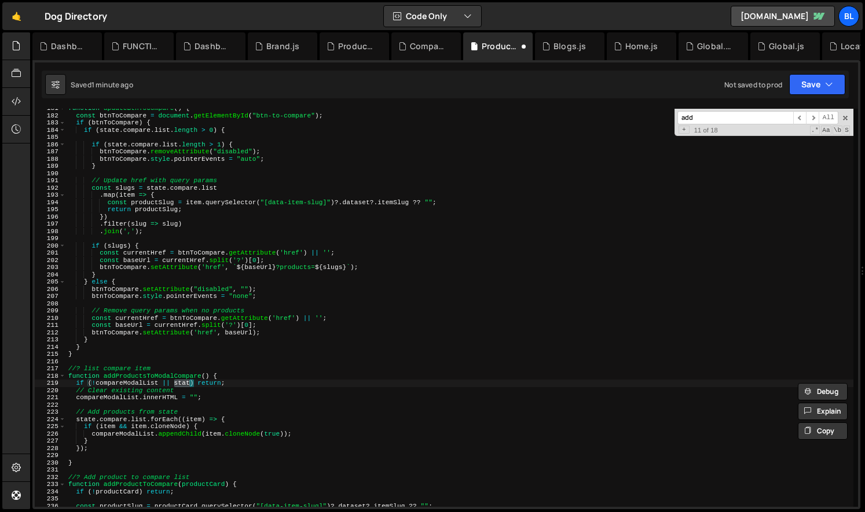
paste textarea "e.compare.list"
click at [181, 378] on div "function updateBtnToCompare ( ) { const btnToCompare = document . getElementByI…" at bounding box center [459, 311] width 787 height 413
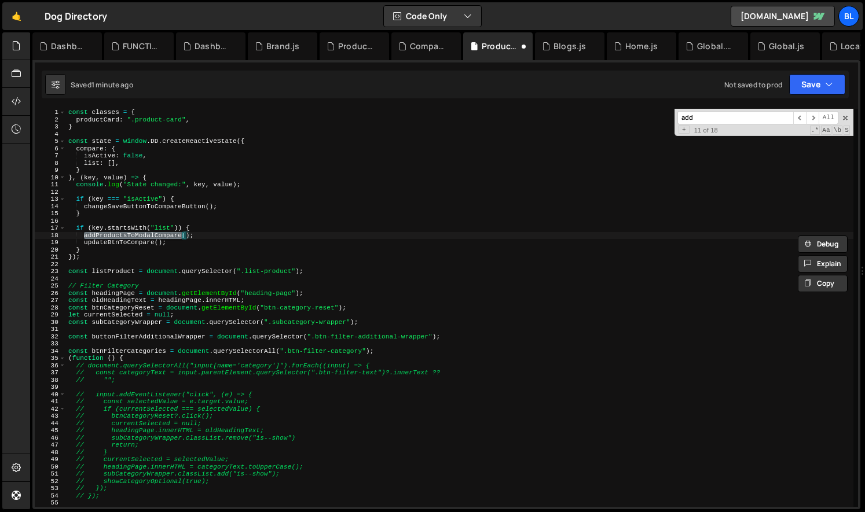
scroll to position [1379, 0]
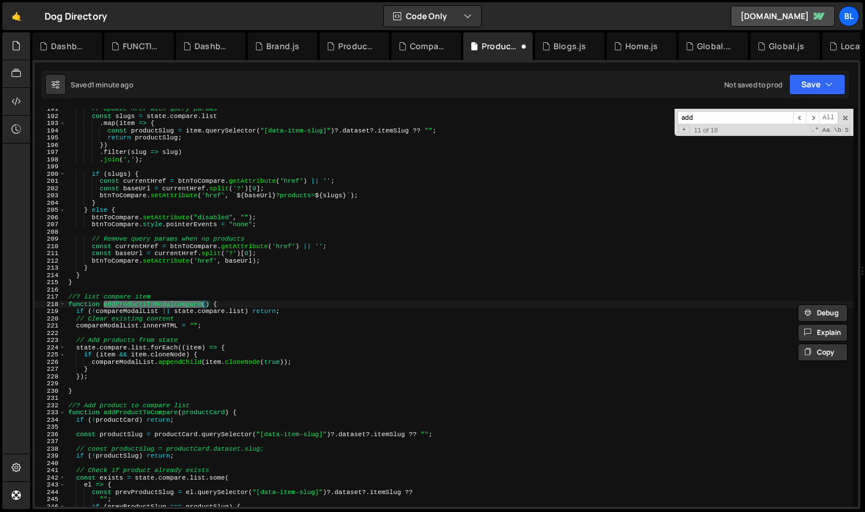
click at [235, 312] on div "// Update href with query params const slugs = state . compare . list . map ( i…" at bounding box center [459, 311] width 787 height 413
click at [251, 318] on div "// Update href with query params const slugs = state . compare . list . map ( i…" at bounding box center [459, 311] width 787 height 413
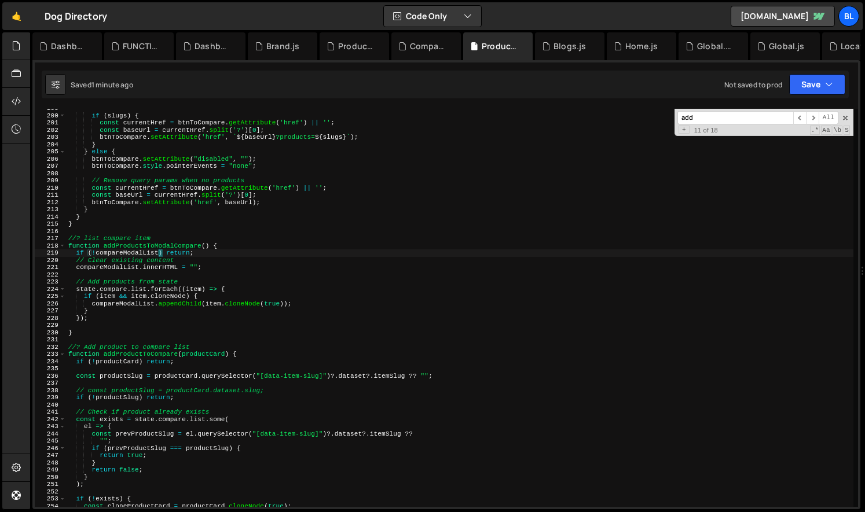
scroll to position [1437, 0]
click at [168, 245] on div "if ( slugs ) { const currentHref = btnToCompare . getAttribute ( 'href' ) || ''…" at bounding box center [459, 311] width 787 height 413
click at [151, 350] on div "if ( slugs ) { const currentHref = btnToCompare . getAttribute ( 'href' ) || ''…" at bounding box center [459, 311] width 787 height 413
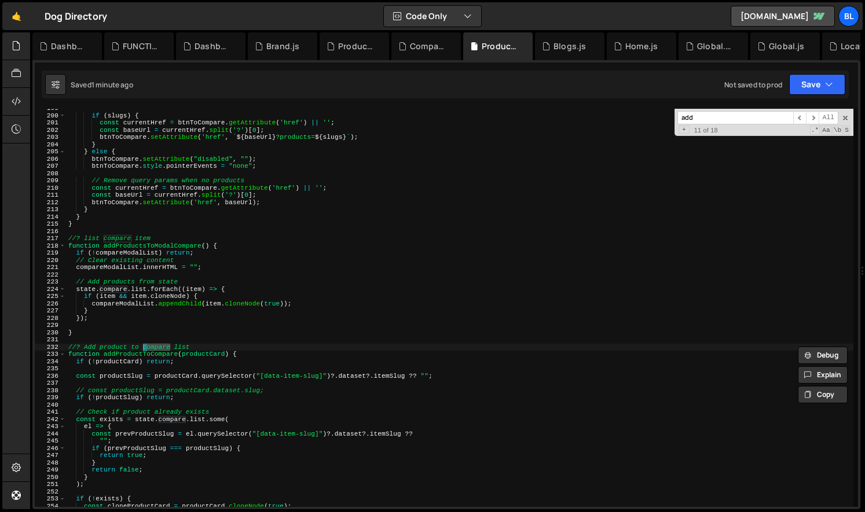
click at [149, 354] on div "if ( slugs ) { const currentHref = btnToCompare . getAttribute ( 'href' ) || ''…" at bounding box center [459, 311] width 787 height 413
click at [164, 245] on div "if ( slugs ) { const currentHref = btnToCompare . getAttribute ( 'href' ) || ''…" at bounding box center [459, 311] width 787 height 413
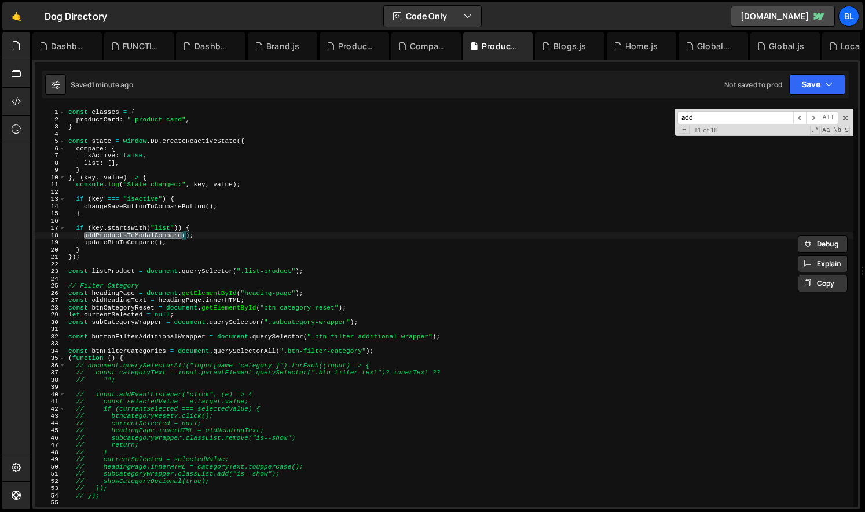
scroll to position [1379, 0]
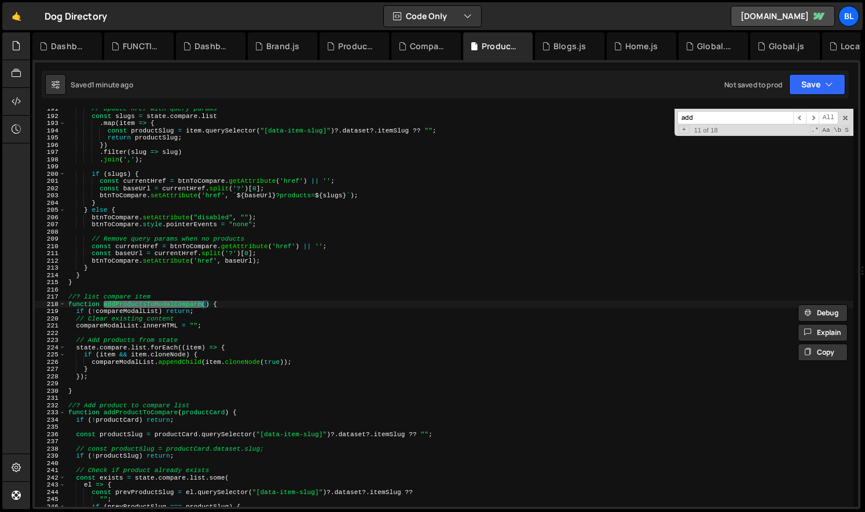
click at [155, 411] on div "// Update href with query params const slugs = state . compare . list . map ( i…" at bounding box center [459, 311] width 787 height 413
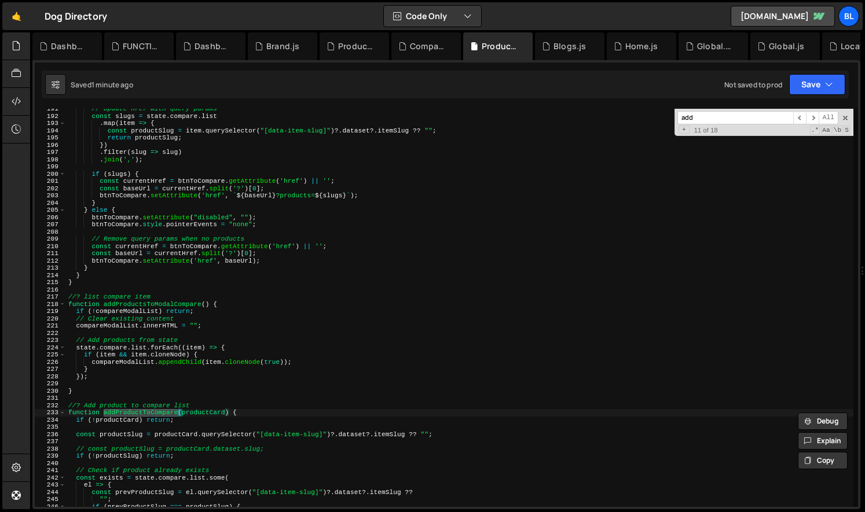
scroll to position [2167, 0]
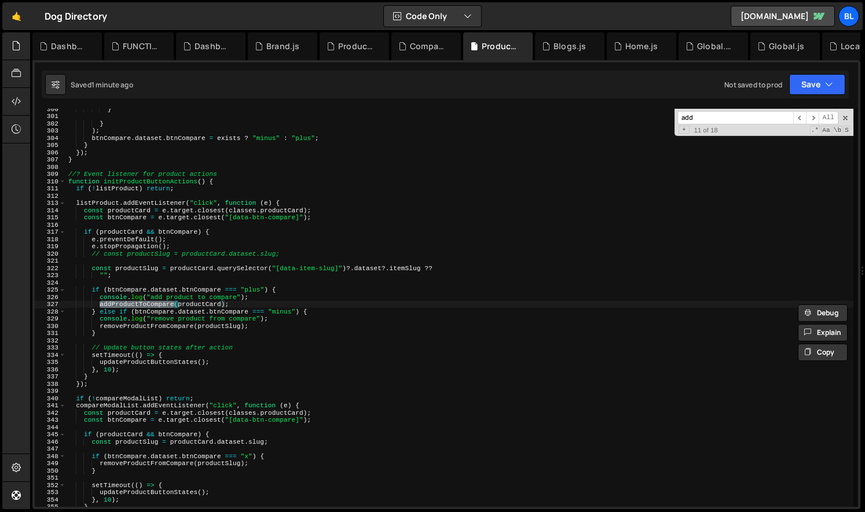
click at [258, 301] on div "} } ) ; btnCompare . dataset . btnCompare = exists ? "minus" : "plus" ; } }) ; …" at bounding box center [459, 311] width 787 height 413
click at [268, 291] on div "} } ) ; btnCompare . dataset . btnCompare = exists ? "minus" : "plus" ; } }) ; …" at bounding box center [459, 311] width 787 height 413
paste textarea "state.compare.list"
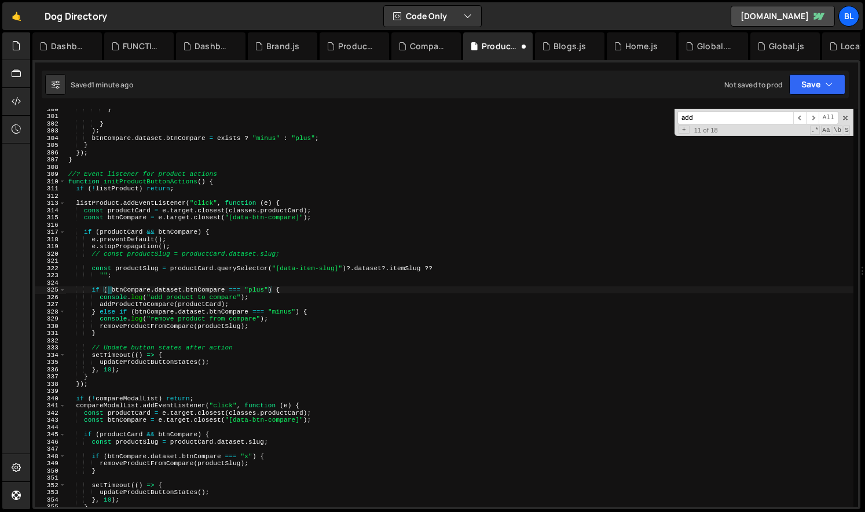
paste textarea "state.compare.list"
click at [327, 313] on div "} } ) ; btnCompare . dataset . btnCompare = exists ? "minus" : "plus" ; } }) ; …" at bounding box center [459, 311] width 787 height 413
type textarea "} else if (btnCompare.dataset.btnCompare === "minus") {"
click at [288, 343] on div "} } ) ; btnCompare . dataset . btnCompare = exists ? "minus" : "plus" ; } }) ; …" at bounding box center [459, 311] width 787 height 413
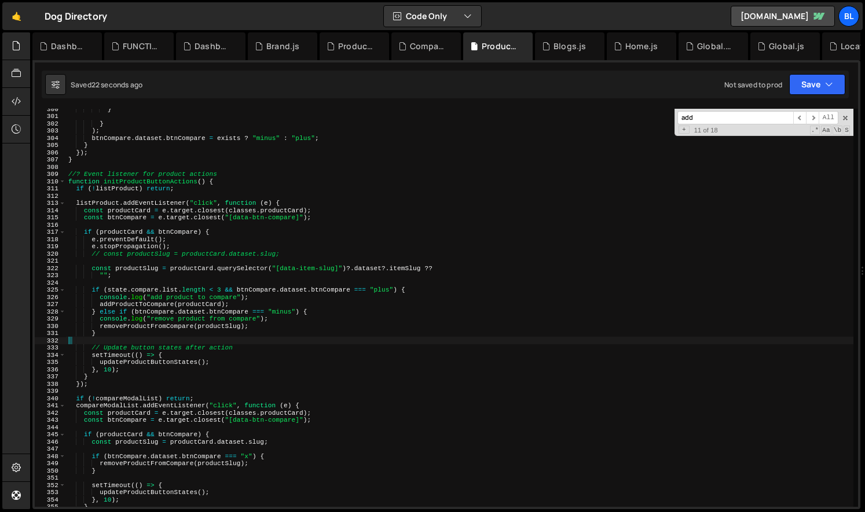
scroll to position [0, 0]
click at [168, 306] on div "} } ) ; btnCompare . dataset . btnCompare = exists ? "minus" : "plus" ; } }) ; …" at bounding box center [459, 311] width 787 height 413
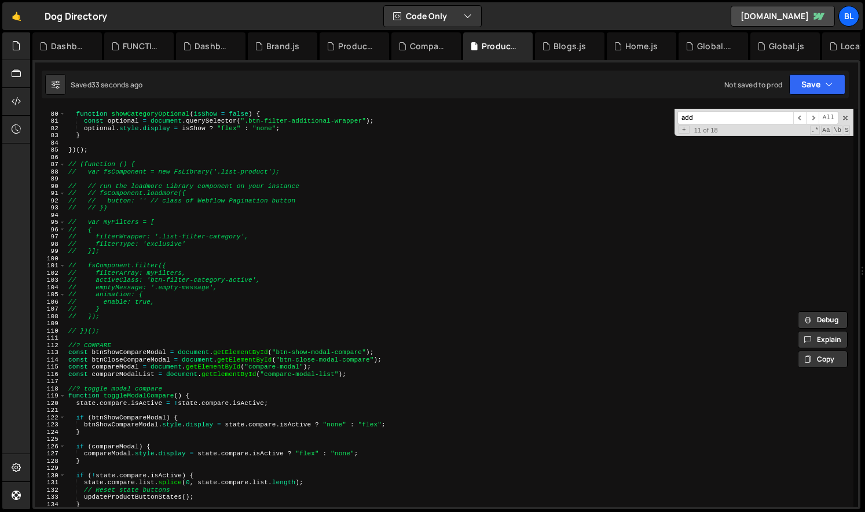
scroll to position [555, 0]
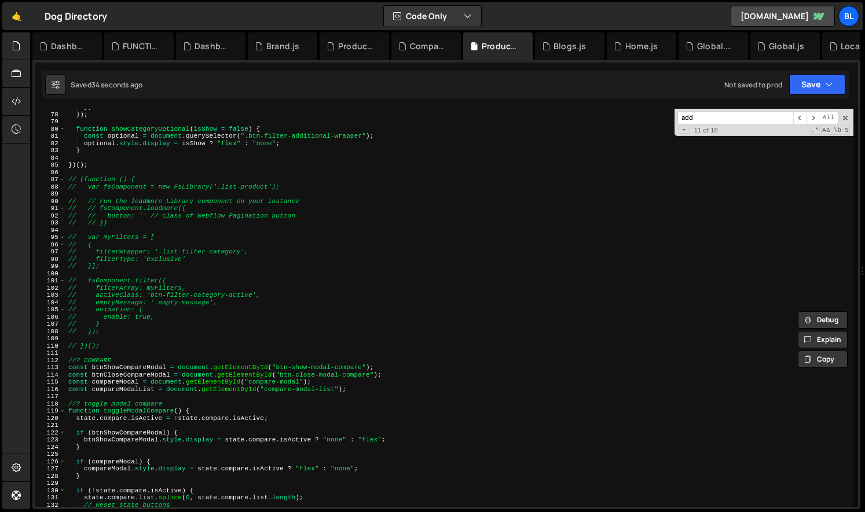
click at [111, 348] on div "}) }) ; function showCategoryOptional ( isShow = false ) { const optional = doc…" at bounding box center [459, 310] width 787 height 413
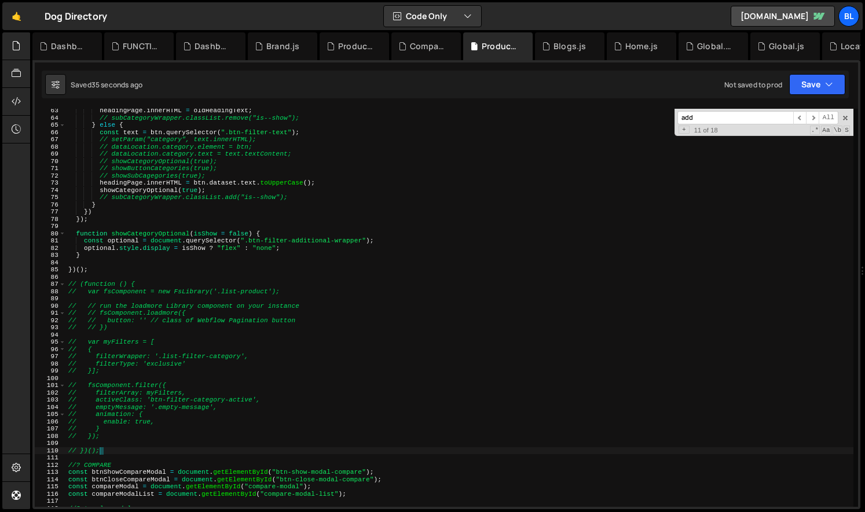
scroll to position [439, 0]
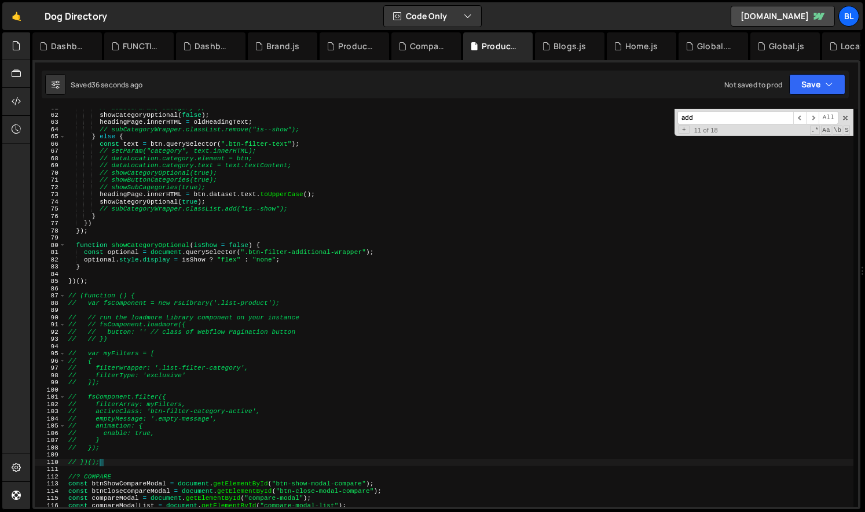
click at [108, 286] on div "// deleteParam("category"); showCategoryOptional ( false ) ; headingPage . inne…" at bounding box center [459, 310] width 787 height 413
type textarea "// (function () {"
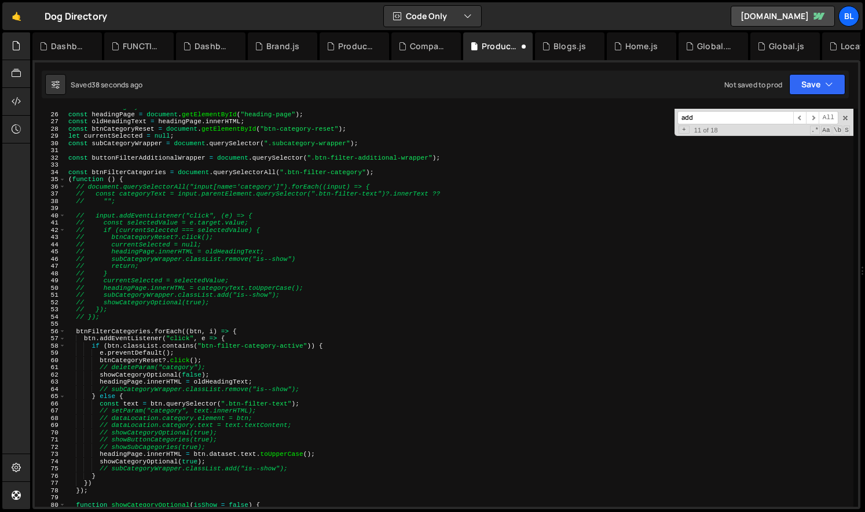
scroll to position [179, 0]
click at [102, 322] on div "// Filter Category const headingPage = document . getElementById ( "heading-pag…" at bounding box center [459, 310] width 787 height 413
click at [119, 314] on div "// Filter Category const headingPage = document . getElementById ( "heading-pag…" at bounding box center [459, 310] width 787 height 413
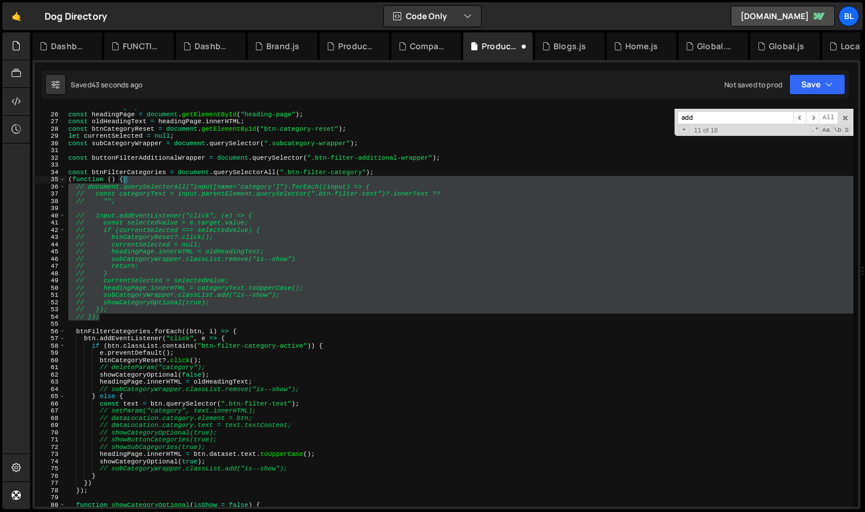
drag, startPoint x: 119, startPoint y: 314, endPoint x: 128, endPoint y: 181, distance: 133.5
click at [128, 181] on div "// Filter Category const headingPage = document . getElementById ( "heading-pag…" at bounding box center [459, 310] width 787 height 413
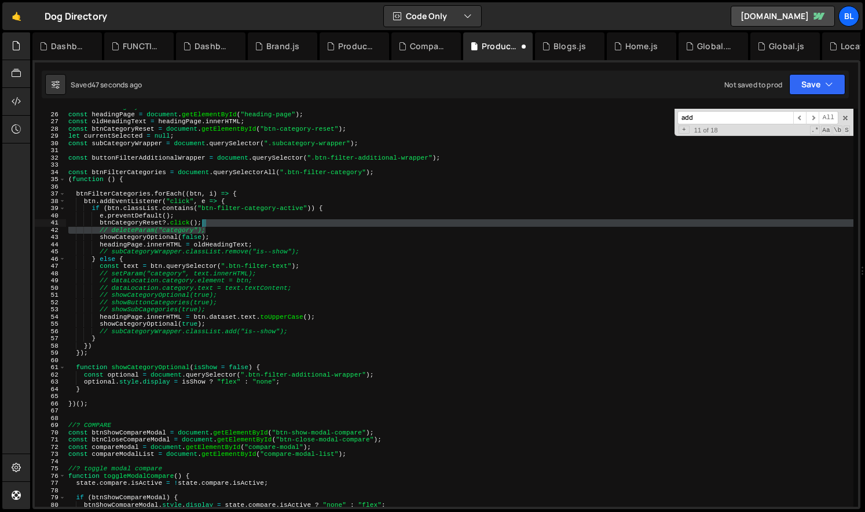
drag, startPoint x: 215, startPoint y: 229, endPoint x: 223, endPoint y: 224, distance: 10.0
click at [223, 224] on div "// Filter Category const headingPage = document . getElementById ( "heading-pag…" at bounding box center [459, 310] width 787 height 413
click at [243, 307] on div "// Filter Category const headingPage = document . getElementById ( "heading-pag…" at bounding box center [459, 310] width 787 height 413
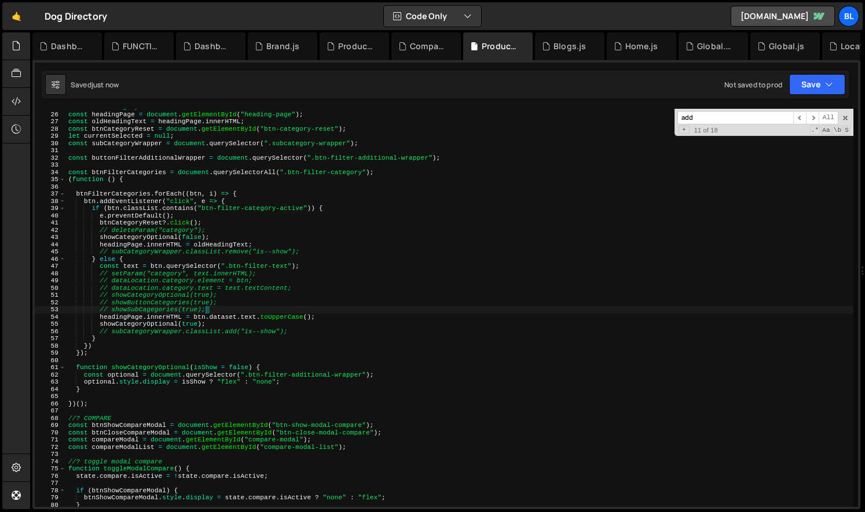
click at [221, 333] on div "// Filter Category const headingPage = document . getElementById ( "heading-pag…" at bounding box center [459, 310] width 787 height 413
click at [291, 334] on div "// Filter Category const headingPage = document . getElementById ( "heading-pag…" at bounding box center [459, 310] width 787 height 413
click at [309, 331] on div "// Filter Category const headingPage = document . getElementById ( "heading-pag…" at bounding box center [459, 310] width 787 height 413
click at [297, 328] on div "// Filter Category const headingPage = document . getElementById ( "heading-pag…" at bounding box center [459, 310] width 787 height 413
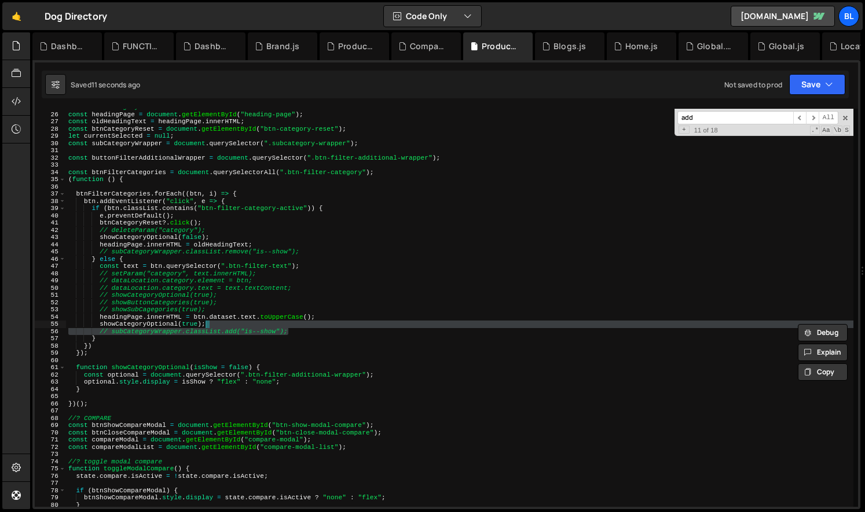
click at [229, 314] on div "// Filter Category const headingPage = document . getElementById ( "heading-pag…" at bounding box center [459, 310] width 787 height 413
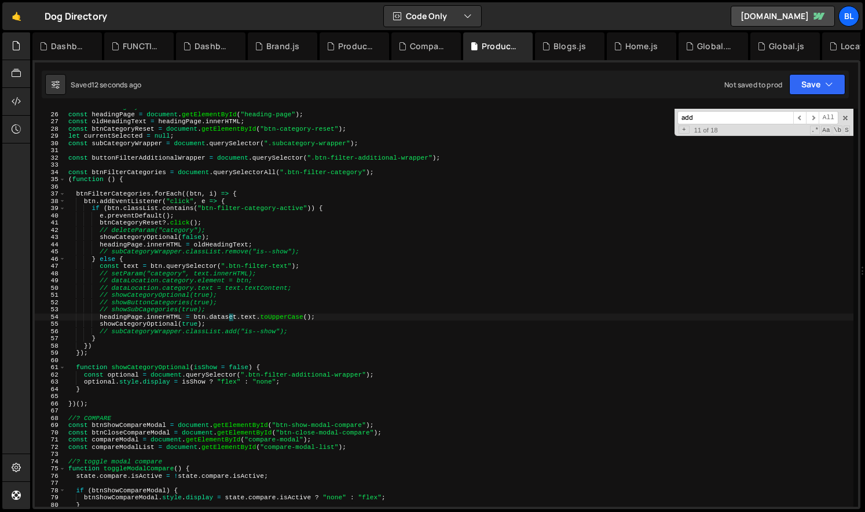
click at [222, 310] on div "// Filter Category const headingPage = document . getElementById ( "heading-pag…" at bounding box center [459, 310] width 787 height 413
click at [316, 266] on div "// Filter Category const headingPage = document . getElementById ( "heading-pag…" at bounding box center [459, 310] width 787 height 413
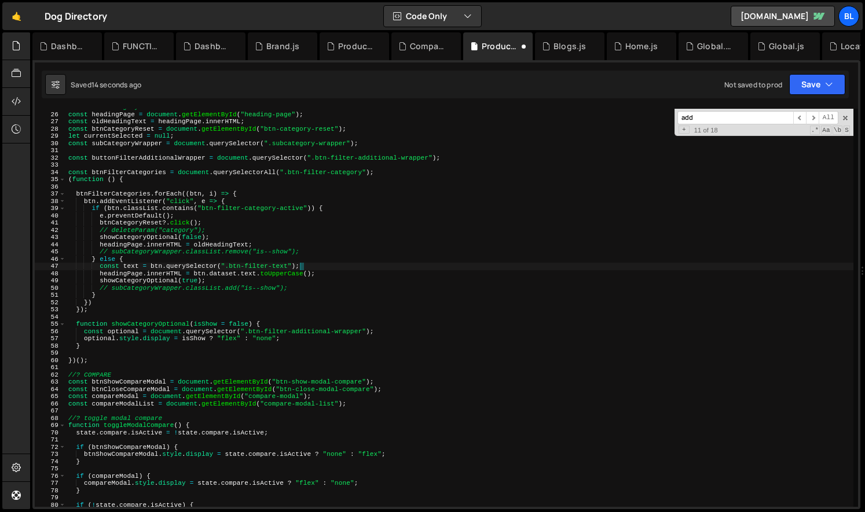
click at [304, 254] on div "// Filter Category const headingPage = document . getElementById ( "heading-pag…" at bounding box center [459, 310] width 787 height 413
click at [295, 243] on div "// Filter Category const headingPage = document . getElementById ( "heading-pag…" at bounding box center [459, 310] width 787 height 413
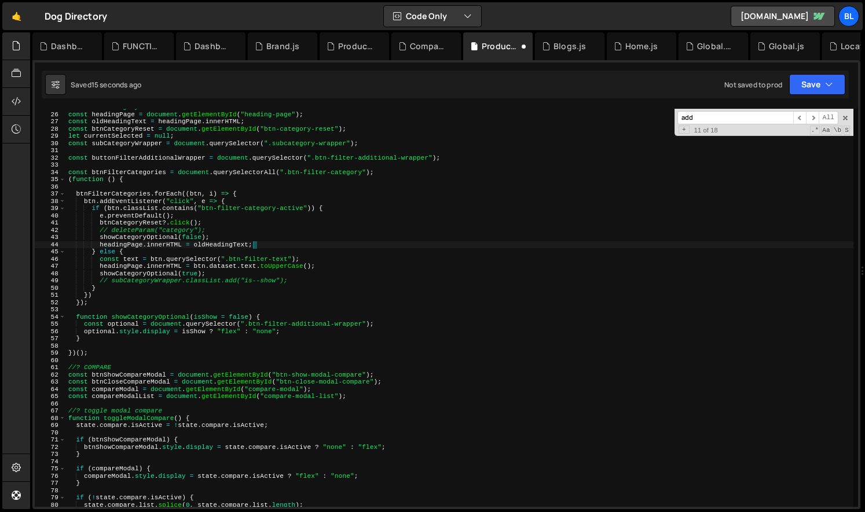
click at [288, 280] on div "// Filter Category const headingPage = document . getElementById ( "heading-pag…" at bounding box center [459, 310] width 787 height 413
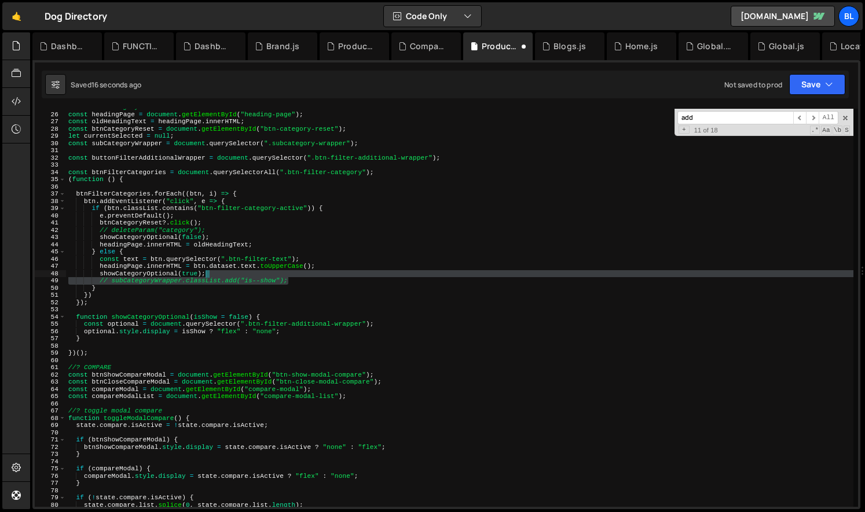
click at [286, 274] on div "// Filter Category const headingPage = document . getElementById ( "heading-pag…" at bounding box center [459, 310] width 787 height 413
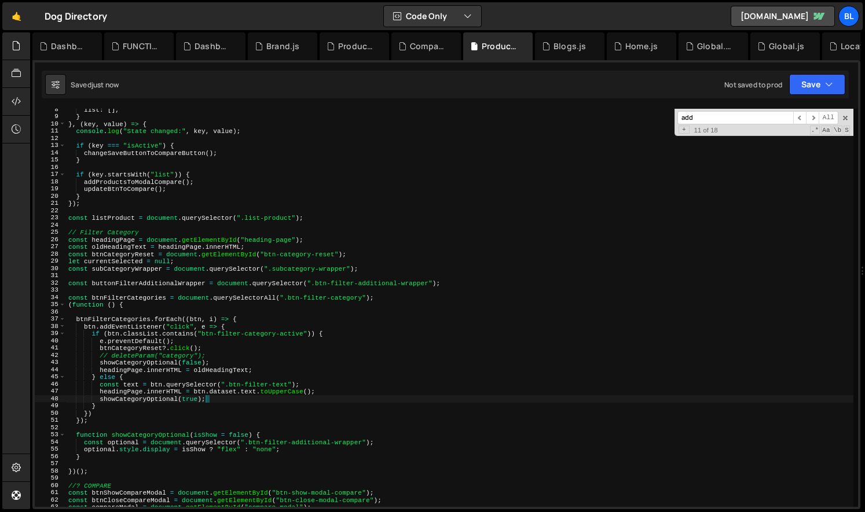
scroll to position [0, 0]
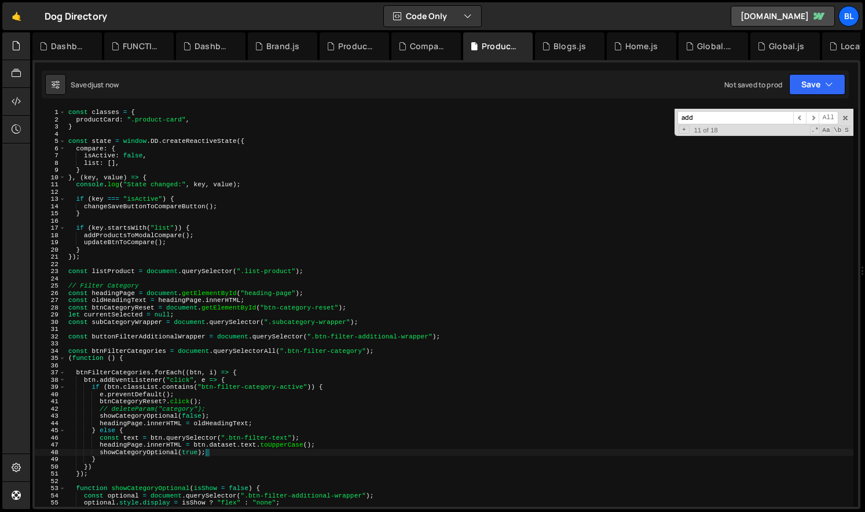
click at [164, 208] on div "const classes = { productCard : ".product-card" , } const state = window . DD .…" at bounding box center [459, 315] width 787 height 413
click at [127, 241] on div "const classes = { productCard : ".product-card" , } const state = window . DD .…" at bounding box center [459, 315] width 787 height 413
type textarea "function updateBtnToCompare() {"
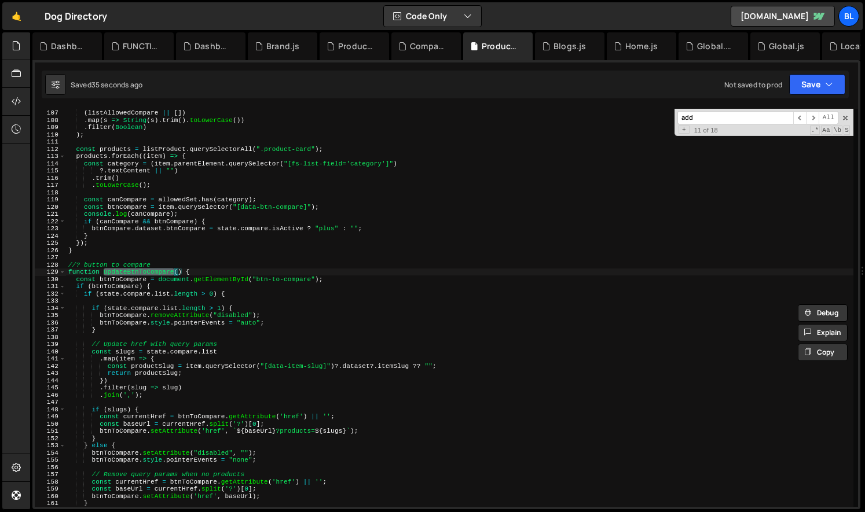
scroll to position [767, 0]
click at [136, 339] on div "const allowedSet = new Set ( ( listAllowedCompare || [ ]) . map ( s => String (…" at bounding box center [459, 308] width 787 height 413
click at [124, 334] on div "const allowedSet = new Set ( ( listAllowedCompare || [ ]) . map ( s => String (…" at bounding box center [459, 308] width 787 height 413
drag, startPoint x: 108, startPoint y: 309, endPoint x: 222, endPoint y: 309, distance: 114.1
click at [222, 309] on div "const allowedSet = new Set ( ( listAllowedCompare || [ ]) . map ( s => String (…" at bounding box center [459, 308] width 787 height 413
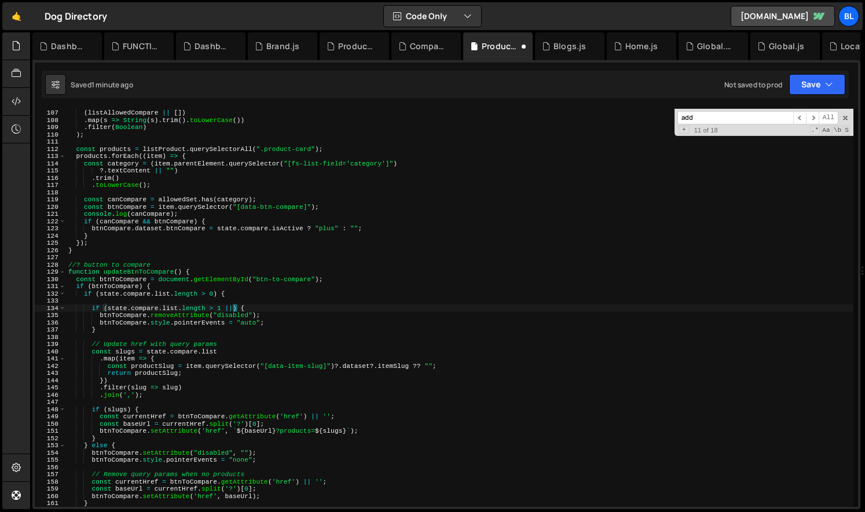
scroll to position [0, 14]
paste textarea "state.compare.list.length > 1"
click at [235, 308] on div "const allowedSet = new Set ( ( listAllowedCompare || [ ]) . map ( s => String (…" at bounding box center [459, 308] width 787 height 413
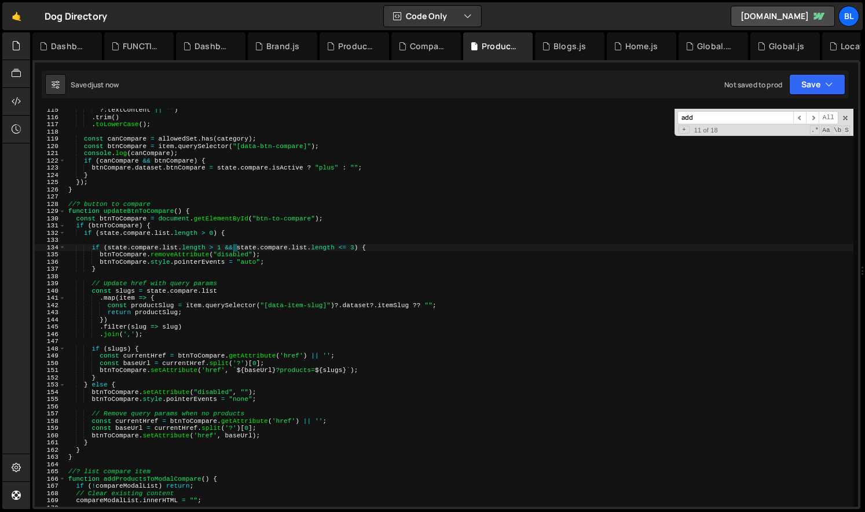
scroll to position [827, 0]
click at [184, 291] on div "?. textContent || "" ) . trim ( ) . toLowerCase ( ) ; const canCompare = allowe…" at bounding box center [459, 313] width 787 height 413
click at [147, 269] on div "?. textContent || "" ) . trim ( ) . toLowerCase ( ) ; const canCompare = allowe…" at bounding box center [459, 313] width 787 height 413
click at [237, 230] on div "?. textContent || "" ) . trim ( ) . toLowerCase ( ) ; const canCompare = allowe…" at bounding box center [459, 313] width 787 height 413
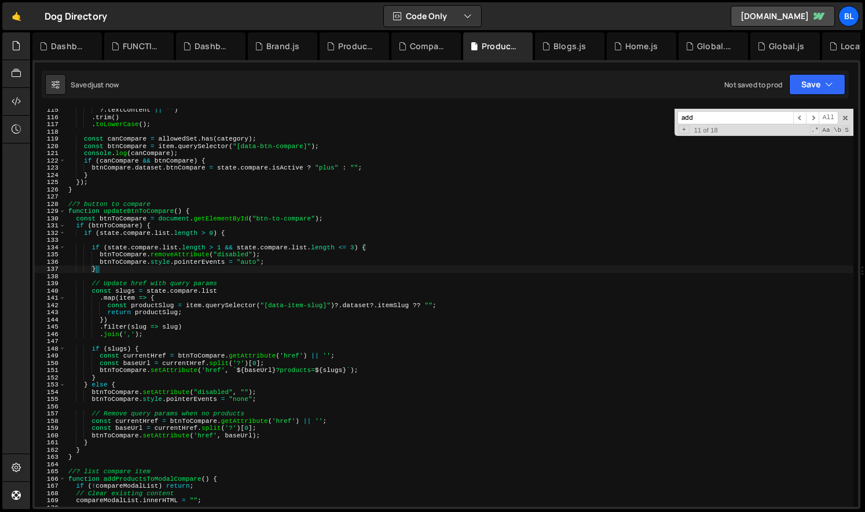
type textarea "if (state.compare.list.length > 0) {"
click at [201, 279] on div "?. textContent || "" ) . trim ( ) . toLowerCase ( ) ; const canCompare = allowe…" at bounding box center [459, 313] width 787 height 413
click at [185, 261] on div "?. textContent || "" ) . trim ( ) . toLowerCase ( ) ; const canCompare = allowe…" at bounding box center [459, 313] width 787 height 413
type textarea "}else{"
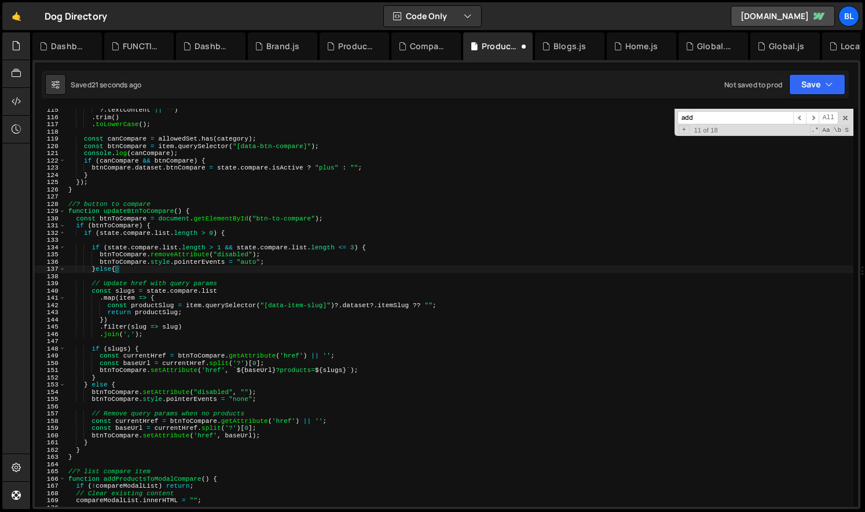
scroll to position [0, 2]
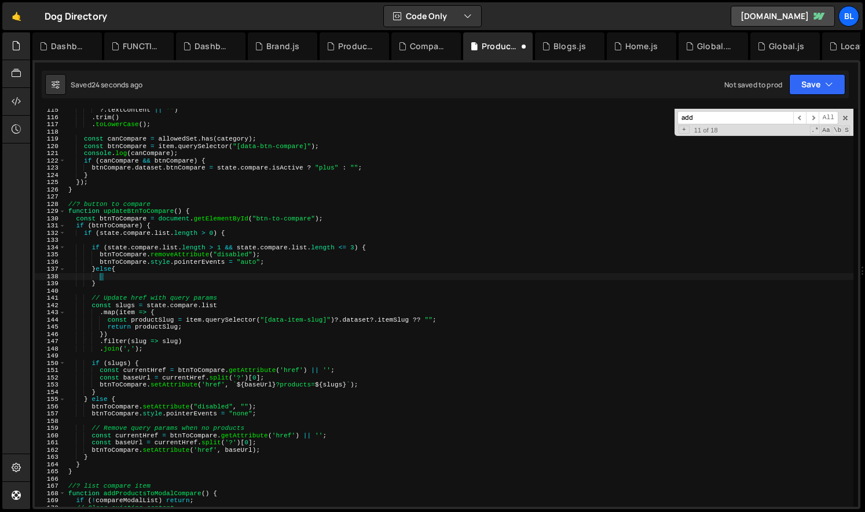
click at [268, 267] on div "?. textContent || "" ) . trim ( ) . toLowerCase ( ) ; const canCompare = allowe…" at bounding box center [459, 313] width 787 height 413
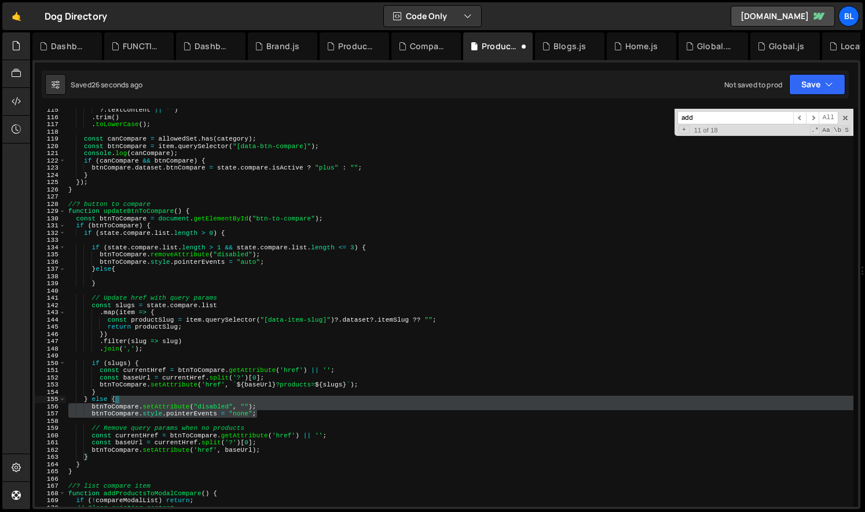
type textarea "} else { btnToCompare.setAttribute("disabled", "");"
drag, startPoint x: 263, startPoint y: 413, endPoint x: 255, endPoint y: 401, distance: 14.1
click at [255, 401] on div "?. textContent || "" ) . trim ( ) . toLowerCase ( ) ; const canCompare = allowe…" at bounding box center [459, 313] width 787 height 413
click at [204, 277] on div "?. textContent || "" ) . trim ( ) . toLowerCase ( ) ; const canCompare = allowe…" at bounding box center [459, 313] width 787 height 413
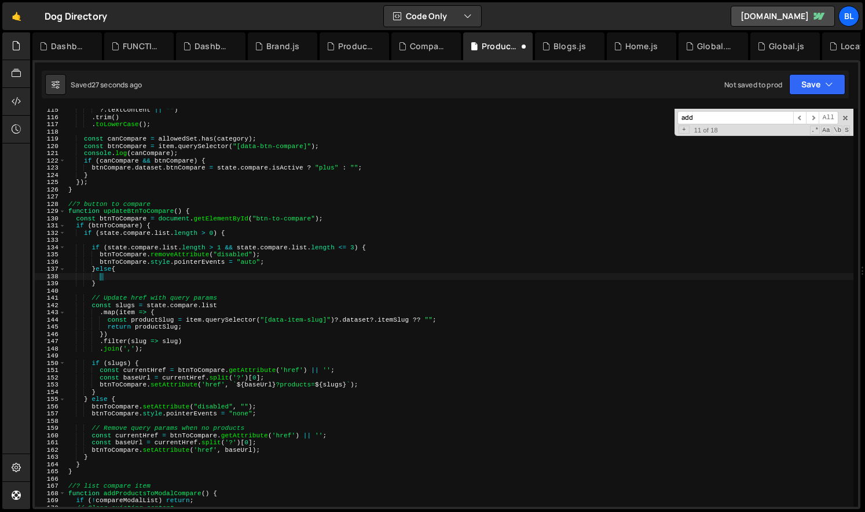
paste textarea "btnToCompare.style.pointerEvents = "none";"
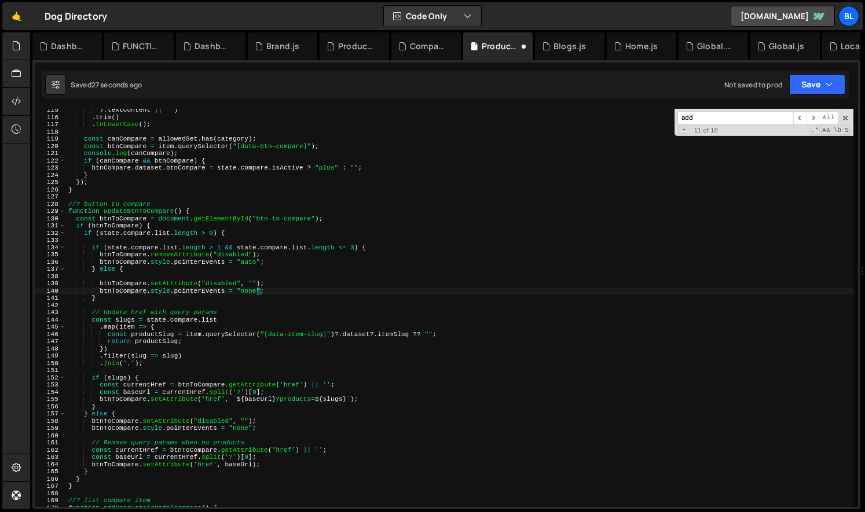
type textarea "btnToCompare.style.pointerEvents = "none";"
click at [193, 276] on div "?. textContent || "" ) . trim ( ) . toLowerCase ( ) ; const canCompare = allowe…" at bounding box center [459, 313] width 787 height 413
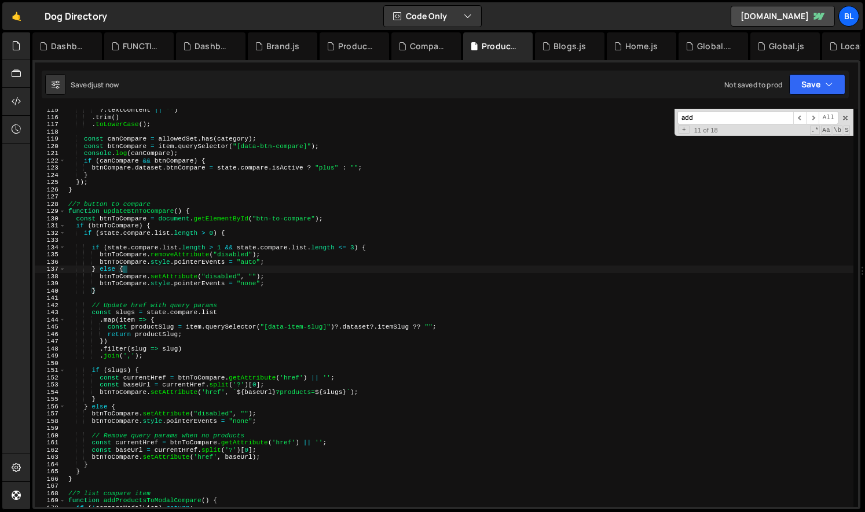
click at [152, 210] on div "?. textContent || "" ) . trim ( ) . toLowerCase ( ) ; const canCompare = allowe…" at bounding box center [459, 313] width 787 height 413
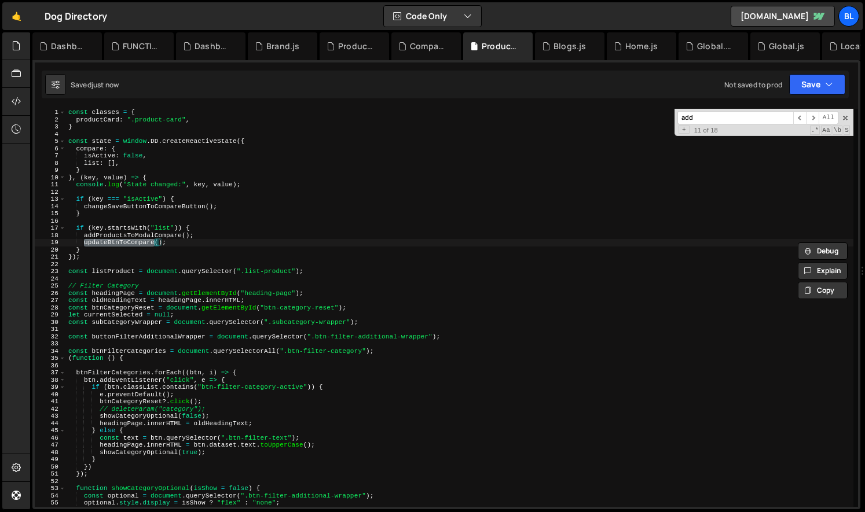
click at [131, 236] on div "const classes = { productCard : ".product-card" , } const state = window . DD .…" at bounding box center [459, 315] width 787 height 413
click at [136, 240] on div "const classes = { productCard : ".product-card" , } const state = window . DD .…" at bounding box center [459, 315] width 787 height 413
click at [155, 208] on div "const classes = { productCard : ".product-card" , } const state = window . DD .…" at bounding box center [459, 315] width 787 height 413
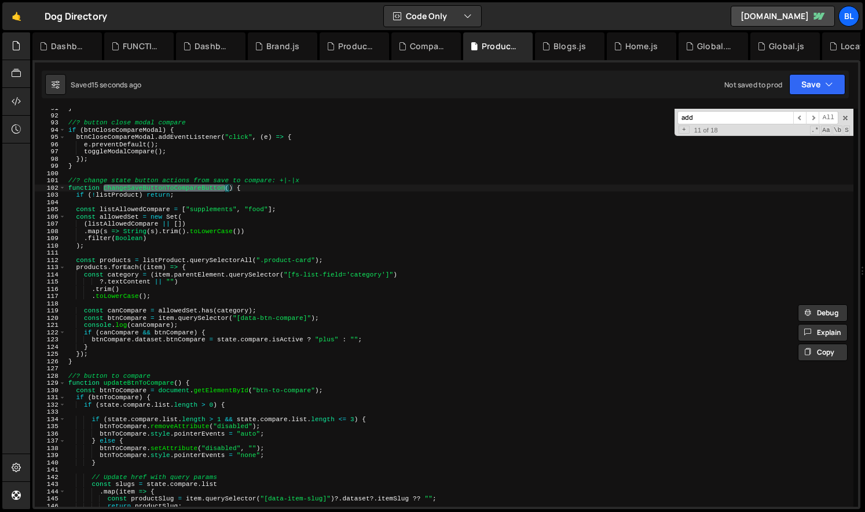
scroll to position [655, 0]
click at [192, 324] on div "} //? button close modal compare if ( btnCloseCompareModal ) { btnCloseCompareM…" at bounding box center [459, 310] width 787 height 413
click at [331, 319] on div "} //? button close modal compare if ( btnCloseCompareModal ) { btnCloseCompareM…" at bounding box center [459, 310] width 787 height 413
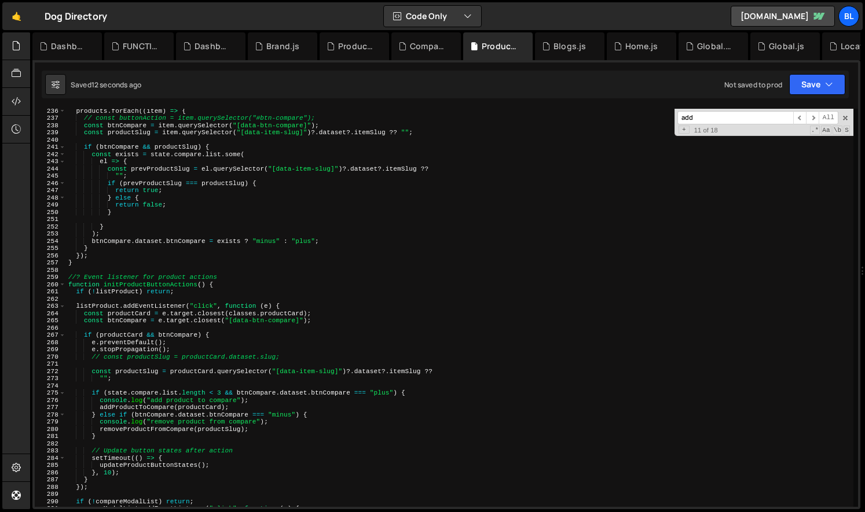
scroll to position [1708, 0]
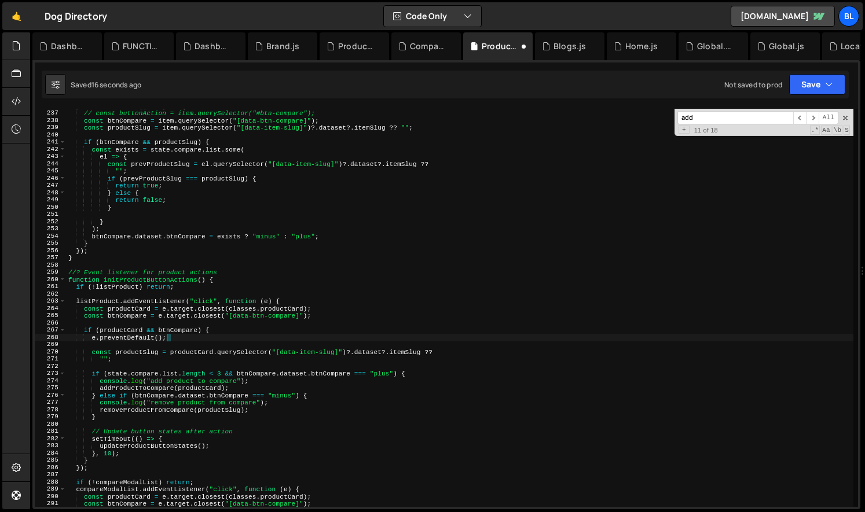
drag, startPoint x: 284, startPoint y: 356, endPoint x: 285, endPoint y: 340, distance: 15.1
click at [285, 340] on div "products . forEach (( item ) => { // const buttonAction = item.querySelector("#…" at bounding box center [459, 308] width 787 height 413
click at [275, 401] on div "products . forEach (( item ) => { // const buttonAction = item.querySelector("#…" at bounding box center [459, 308] width 787 height 413
click at [173, 448] on div "products . forEach (( item ) => { // const buttonAction = item.querySelector("#…" at bounding box center [459, 308] width 787 height 413
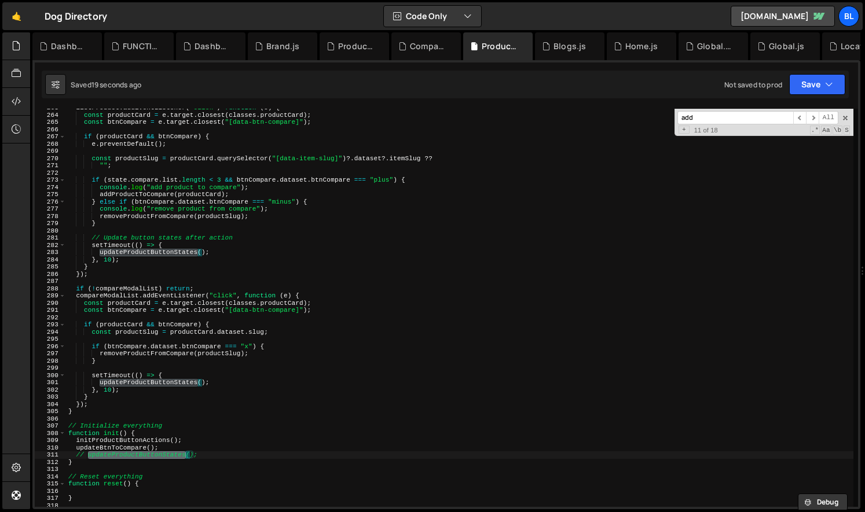
scroll to position [1903, 0]
click at [203, 455] on div "listProduct . addEventListener ( "click" , function ( e ) { const productCard =…" at bounding box center [459, 308] width 787 height 413
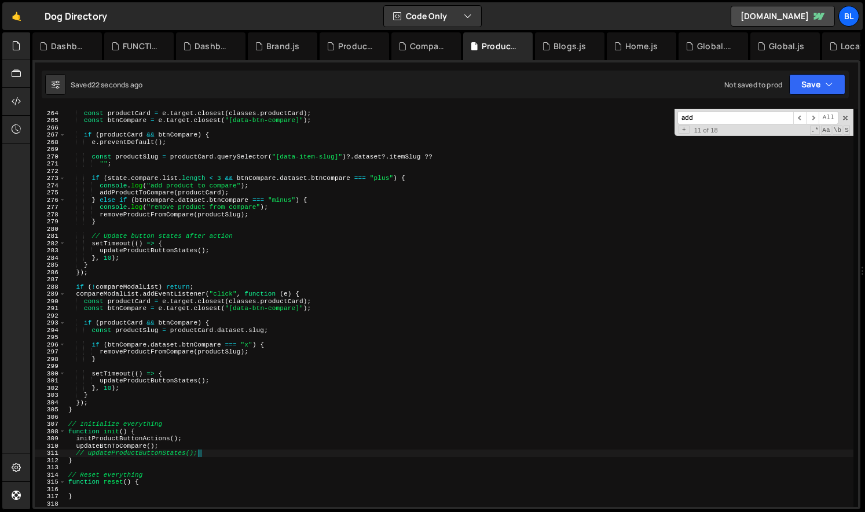
click at [191, 446] on div "listProduct . addEventListener ( "click" , function ( e ) { const productCard =…" at bounding box center [459, 308] width 787 height 413
click at [153, 383] on div "listProduct . addEventListener ( "click" , function ( e ) { const productCard =…" at bounding box center [459, 308] width 787 height 413
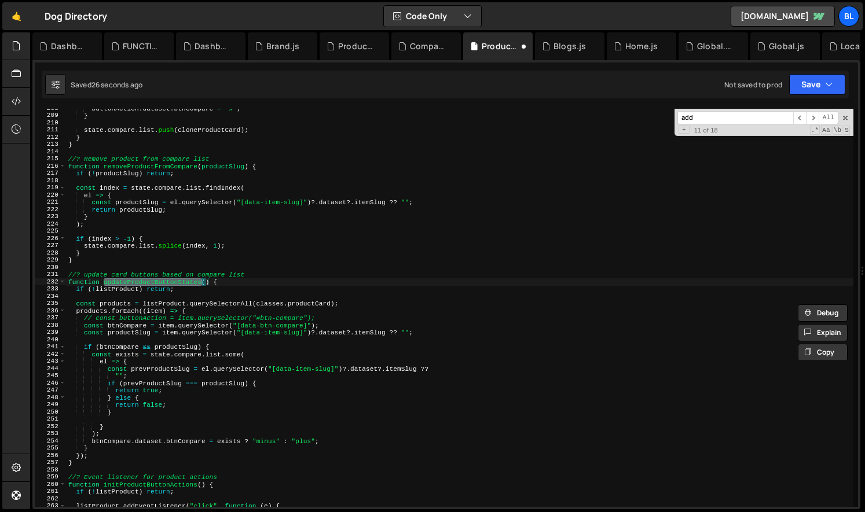
scroll to position [1518, 0]
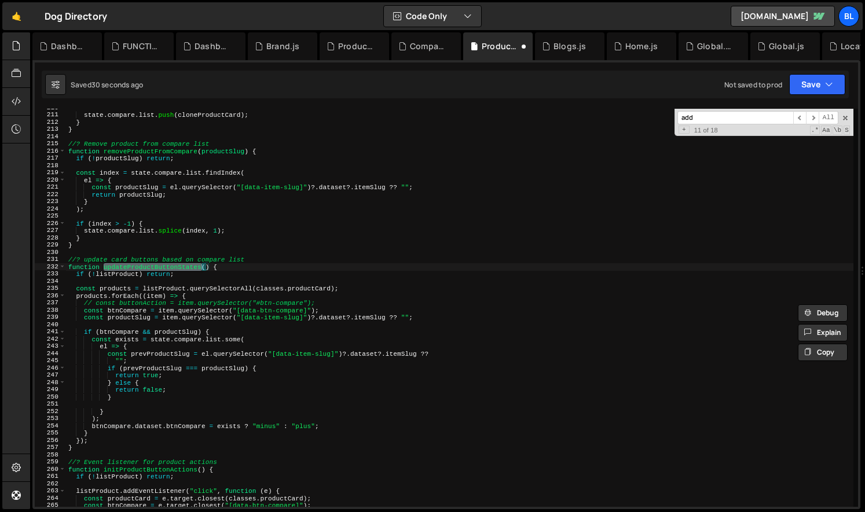
click at [171, 398] on div "state . compare . list . push ( cloneProductCard ) ; } } //? Remove product fro…" at bounding box center [459, 310] width 787 height 413
click at [177, 269] on div "state . compare . list . push ( cloneProductCard ) ; } } //? Remove product fro…" at bounding box center [459, 310] width 787 height 413
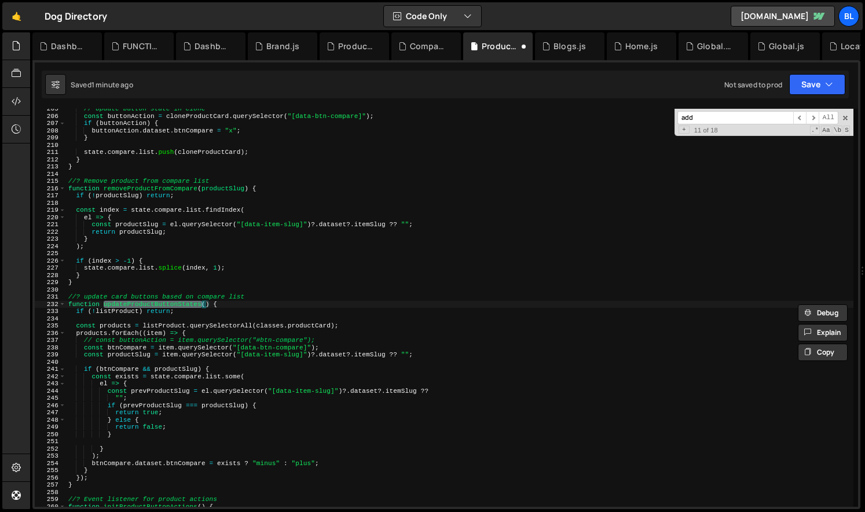
scroll to position [1480, 0]
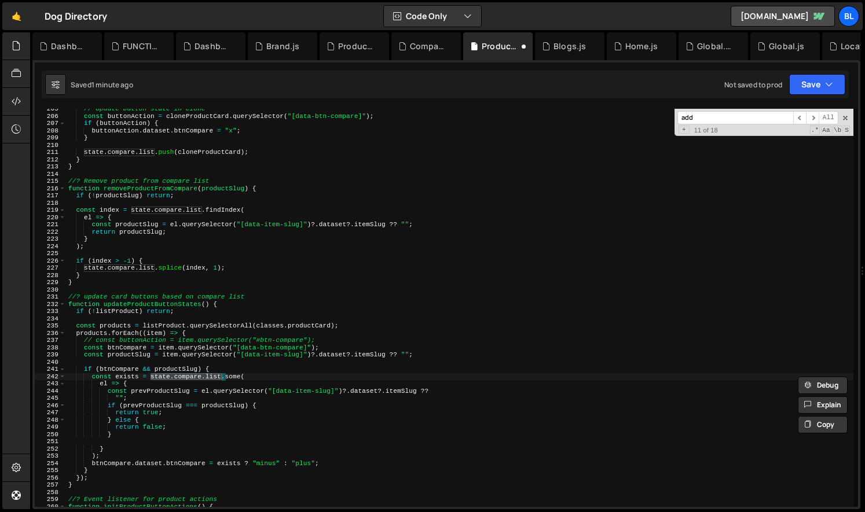
drag, startPoint x: 152, startPoint y: 378, endPoint x: 221, endPoint y: 378, distance: 69.5
click at [221, 378] on div "// Update button state in clone const buttonAction = cloneProductCard . querySe…" at bounding box center [459, 311] width 787 height 413
click at [155, 304] on div "// Update button state in clone const buttonAction = cloneProductCard . querySe…" at bounding box center [459, 311] width 787 height 413
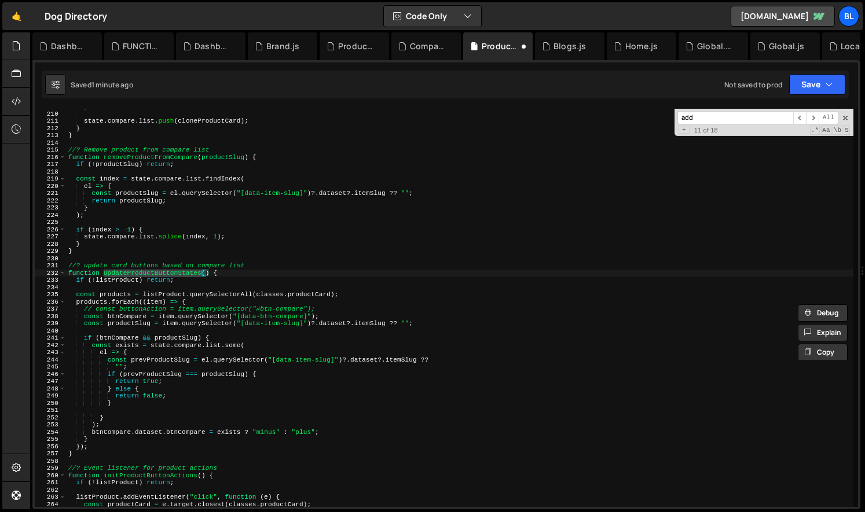
scroll to position [1514, 0]
click at [98, 437] on div "state . compare . list . push ( cloneProductCard ) ; } } //? Remove product fro…" at bounding box center [459, 314] width 787 height 413
type textarea "}"
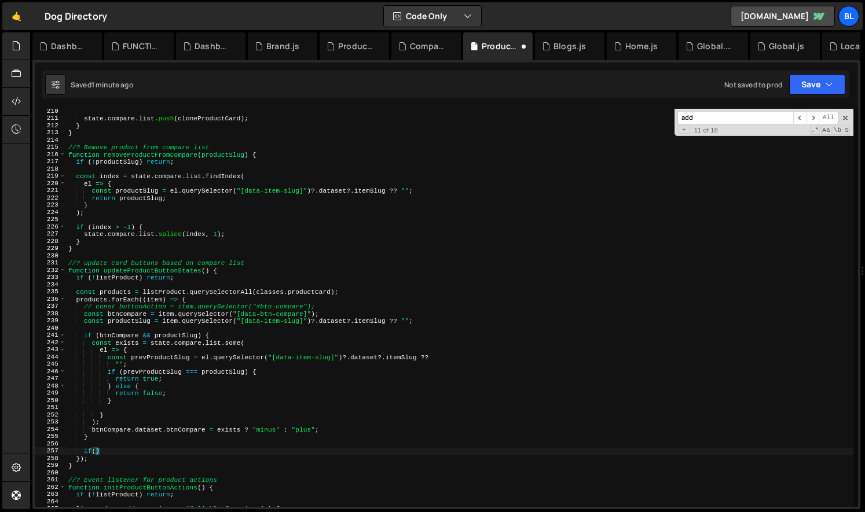
paste textarea "state.compare.list)"
type textarea "if(state.compare.list.length>2){"
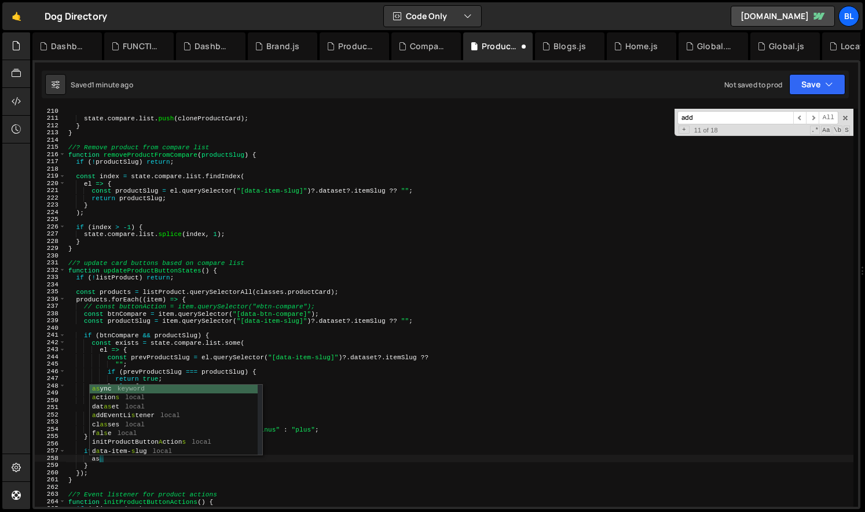
type textarea "a"
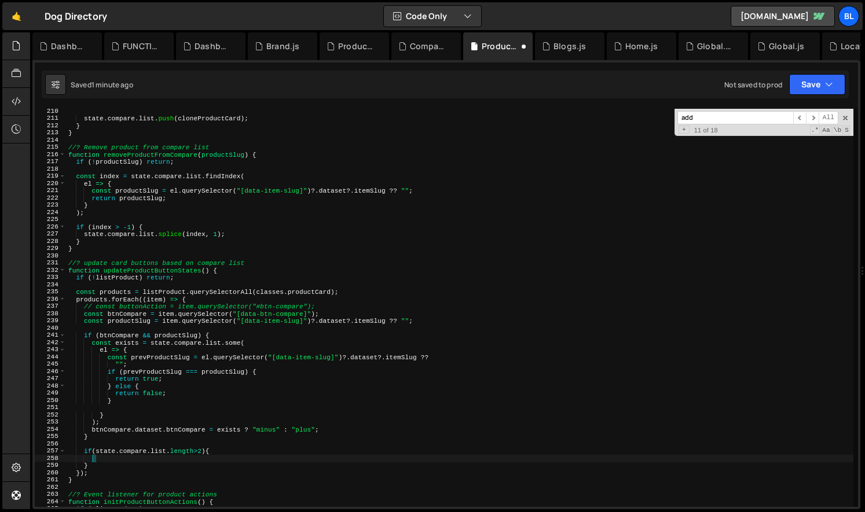
click at [153, 426] on div "state . compare . list . push ( cloneProductCard ) ; } } //? Remove product fro…" at bounding box center [459, 314] width 787 height 413
type textarea "btnCompare.dataset.btnCompare = exists ? "minus" : "plus";"
click at [110, 464] on div "state . compare . list . push ( cloneProductCard ) ; } } //? Remove product fro…" at bounding box center [459, 314] width 787 height 413
click at [119, 462] on div "state . compare . list . push ( cloneProductCard ) ; } } //? Remove product fro…" at bounding box center [459, 314] width 787 height 413
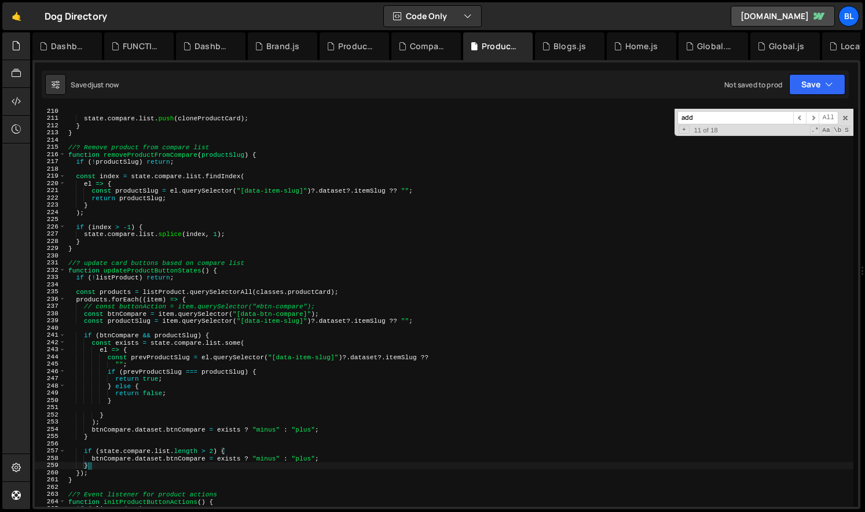
click at [119, 462] on div "state . compare . list . push ( cloneProductCard ) ; } } //? Remove product fro…" at bounding box center [459, 314] width 787 height 413
click at [159, 457] on div "state . compare . list . push ( cloneProductCard ) ; } } //? Remove product fro…" at bounding box center [459, 314] width 787 height 413
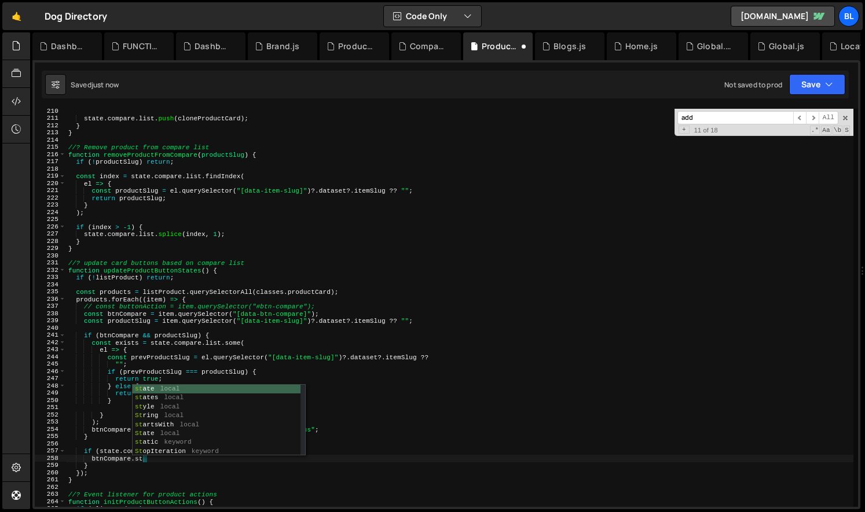
drag, startPoint x: 323, startPoint y: 457, endPoint x: 135, endPoint y: 458, distance: 188.2
click at [135, 458] on div "state . compare . list . push ( cloneProductCard ) ; } } //? Remove product fro…" at bounding box center [459, 314] width 787 height 413
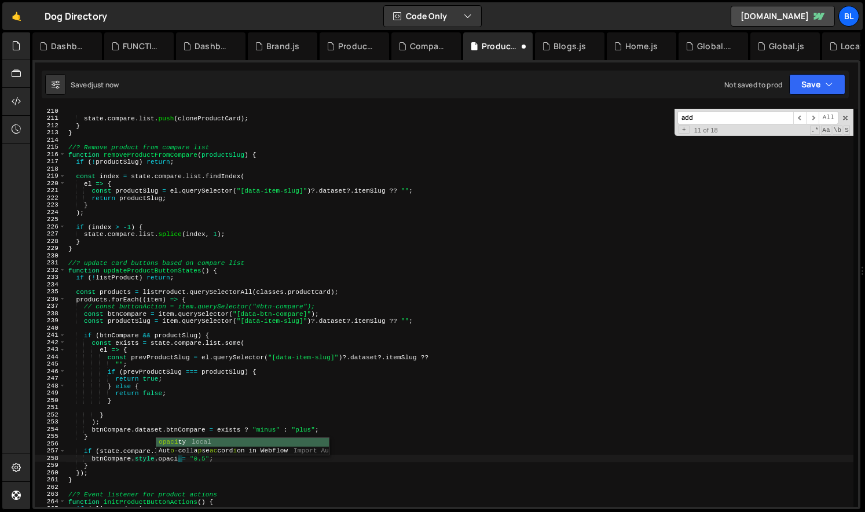
scroll to position [0, 9]
click at [230, 456] on div "state . compare . list . push ( cloneProductCard ) ; } } //? Remove product fro…" at bounding box center [459, 314] width 787 height 413
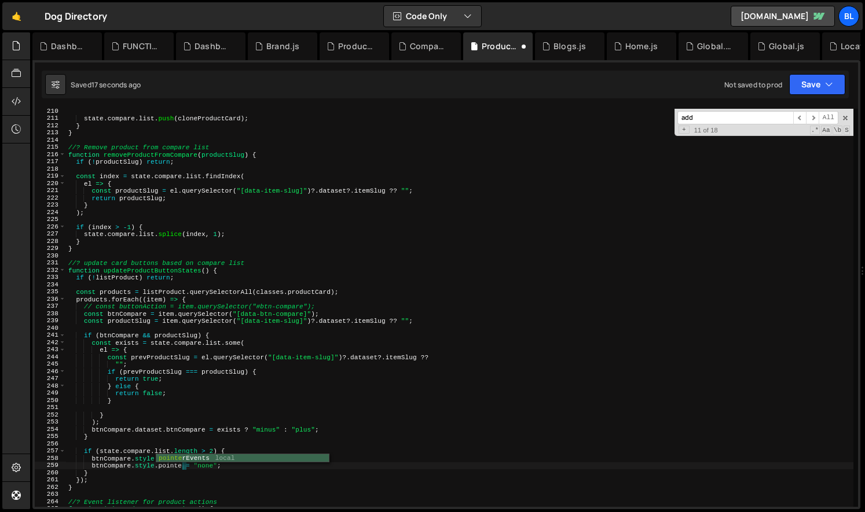
scroll to position [0, 10]
type textarea "}else{"
click at [242, 461] on div "state . compare . list . push ( cloneProductCard ) ; } } //? Remove product fro…" at bounding box center [459, 314] width 787 height 413
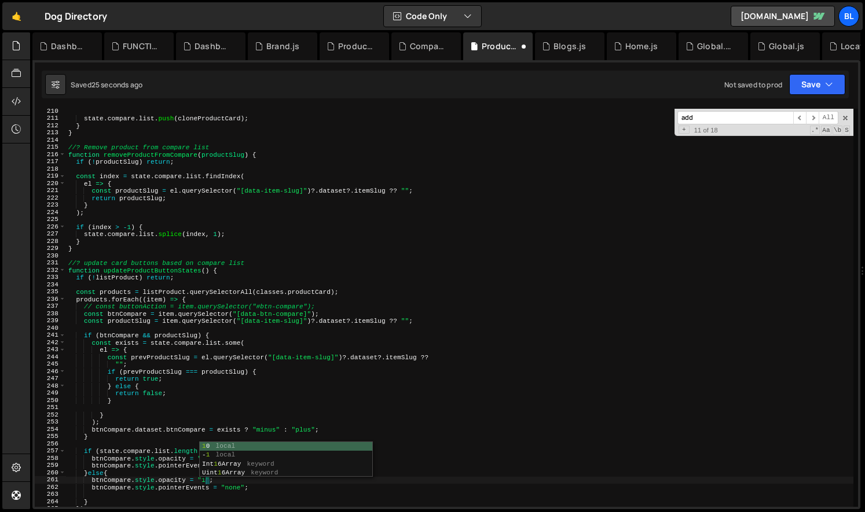
scroll to position [0, 12]
click at [233, 490] on div "state . compare . list . push ( cloneProductCard ) ; } } //? Remove product fro…" at bounding box center [459, 314] width 787 height 413
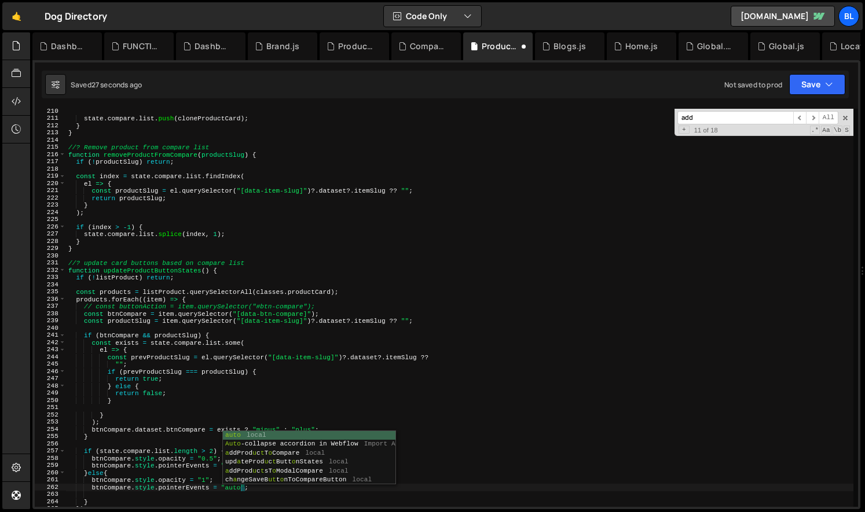
scroll to position [0, 15]
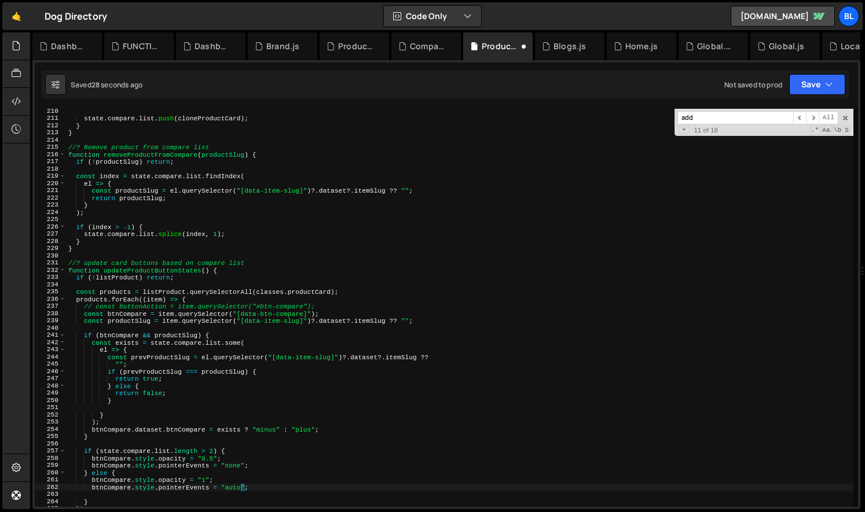
click at [156, 501] on div "state . compare . list . push ( cloneProductCard ) ; } } //? Remove product fro…" at bounding box center [459, 314] width 787 height 413
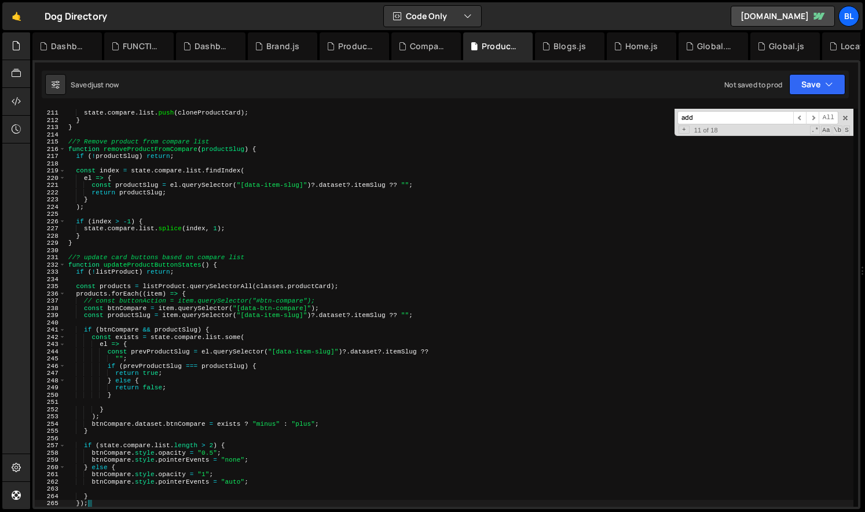
type textarea "}"
click at [152, 446] on div "state . compare . list . push ( cloneProductCard ) ; } } //? Remove product fro…" at bounding box center [459, 308] width 787 height 413
drag, startPoint x: 81, startPoint y: 444, endPoint x: 114, endPoint y: 482, distance: 50.5
click at [112, 483] on div "state . compare . list . push ( cloneProductCard ) ; } } //? Remove product fro…" at bounding box center [459, 308] width 787 height 413
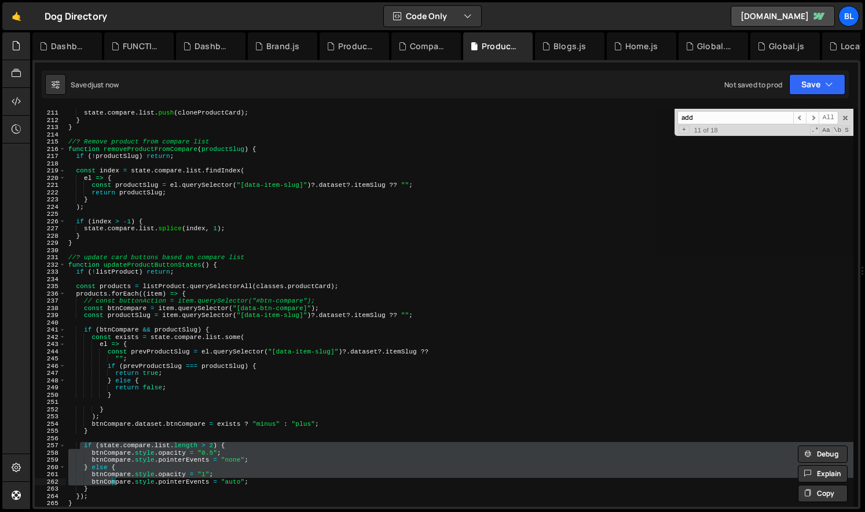
click at [154, 462] on div "state . compare . list . push ( cloneProductCard ) ; } } //? Remove product fro…" at bounding box center [459, 308] width 787 height 398
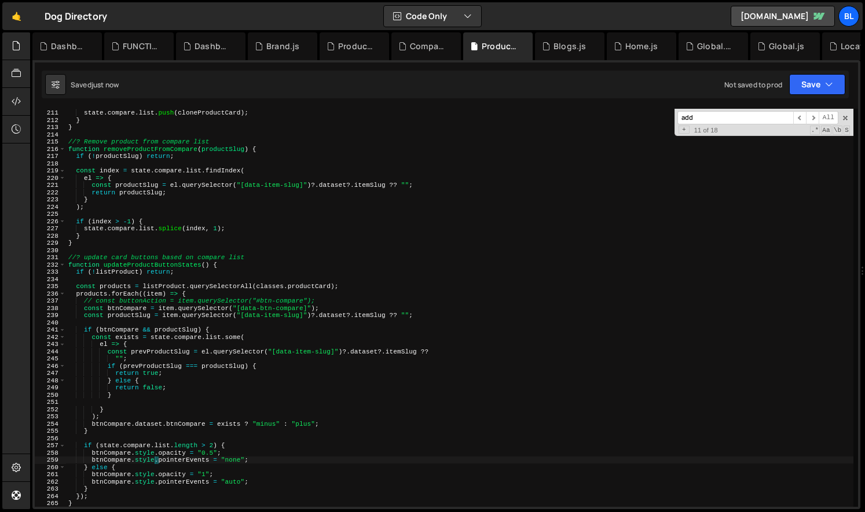
click at [219, 456] on div "state . compare . list . push ( cloneProductCard ) ; } } //? Remove product fro…" at bounding box center [459, 308] width 787 height 413
click at [233, 448] on div "state . compare . list . push ( cloneProductCard ) ; } } //? Remove product fro…" at bounding box center [459, 308] width 787 height 413
click at [227, 480] on div "state . compare . list . push ( cloneProductCard ) ; } } //? Remove product fro…" at bounding box center [459, 308] width 787 height 413
click at [196, 480] on div "state . compare . list . push ( cloneProductCard ) ; } } //? Remove product fro…" at bounding box center [459, 308] width 787 height 413
click at [253, 467] on div "state . compare . list . push ( cloneProductCard ) ; } } //? Remove product fro…" at bounding box center [459, 308] width 787 height 413
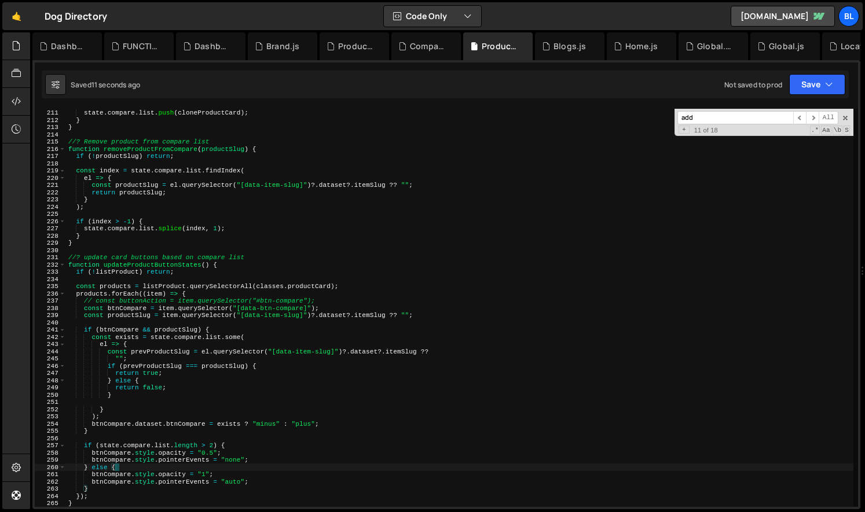
click at [222, 485] on div "state . compare . list . push ( cloneProductCard ) ; } } //? Remove product fro…" at bounding box center [459, 308] width 787 height 413
drag, startPoint x: 167, startPoint y: 471, endPoint x: 272, endPoint y: 467, distance: 104.9
click at [236, 470] on div "state . compare . list . push ( cloneProductCard ) ; } } //? Remove product fro…" at bounding box center [459, 308] width 787 height 413
click at [287, 458] on div "state . compare . list . push ( cloneProductCard ) ; } } //? Remove product fro…" at bounding box center [459, 308] width 787 height 413
click at [115, 457] on div "state . compare . list . push ( cloneProductCard ) ; } } //? Remove product fro…" at bounding box center [459, 308] width 787 height 413
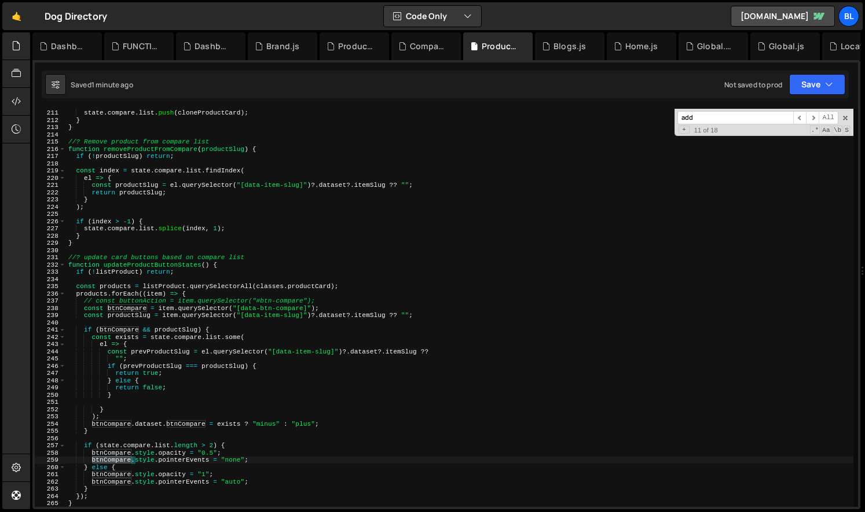
click at [115, 457] on div "state . compare . list . push ( cloneProductCard ) ; } } //? Remove product fro…" at bounding box center [459, 308] width 787 height 413
click at [91, 456] on div "state . compare . list . push ( cloneProductCard ) ; } } //? Remove product fro…" at bounding box center [459, 308] width 787 height 413
click at [88, 456] on div "state . compare . list . push ( cloneProductCard ) ; } } //? Remove product fro…" at bounding box center [459, 308] width 787 height 413
paste textarea "btnCompare"
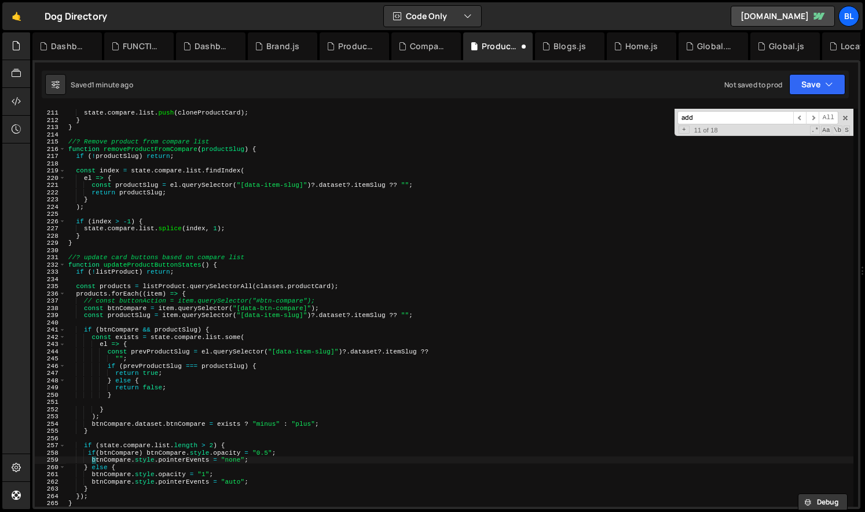
paste textarea "if(btnCompare)"
click at [367, 364] on div "state . compare . list . push ( cloneProductCard ) ; } } //? Remove product fro…" at bounding box center [459, 308] width 787 height 413
type textarea "if (prevProductSlug === productSlug) {"
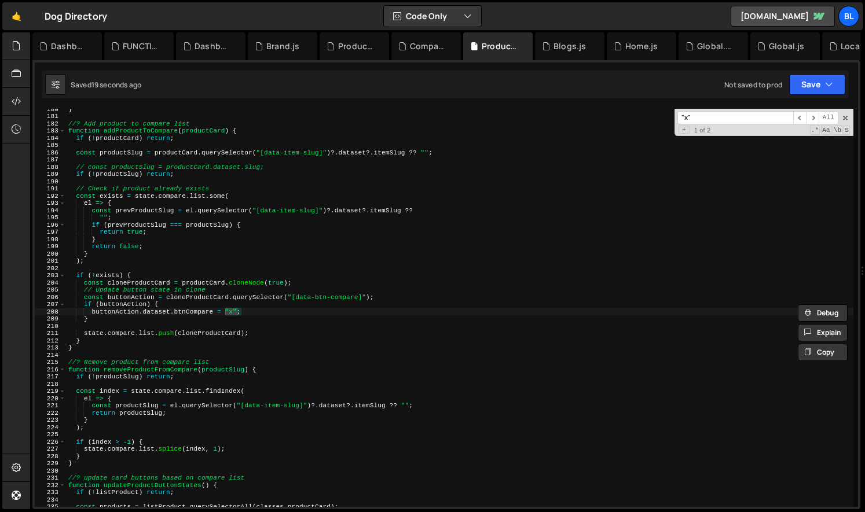
scroll to position [2001, 0]
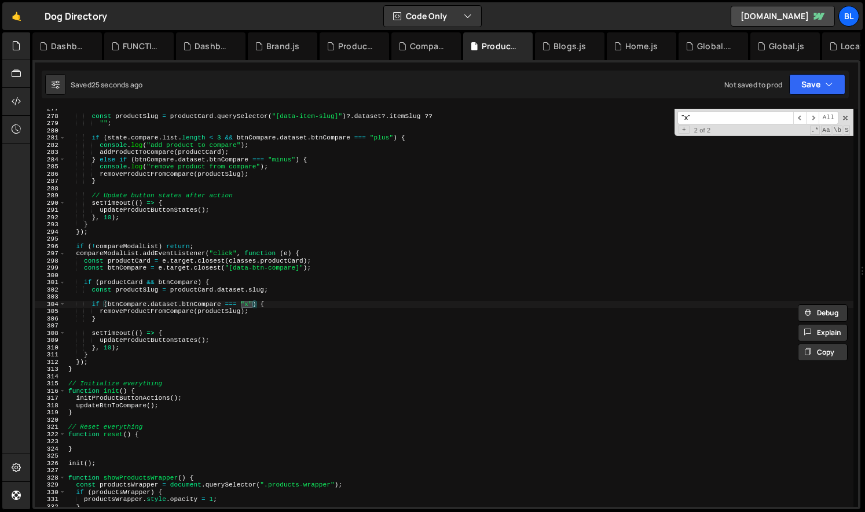
type input ""x""
click at [224, 279] on div "const productSlug = productCard . querySelector ( "[data-item-slug]" ) ?. datas…" at bounding box center [459, 311] width 787 height 413
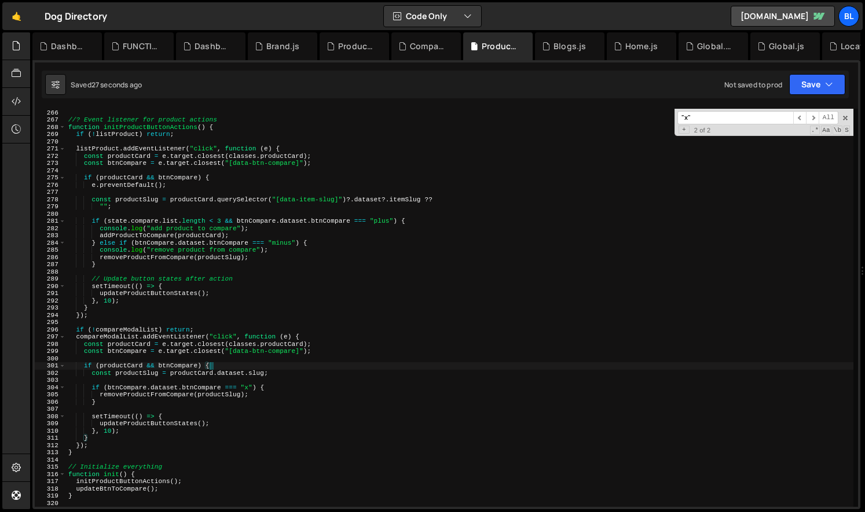
scroll to position [1918, 0]
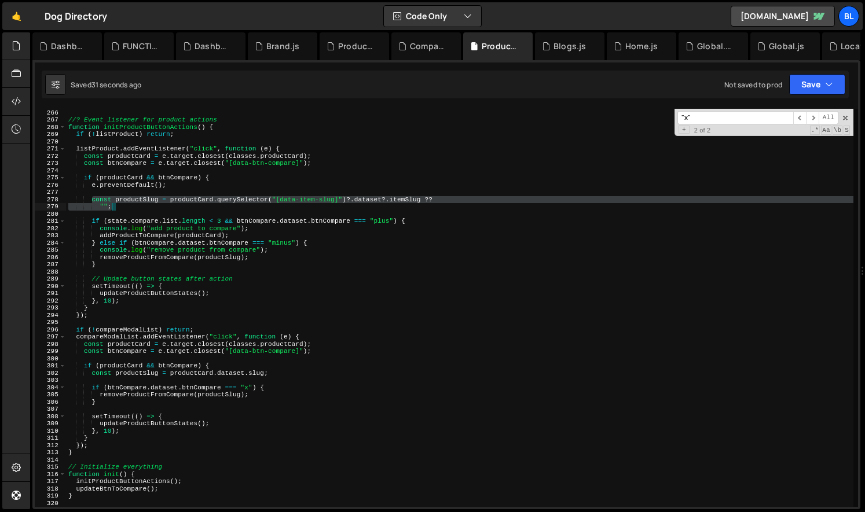
drag, startPoint x: 93, startPoint y: 200, endPoint x: 126, endPoint y: 210, distance: 33.9
click at [126, 210] on div "} //? Event listener for product actions function initProductButtonActions ( ) …" at bounding box center [459, 308] width 787 height 413
type textarea "const productSlug = productCard.querySelector("[data-item-slug]")?.dataset?.ite…"
click at [271, 379] on div "} //? Event listener for product actions function initProductButtonActions ( ) …" at bounding box center [459, 308] width 787 height 413
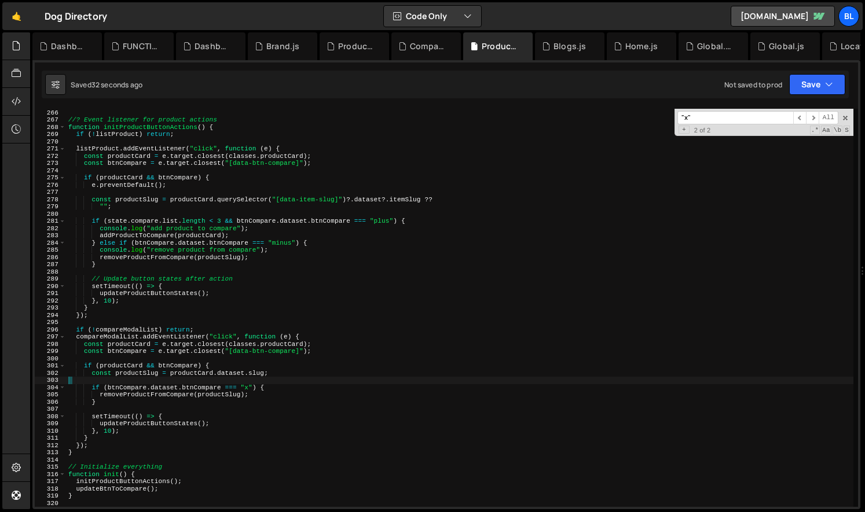
click at [285, 377] on div "} //? Event listener for product actions function initProductButtonActions ( ) …" at bounding box center [459, 308] width 787 height 413
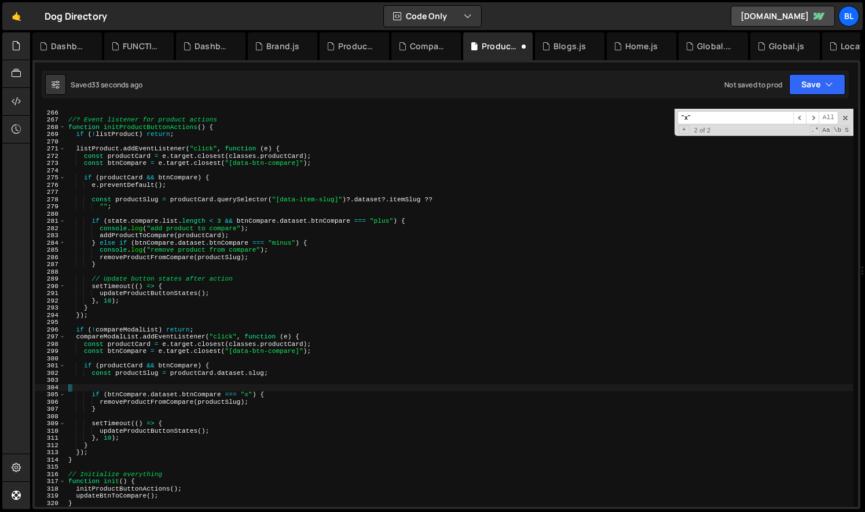
paste textarea """;"
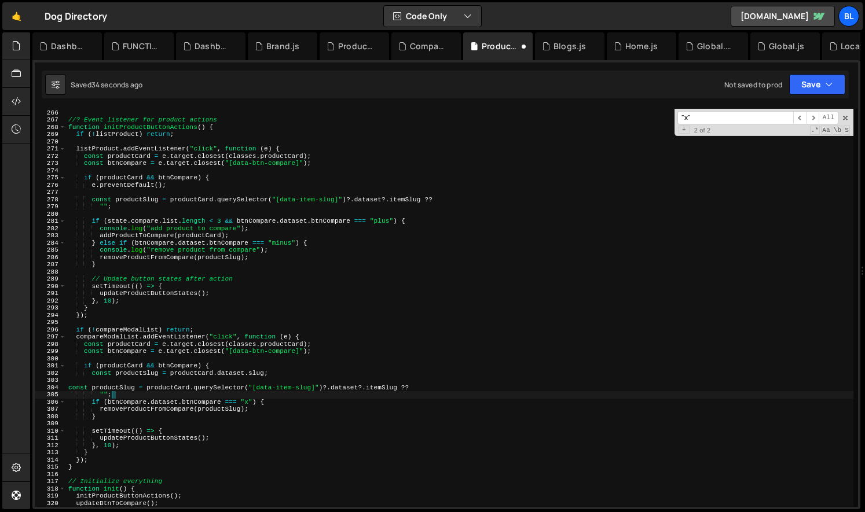
click at [226, 365] on div "} //? Event listener for product actions function initProductButtonActions ( ) …" at bounding box center [459, 308] width 787 height 413
type textarea "if (productCard && btnCompare) {"
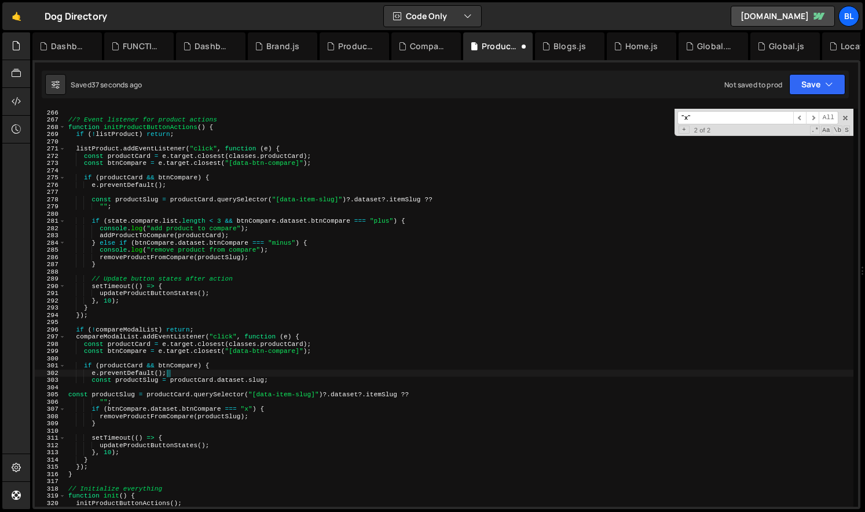
scroll to position [0, 8]
click at [193, 382] on div "} //? Event listener for product actions function initProductButtonActions ( ) …" at bounding box center [459, 308] width 787 height 413
click at [203, 392] on div "} //? Event listener for product actions function initProductButtonActions ( ) …" at bounding box center [459, 308] width 787 height 413
type textarea "const productSlug = productCard.querySelector("[data-item-slug]")?.dataset?.ite…"
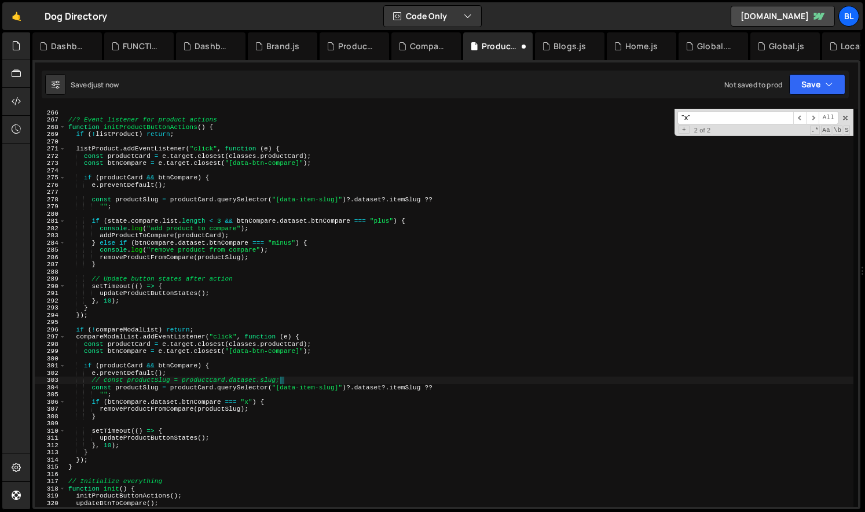
click at [199, 417] on div "} //? Event listener for product actions function initProductButtonActions ( ) …" at bounding box center [459, 308] width 787 height 413
click at [170, 446] on div "} //? Event listener for product actions function initProductButtonActions ( ) …" at bounding box center [459, 308] width 787 height 413
click at [184, 430] on div "} //? Event listener for product actions function initProductButtonActions ( ) …" at bounding box center [459, 308] width 787 height 413
click at [186, 417] on div "} //? Event listener for product actions function initProductButtonActions ( ) …" at bounding box center [459, 308] width 787 height 413
click at [178, 366] on div "} //? Event listener for product actions function initProductButtonActions ( ) …" at bounding box center [459, 308] width 787 height 413
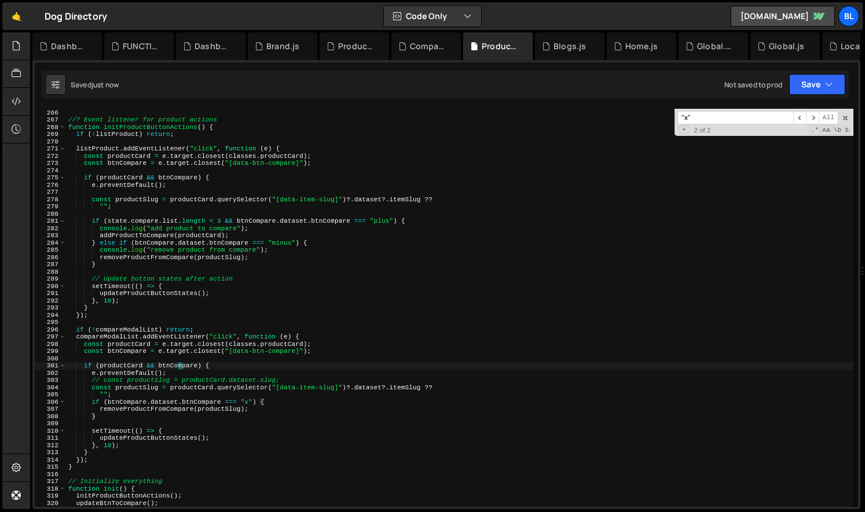
click at [178, 366] on div "} //? Event listener for product actions function initProductButtonActions ( ) …" at bounding box center [459, 308] width 787 height 413
click at [152, 409] on div "} //? Event listener for product actions function initProductButtonActions ( ) …" at bounding box center [459, 308] width 787 height 413
click at [814, 118] on span "​" at bounding box center [812, 117] width 13 height 13
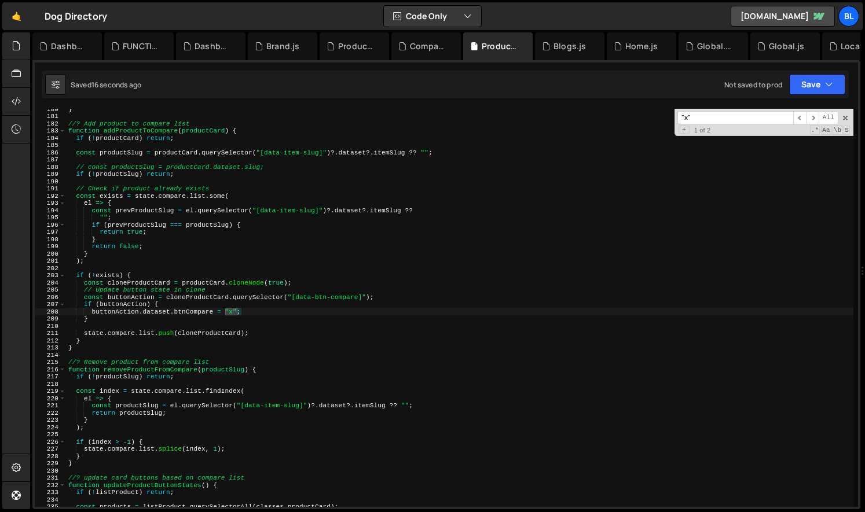
click at [200, 335] on div "} //? Add product to compare list function addProductToCompare ( productCard ) …" at bounding box center [459, 311] width 787 height 413
click at [281, 315] on div "} //? Add product to compare list function addProductToCompare ( productCard ) …" at bounding box center [459, 311] width 787 height 413
type textarea "buttonAction.dataset.btnCompare = "x";"
